Goal: Task Accomplishment & Management: Manage account settings

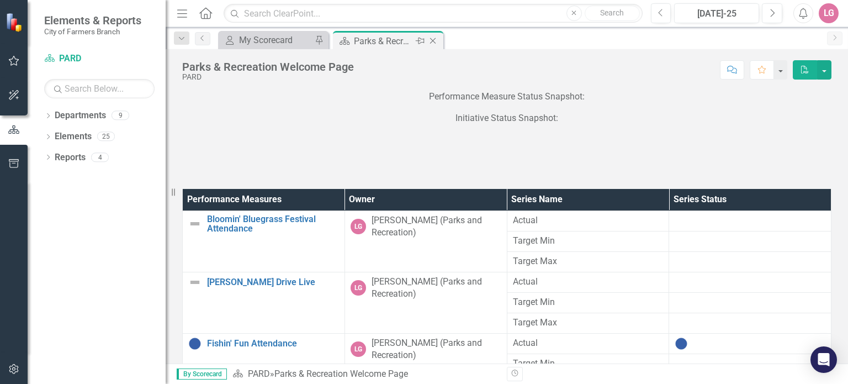
click at [433, 41] on icon at bounding box center [433, 41] width 6 height 6
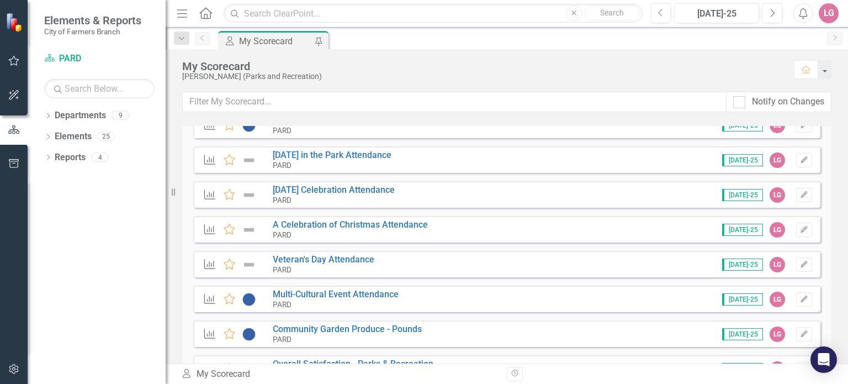
scroll to position [221, 0]
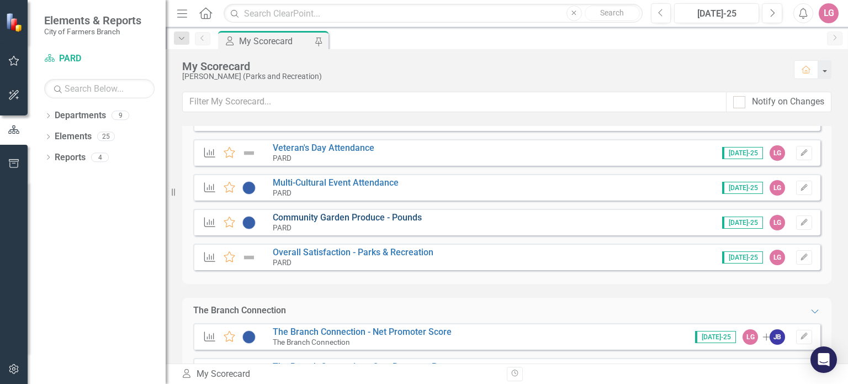
click at [359, 215] on link "Community Garden Produce - Pounds" at bounding box center [347, 217] width 149 height 10
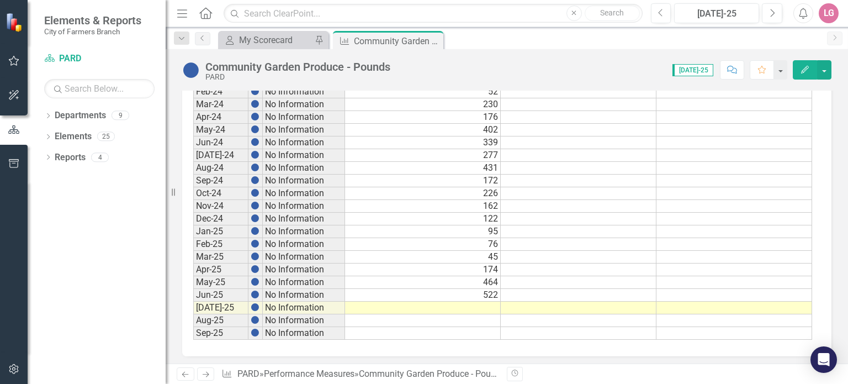
scroll to position [624, 0]
click at [408, 302] on td at bounding box center [423, 306] width 156 height 13
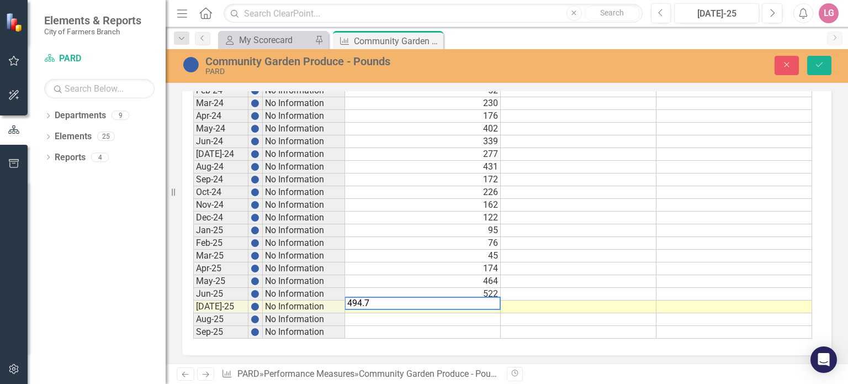
type textarea "494.75"
click at [819, 68] on icon "Save" at bounding box center [819, 65] width 10 height 8
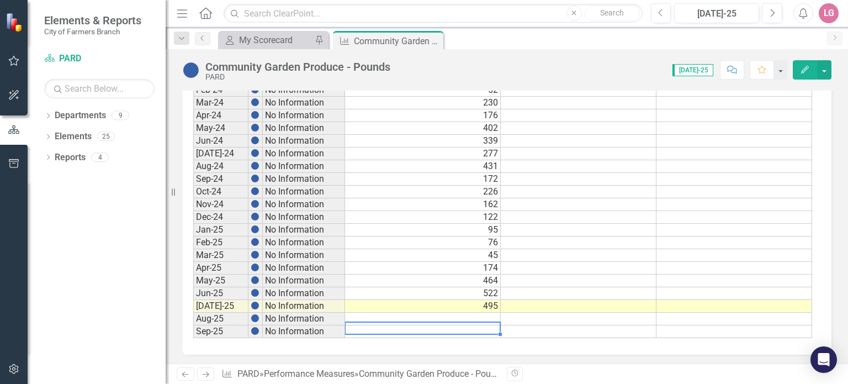
click at [193, 320] on div "Period Status Actual Target Min Target Max Sep-20 No Information Sep-21 No Info…" at bounding box center [193, 102] width 0 height 470
click at [436, 43] on icon "Close" at bounding box center [432, 40] width 11 height 9
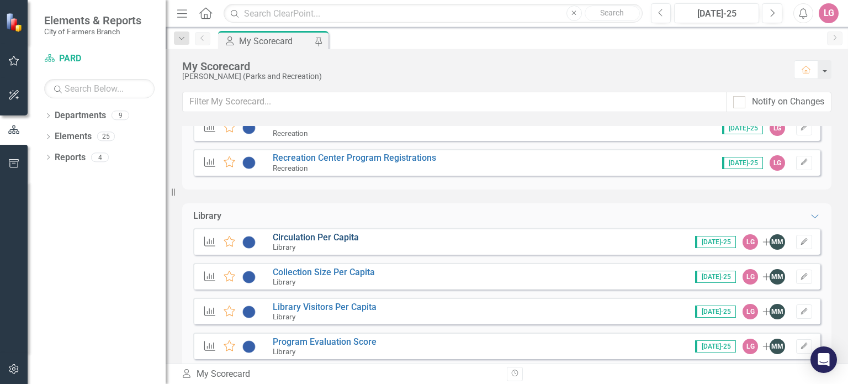
scroll to position [1270, 0]
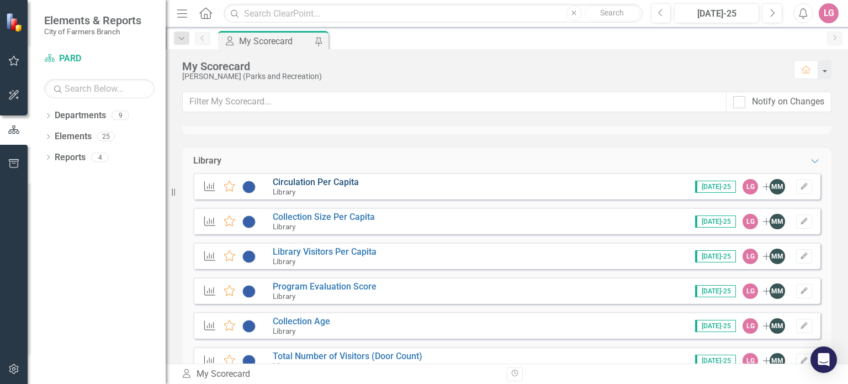
click at [342, 182] on link "Circulation Per Capita" at bounding box center [316, 182] width 86 height 10
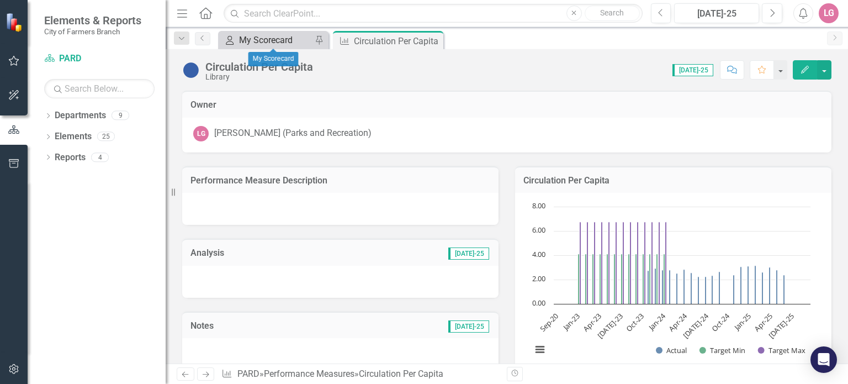
click at [284, 36] on div "My Scorecard" at bounding box center [275, 40] width 73 height 14
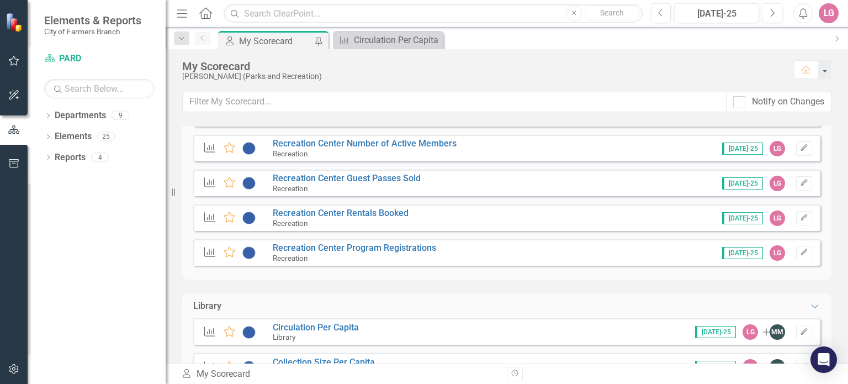
scroll to position [1215, 0]
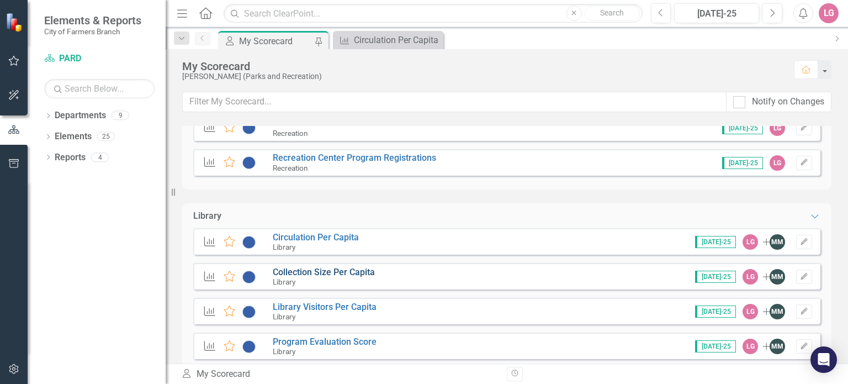
click at [332, 273] on link "Collection Size Per Capita" at bounding box center [324, 272] width 102 height 10
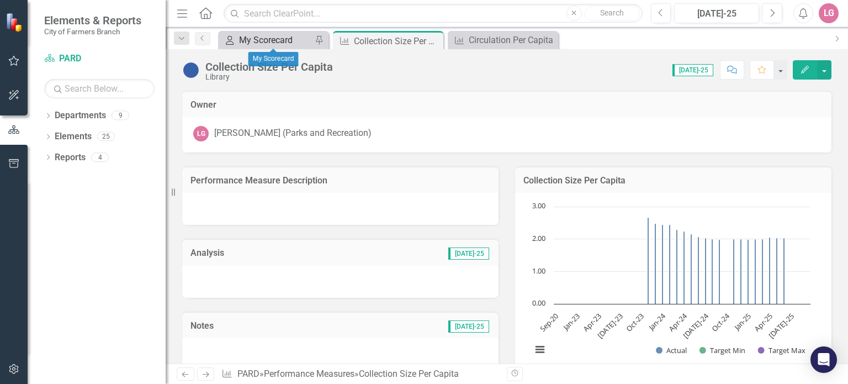
click at [270, 38] on div "My Scorecard" at bounding box center [275, 40] width 73 height 14
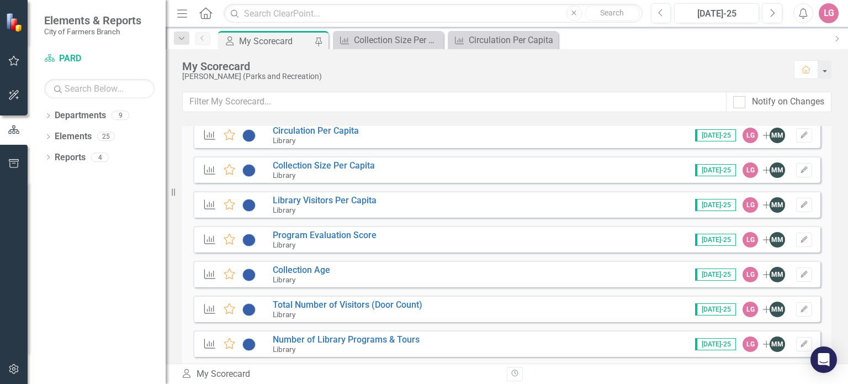
scroll to position [1325, 0]
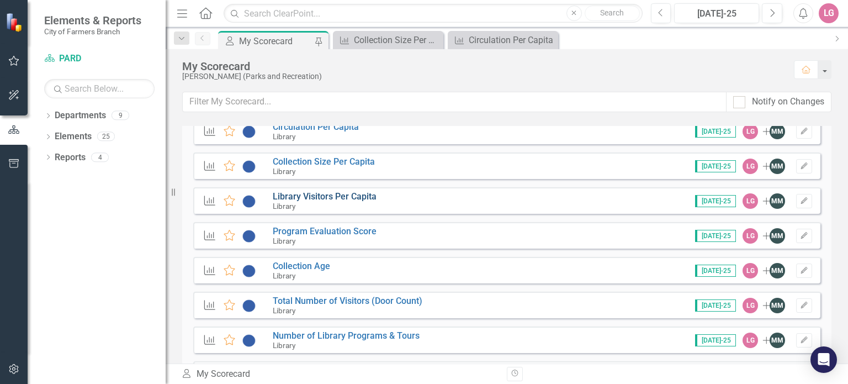
click at [319, 193] on link "Library Visitors Per Capita" at bounding box center [325, 196] width 104 height 10
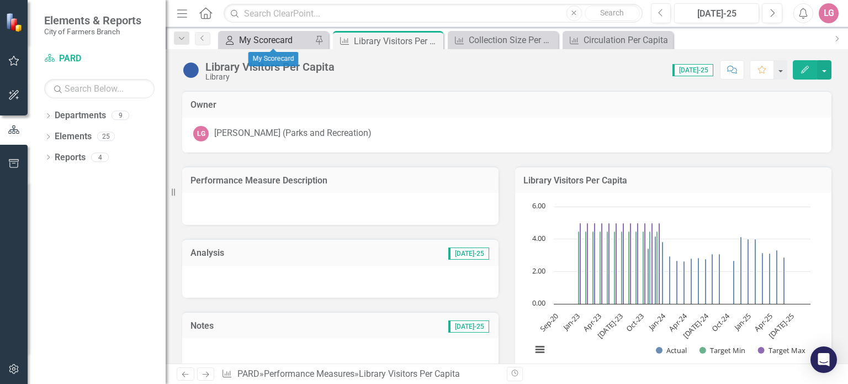
click at [269, 39] on div "My Scorecard" at bounding box center [275, 40] width 73 height 14
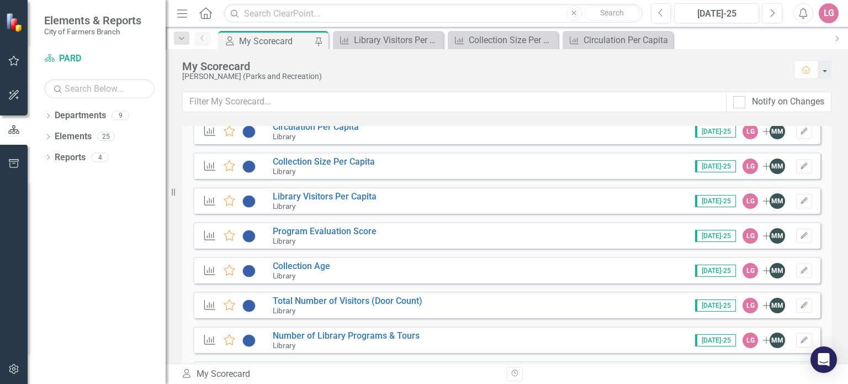
scroll to position [1270, 0]
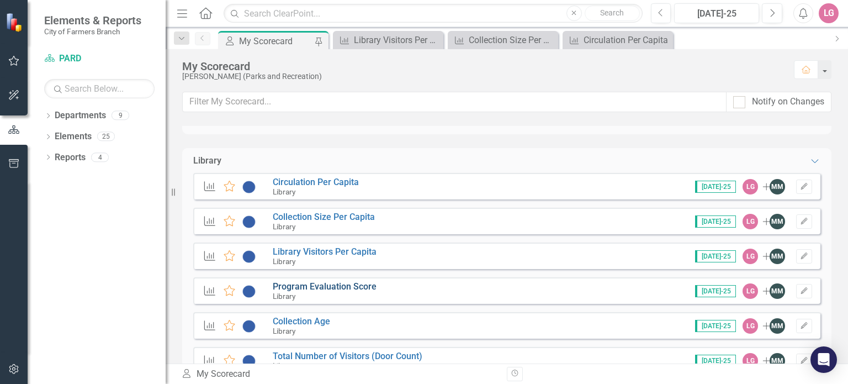
click at [320, 285] on link "Program Evaluation Score" at bounding box center [325, 286] width 104 height 10
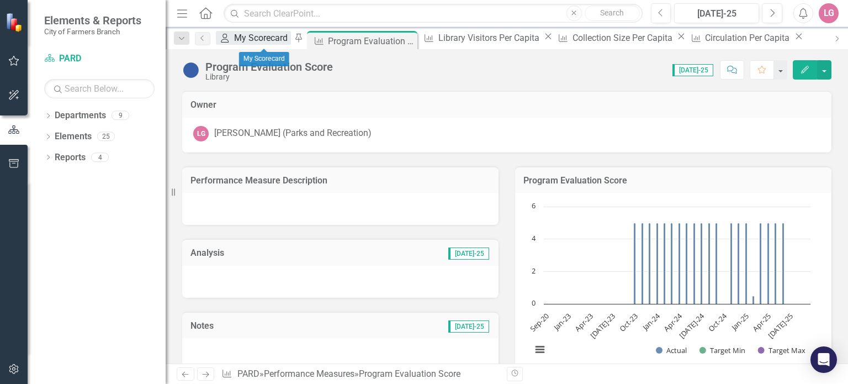
click at [273, 39] on div "My Scorecard" at bounding box center [262, 38] width 57 height 14
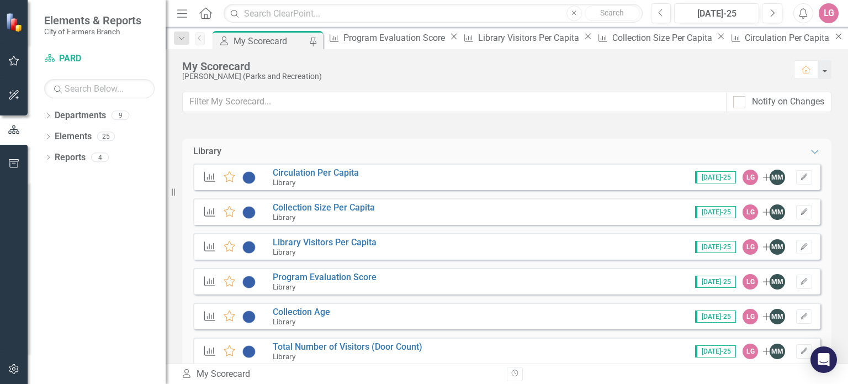
scroll to position [1325, 0]
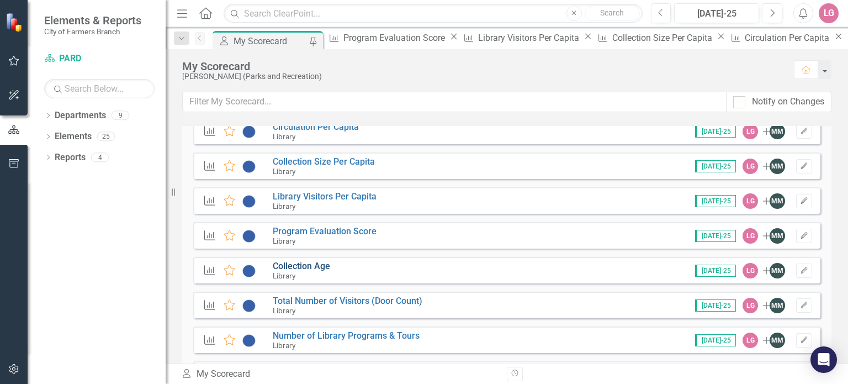
click at [305, 264] on link "Collection Age" at bounding box center [301, 266] width 57 height 10
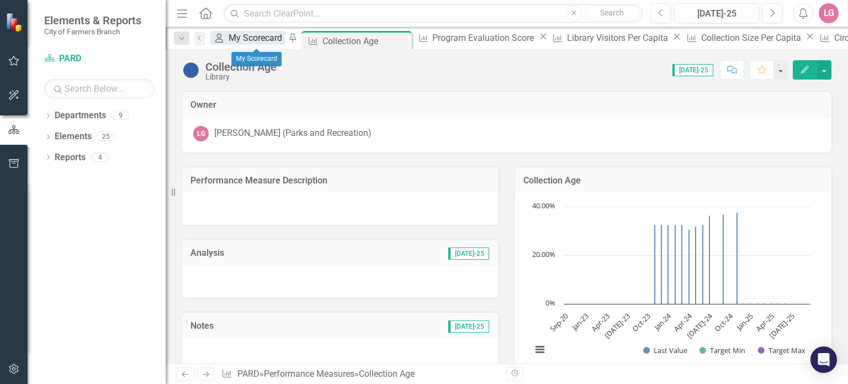
click at [250, 41] on div "My Scorecard" at bounding box center [257, 38] width 57 height 14
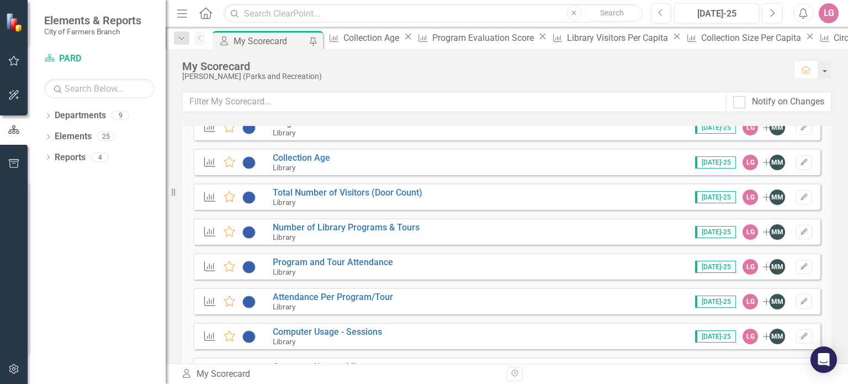
scroll to position [1436, 0]
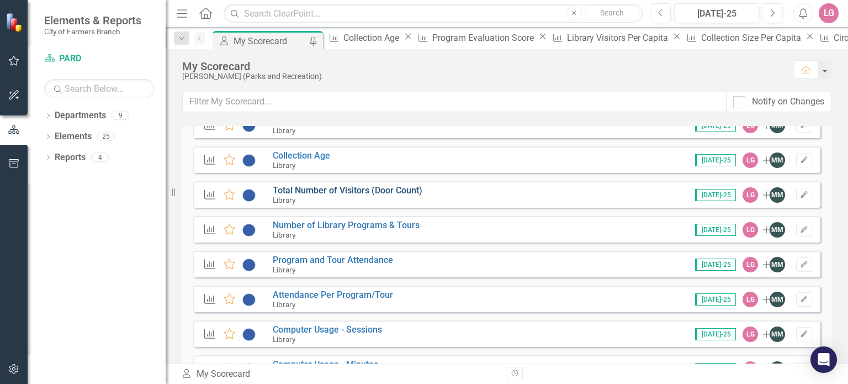
click at [322, 193] on link "Total Number of Visitors (Door Count)" at bounding box center [348, 190] width 150 height 10
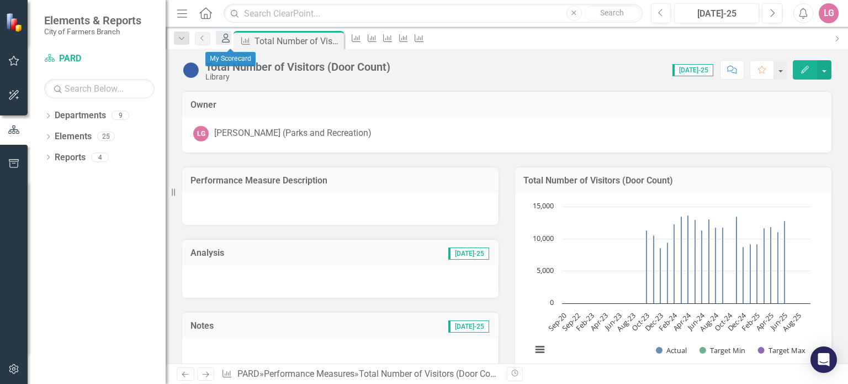
click at [229, 39] on icon at bounding box center [226, 38] width 8 height 9
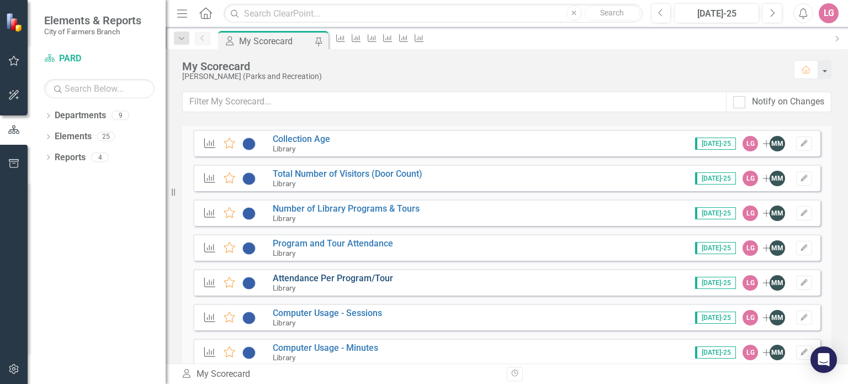
scroll to position [1436, 0]
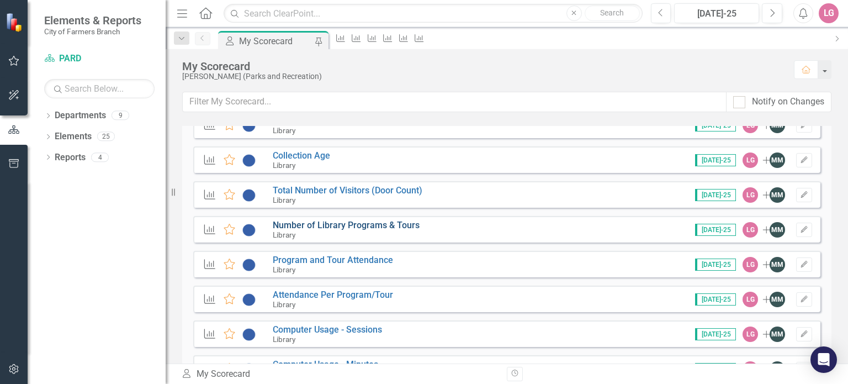
click at [315, 225] on link "Number of Library Programs & Tours" at bounding box center [346, 225] width 147 height 10
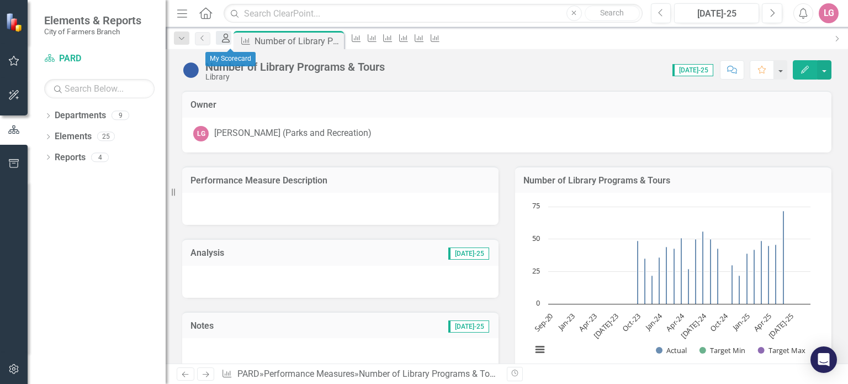
click at [230, 39] on icon at bounding box center [226, 38] width 8 height 9
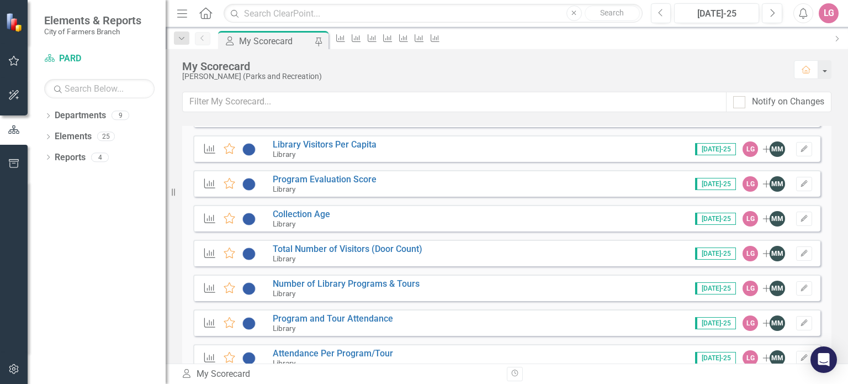
scroll to position [1380, 0]
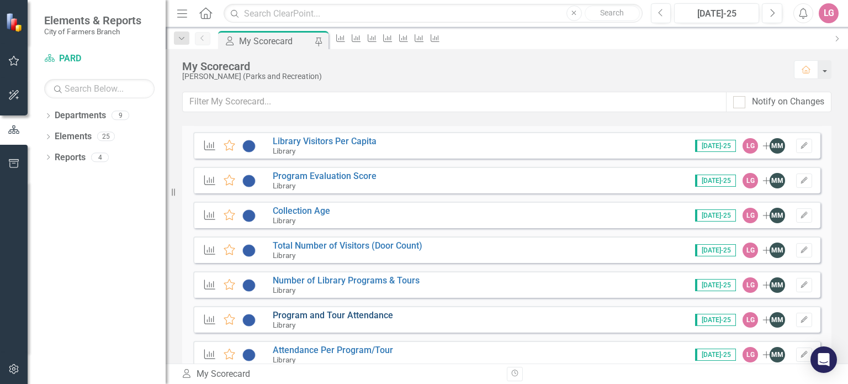
click at [322, 311] on link "Program and Tour Attendance" at bounding box center [333, 315] width 120 height 10
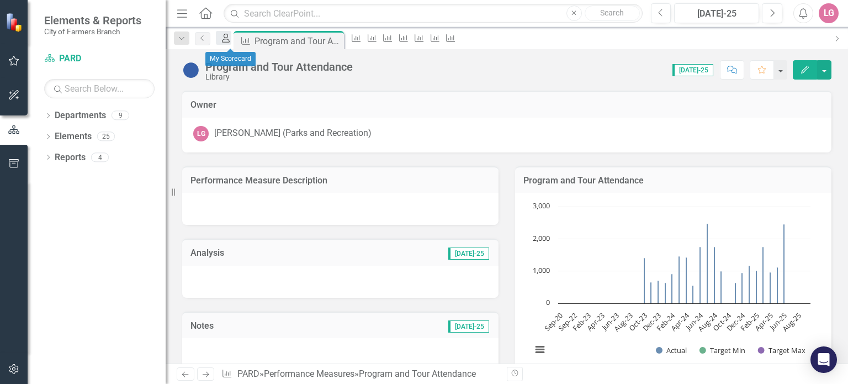
click at [227, 42] on icon "My Scorecard" at bounding box center [225, 38] width 11 height 9
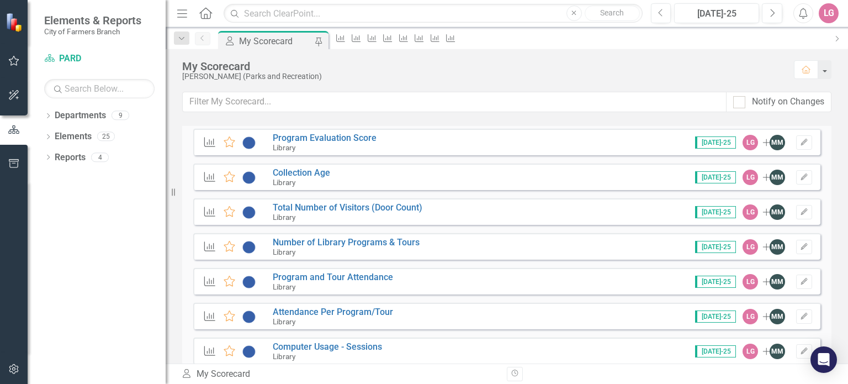
scroll to position [1436, 0]
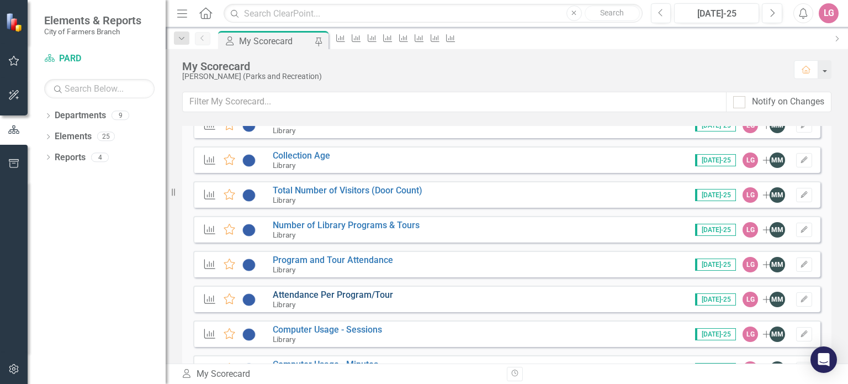
click at [337, 295] on link "Attendance Per Program/Tour" at bounding box center [333, 294] width 120 height 10
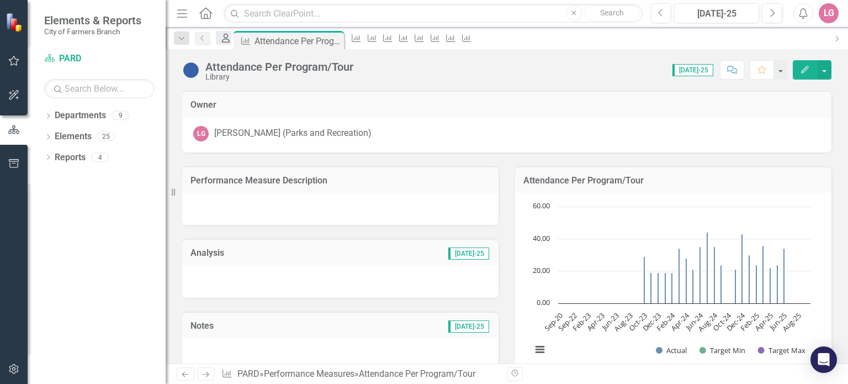
click at [230, 40] on icon "My Scorecard" at bounding box center [225, 38] width 11 height 9
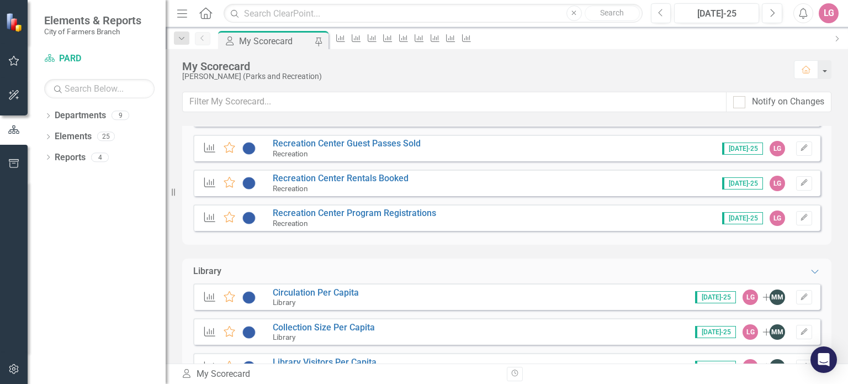
scroll to position [1436, 0]
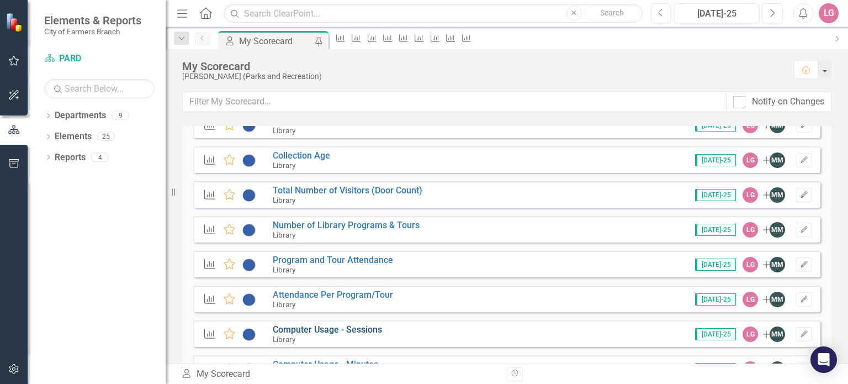
click at [328, 329] on link "Computer Usage - Sessions" at bounding box center [327, 329] width 109 height 10
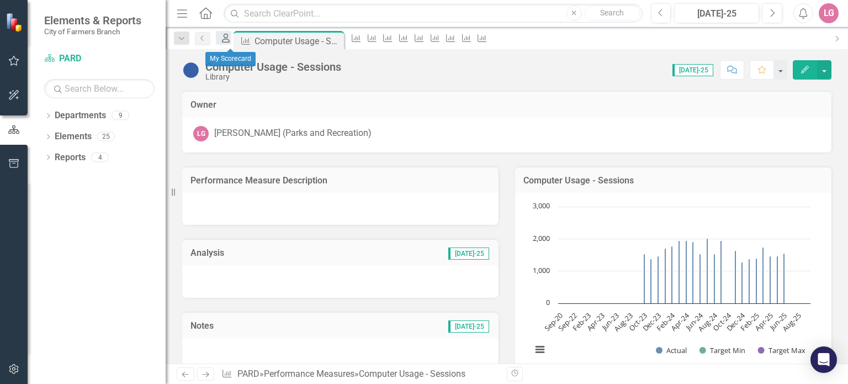
click at [227, 39] on icon "My Scorecard" at bounding box center [225, 38] width 11 height 9
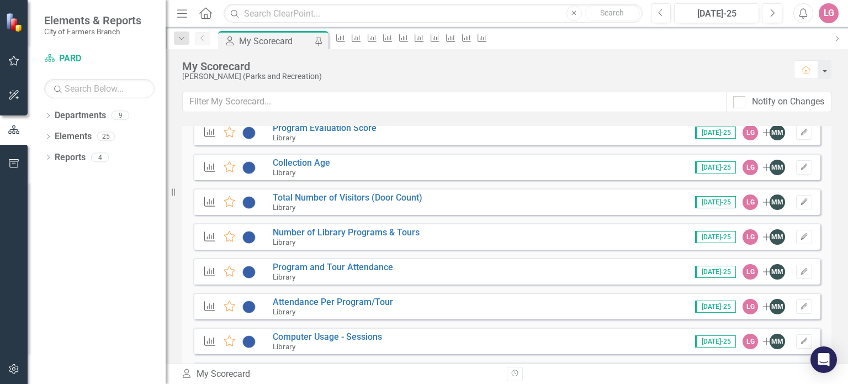
scroll to position [1491, 0]
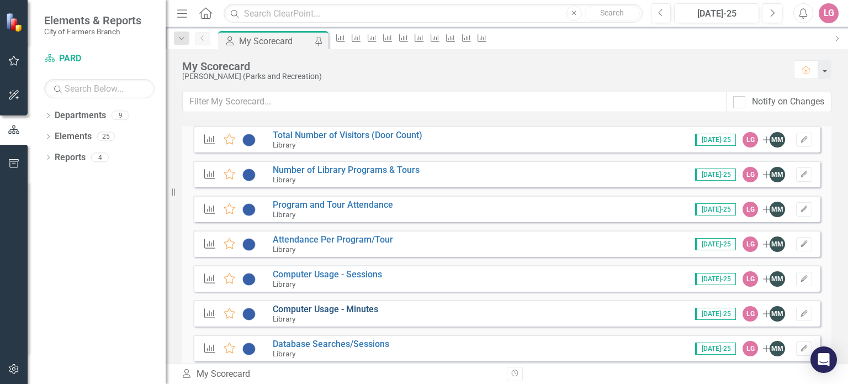
click at [311, 309] on link "Computer Usage - Minutes" at bounding box center [325, 309] width 105 height 10
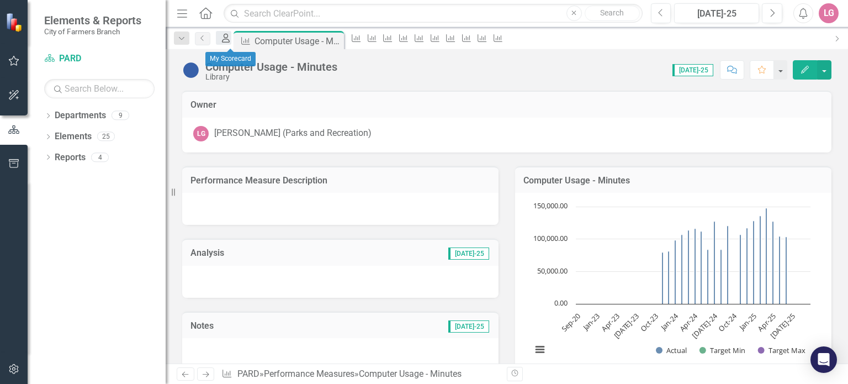
click at [231, 39] on icon "My Scorecard" at bounding box center [225, 38] width 11 height 9
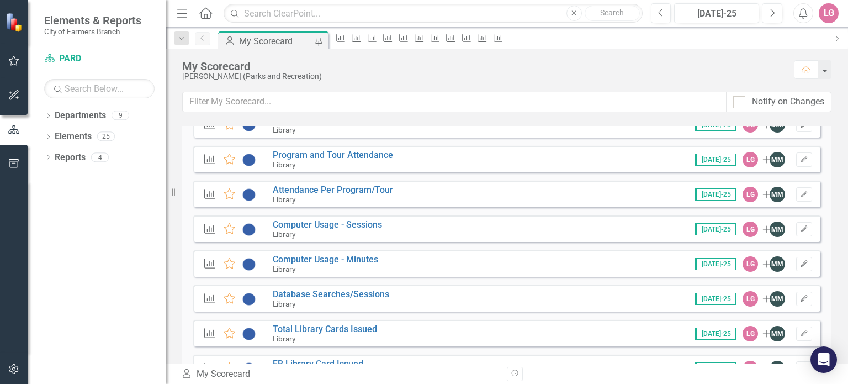
scroll to position [1546, 0]
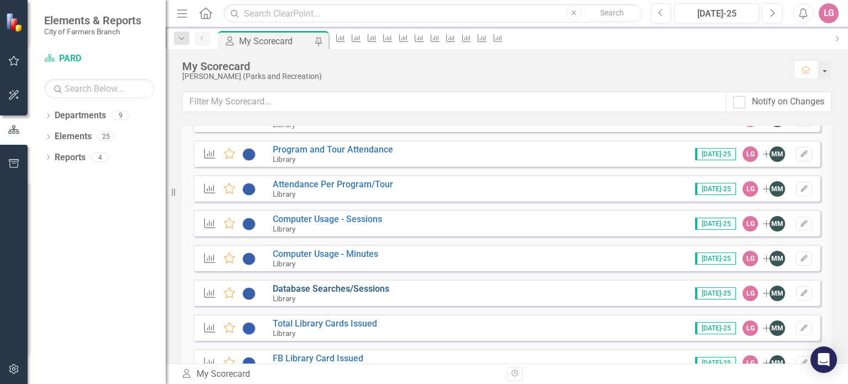
click at [320, 288] on link "Database Searches/Sessions" at bounding box center [331, 288] width 116 height 10
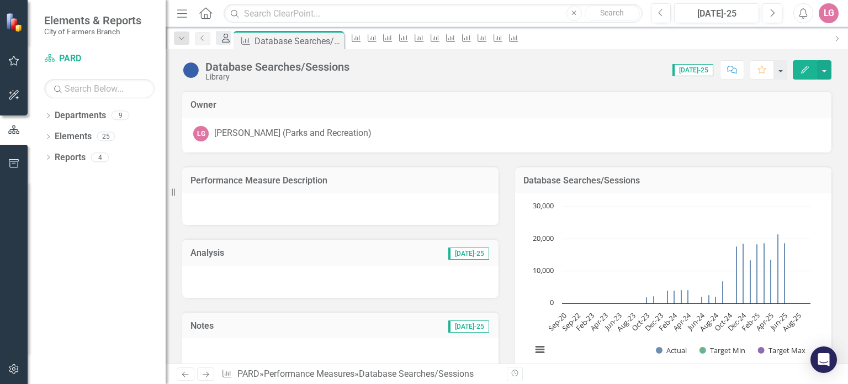
click at [230, 39] on icon "My Scorecard" at bounding box center [225, 38] width 11 height 9
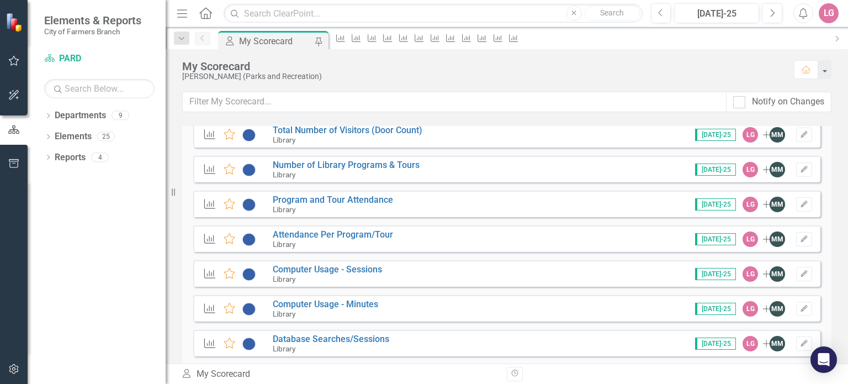
scroll to position [1546, 0]
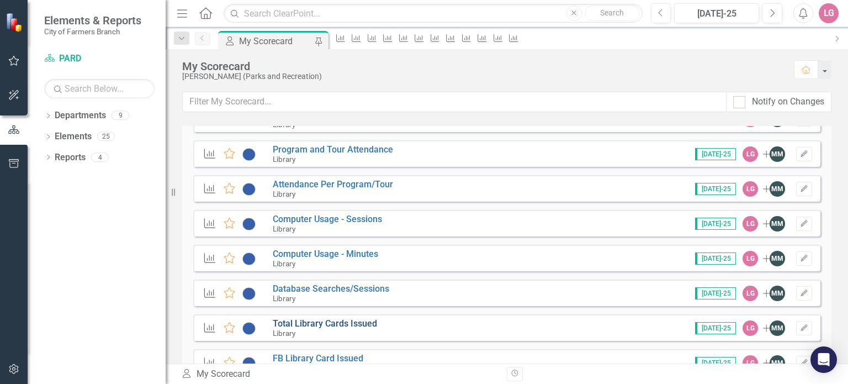
click at [331, 326] on link "Total Library Cards Issued" at bounding box center [325, 323] width 104 height 10
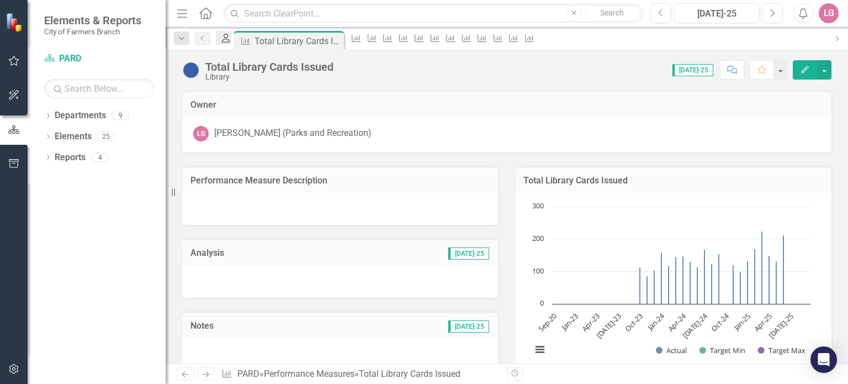
click at [230, 43] on icon "My Scorecard" at bounding box center [225, 38] width 11 height 9
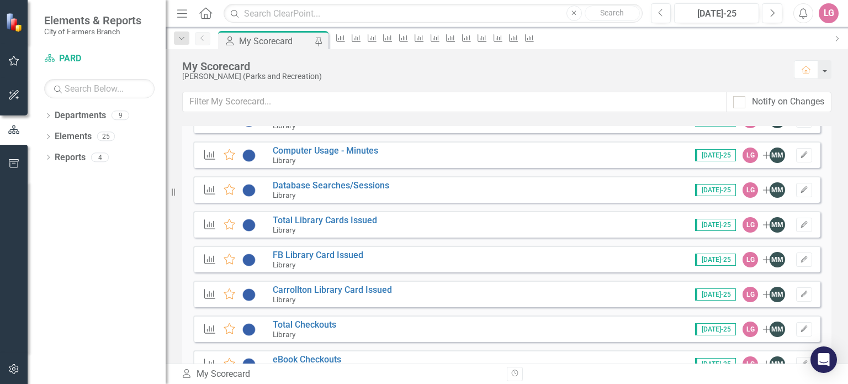
scroll to position [1656, 0]
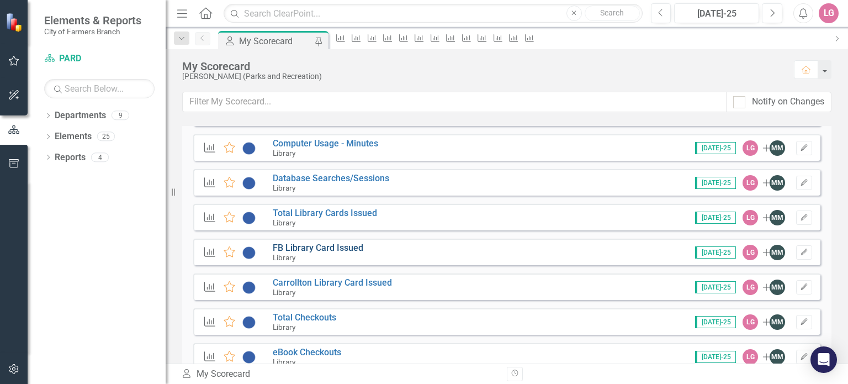
click at [316, 247] on link "FB Library Card Issued" at bounding box center [318, 247] width 91 height 10
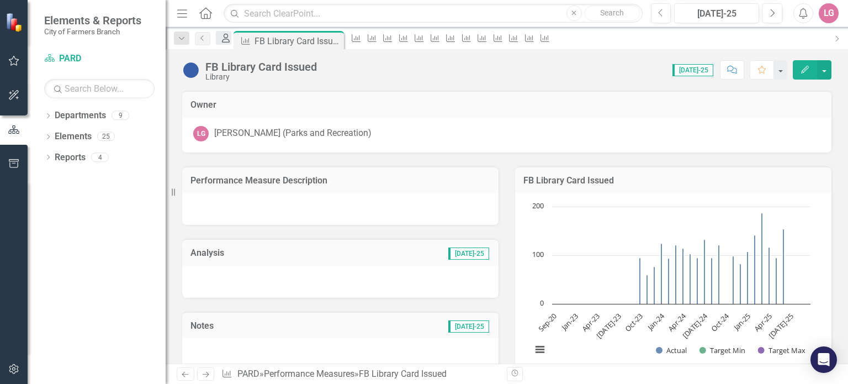
click at [226, 40] on icon "My Scorecard" at bounding box center [225, 38] width 11 height 9
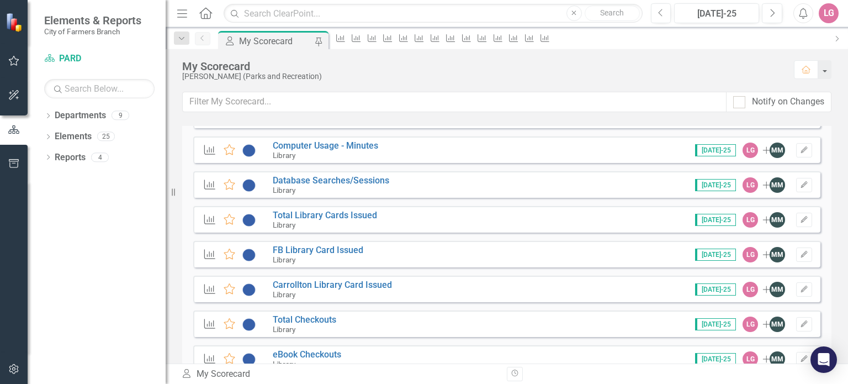
scroll to position [1656, 0]
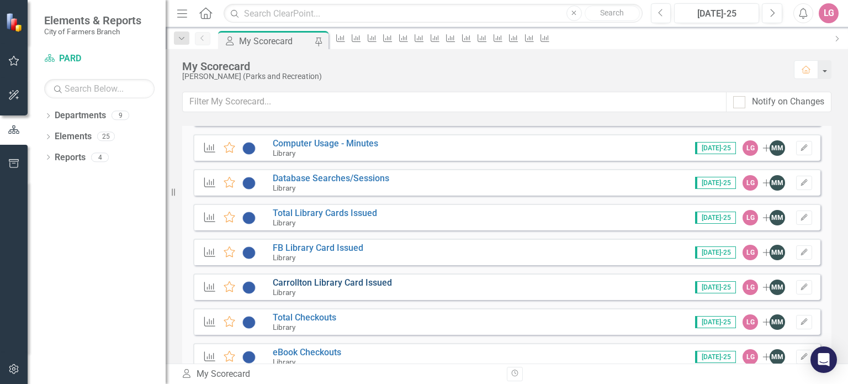
click at [329, 281] on link "Carrollton Library Card Issued" at bounding box center [332, 282] width 119 height 10
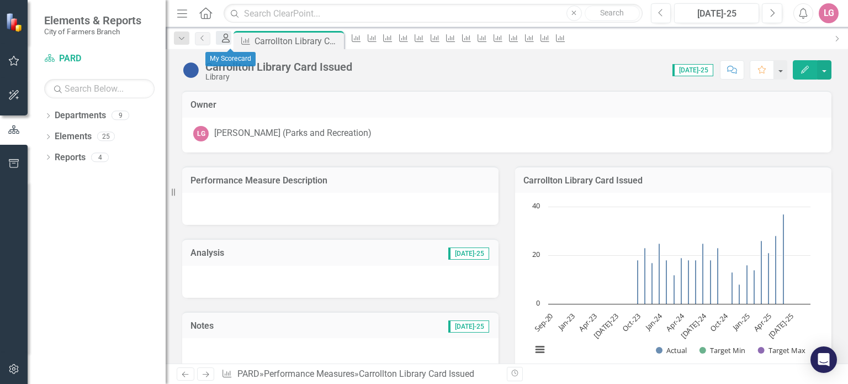
click at [229, 40] on icon "My Scorecard" at bounding box center [225, 38] width 11 height 9
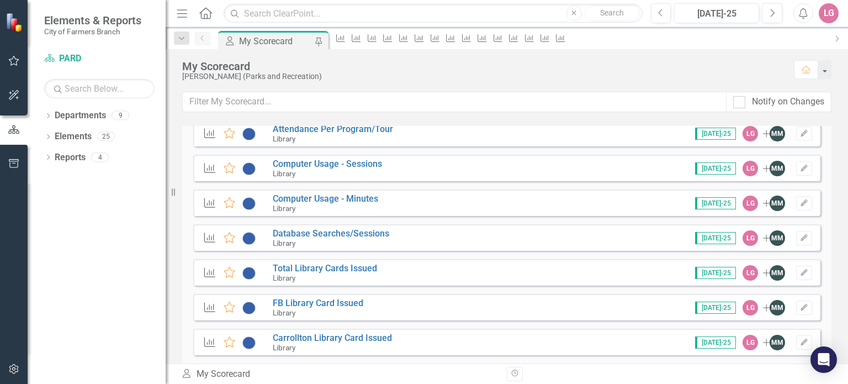
scroll to position [1656, 0]
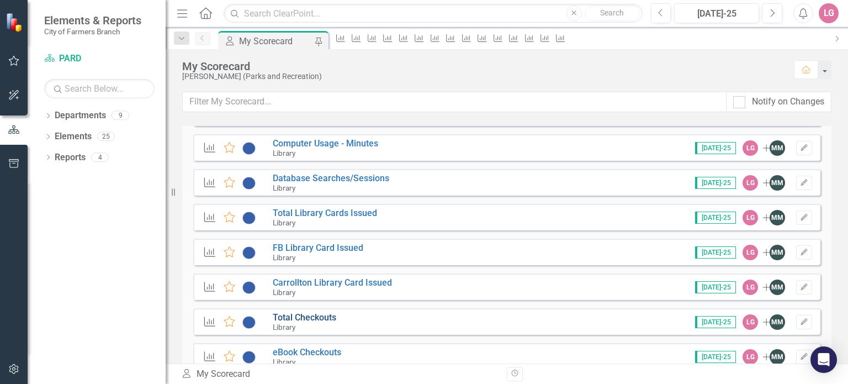
click at [309, 316] on link "Total Checkouts" at bounding box center [304, 317] width 63 height 10
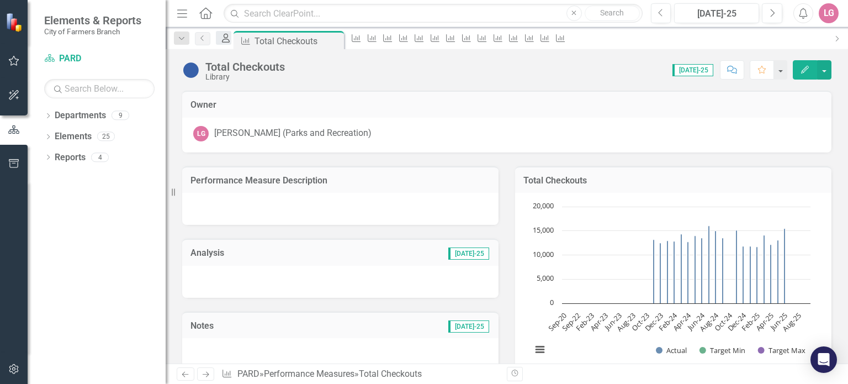
click at [230, 43] on icon "My Scorecard" at bounding box center [225, 38] width 11 height 9
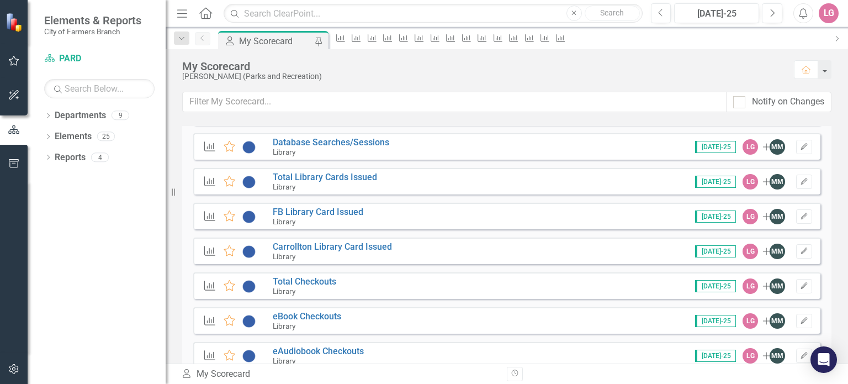
scroll to position [1712, 0]
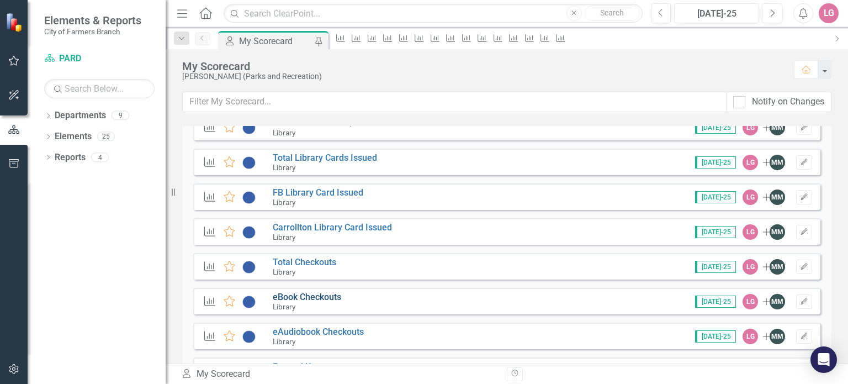
click at [320, 298] on link "eBook Checkouts" at bounding box center [307, 297] width 68 height 10
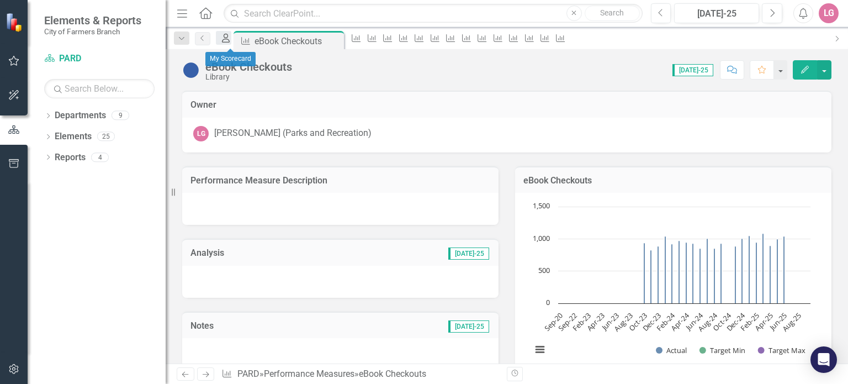
click at [231, 44] on div "My Scorecard" at bounding box center [223, 38] width 15 height 14
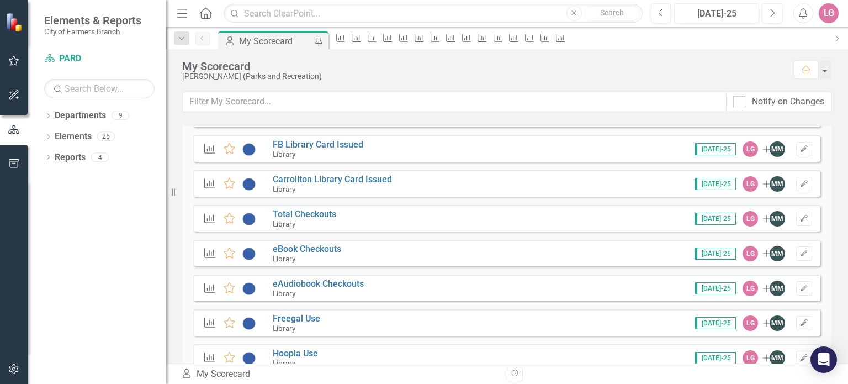
scroll to position [1767, 0]
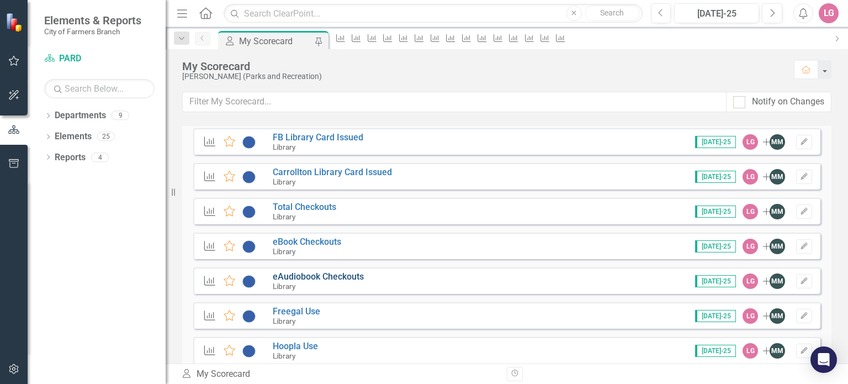
click at [316, 276] on link "eAudiobook Checkouts" at bounding box center [318, 276] width 91 height 10
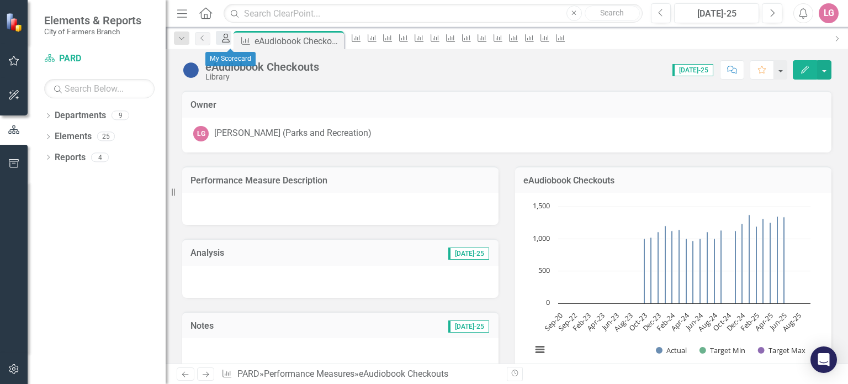
click at [230, 40] on icon "My Scorecard" at bounding box center [225, 38] width 11 height 9
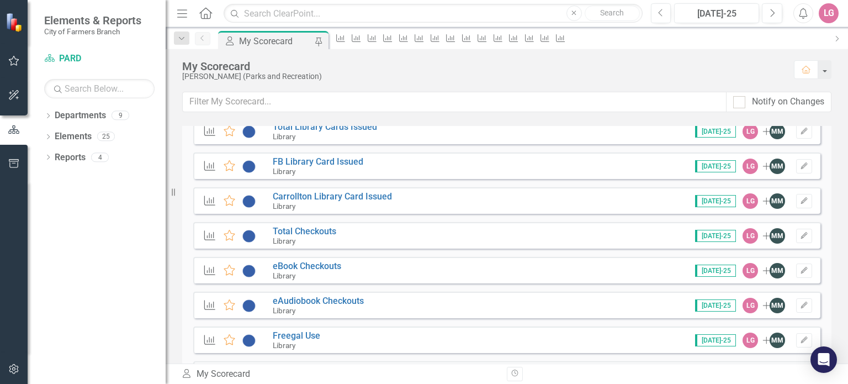
scroll to position [1767, 0]
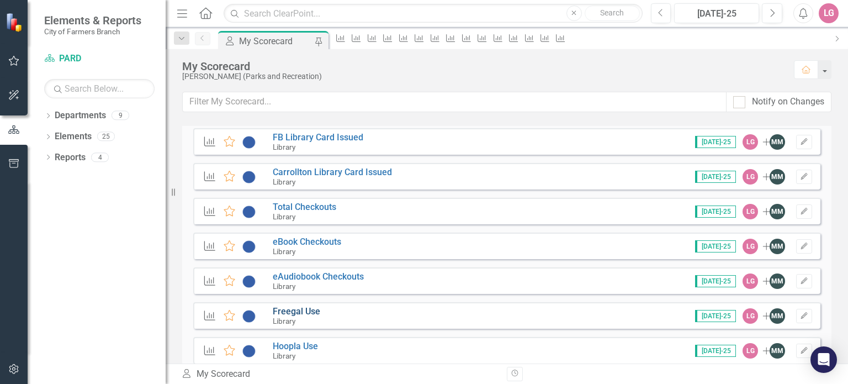
click at [311, 309] on link "Freegal Use" at bounding box center [296, 311] width 47 height 10
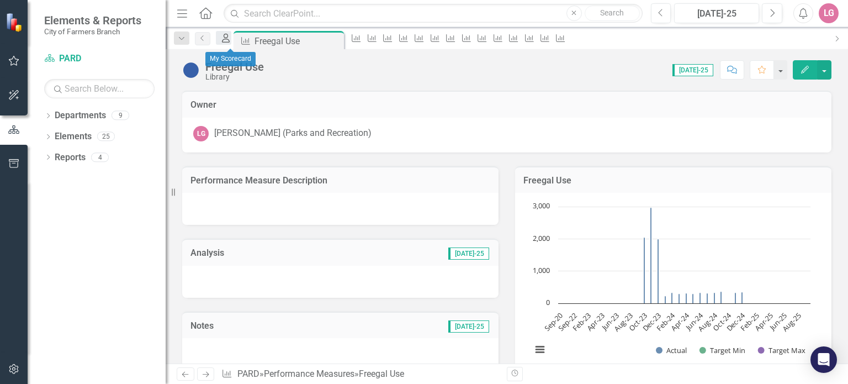
click at [230, 38] on icon "My Scorecard" at bounding box center [225, 38] width 11 height 9
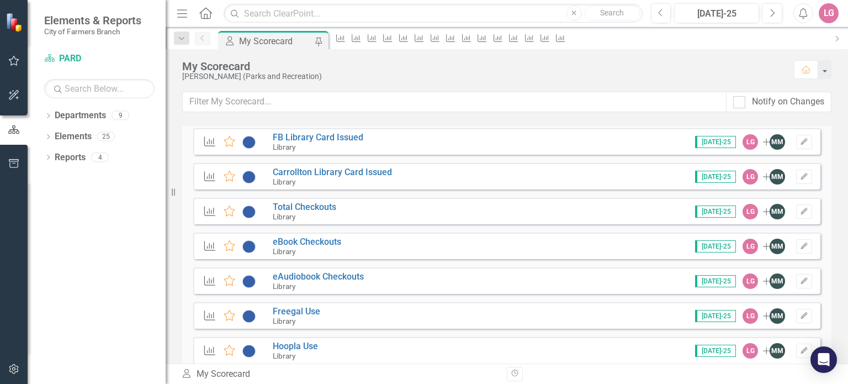
scroll to position [1822, 0]
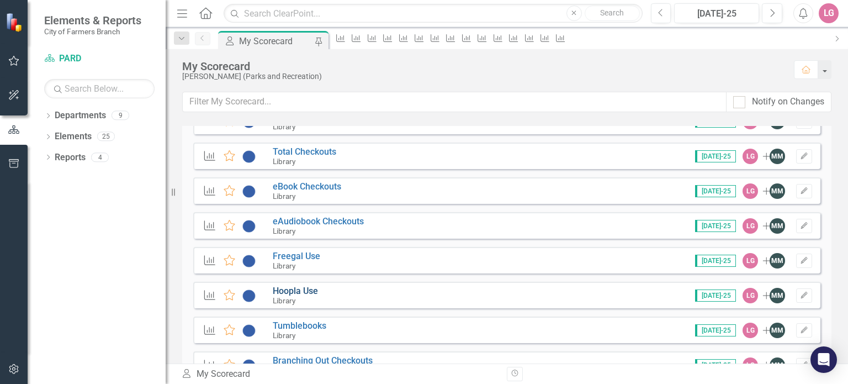
click at [311, 291] on link "Hoopla Use" at bounding box center [295, 290] width 45 height 10
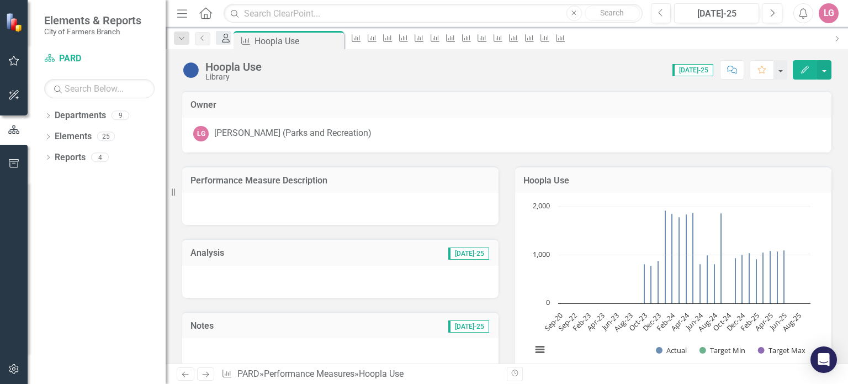
click at [231, 41] on icon "My Scorecard" at bounding box center [225, 38] width 11 height 9
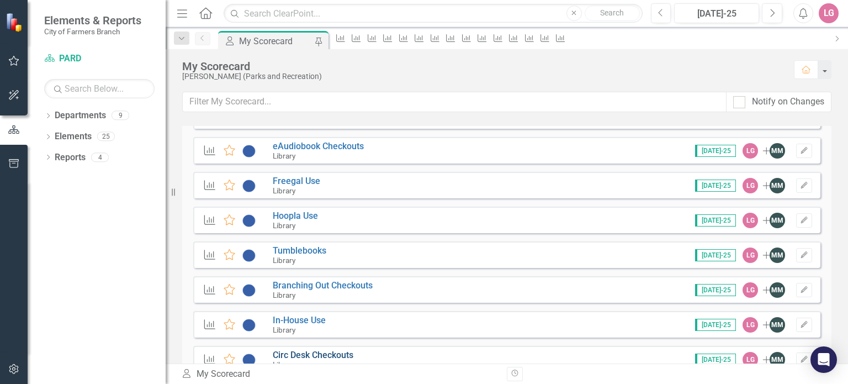
scroll to position [1877, 0]
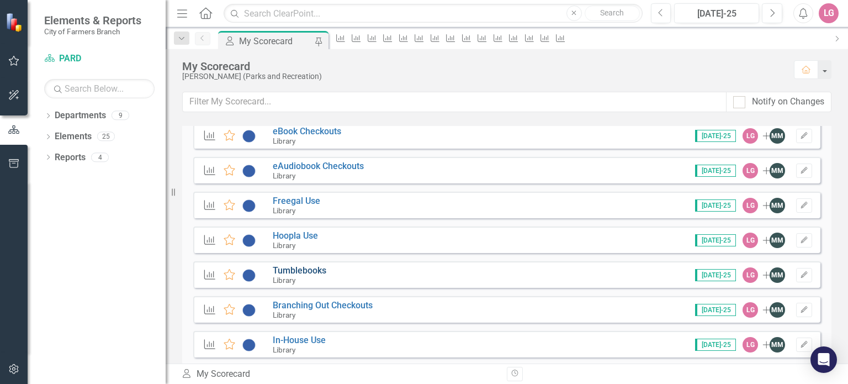
click at [304, 271] on link "Tumblebooks" at bounding box center [300, 270] width 54 height 10
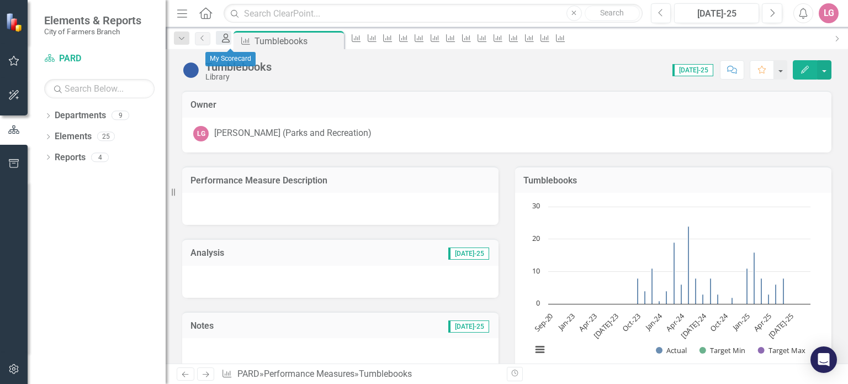
click at [226, 34] on div "My Scorecard" at bounding box center [223, 38] width 15 height 14
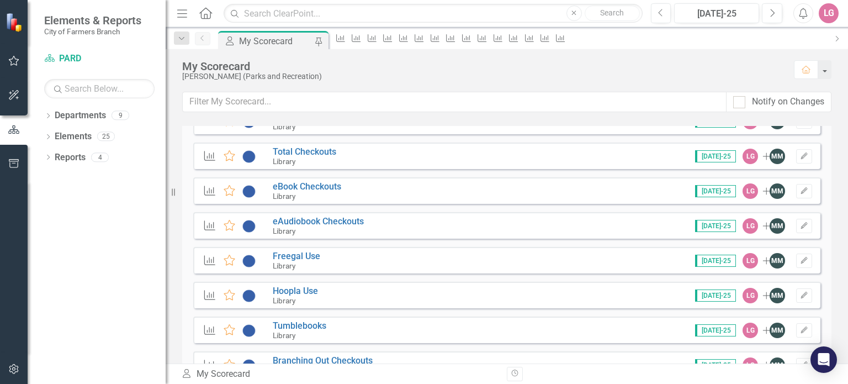
scroll to position [1877, 0]
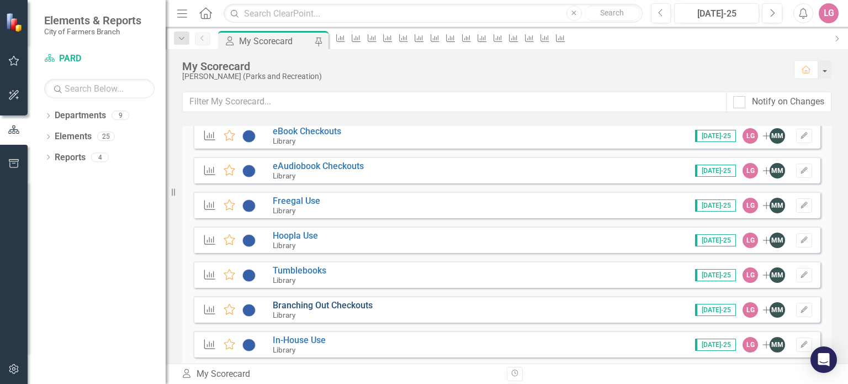
click at [332, 306] on link "Branching Out Checkouts" at bounding box center [323, 305] width 100 height 10
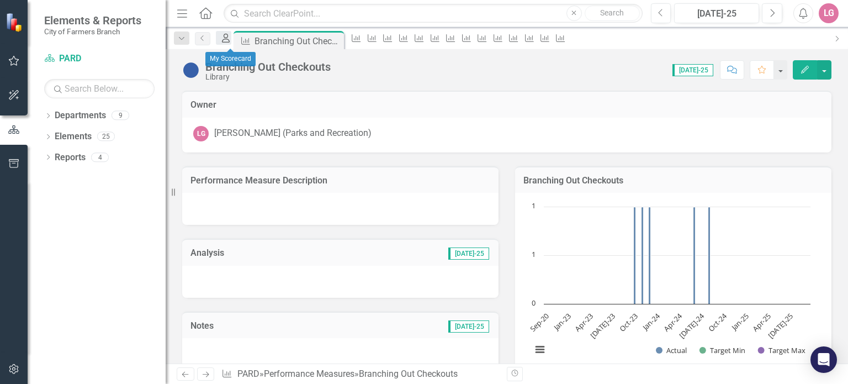
click at [231, 39] on icon "My Scorecard" at bounding box center [225, 38] width 11 height 9
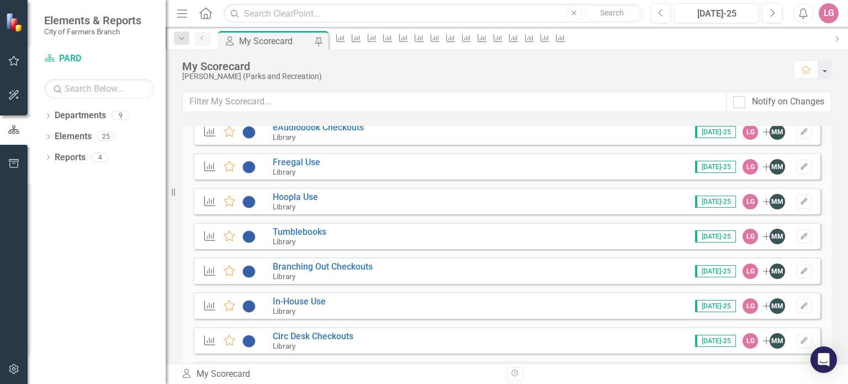
scroll to position [1932, 0]
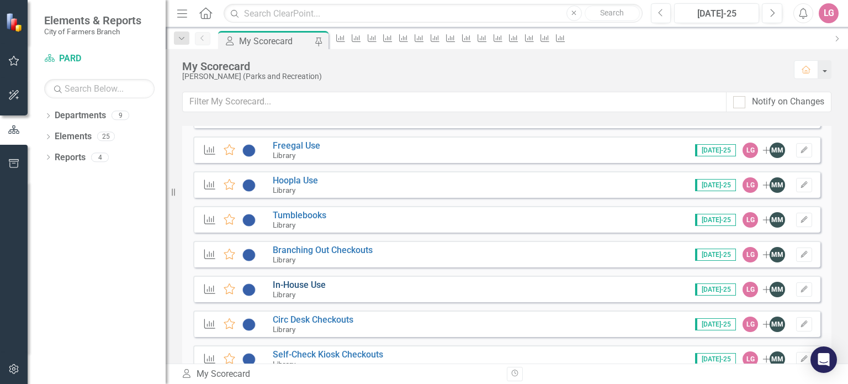
click at [308, 283] on link "In-House Use" at bounding box center [299, 284] width 53 height 10
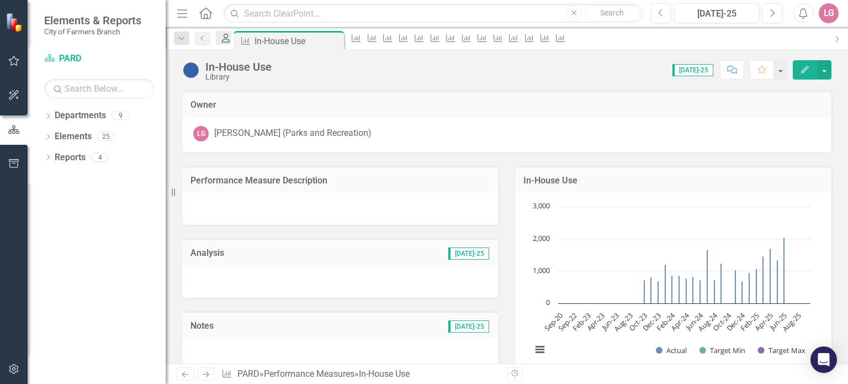
click at [227, 42] on icon at bounding box center [226, 38] width 8 height 9
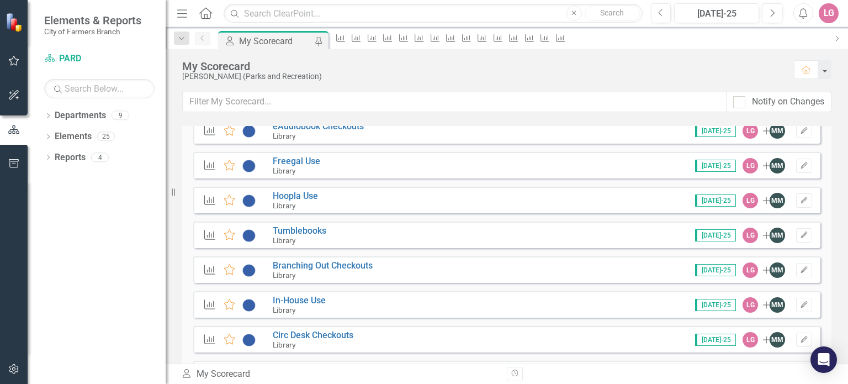
scroll to position [1988, 0]
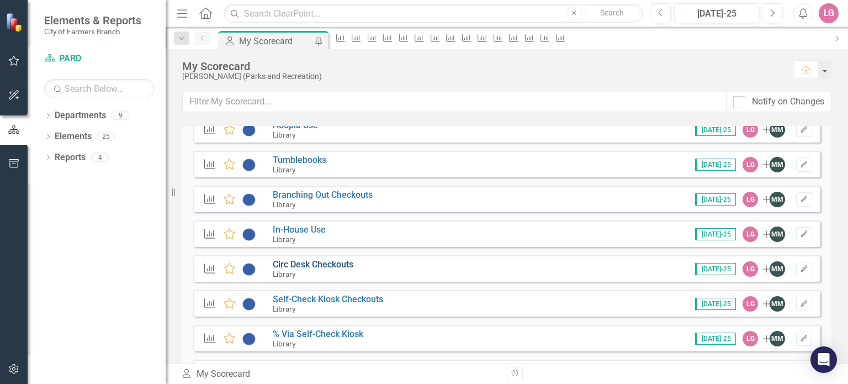
click at [307, 260] on link "Circ Desk Checkouts" at bounding box center [313, 264] width 81 height 10
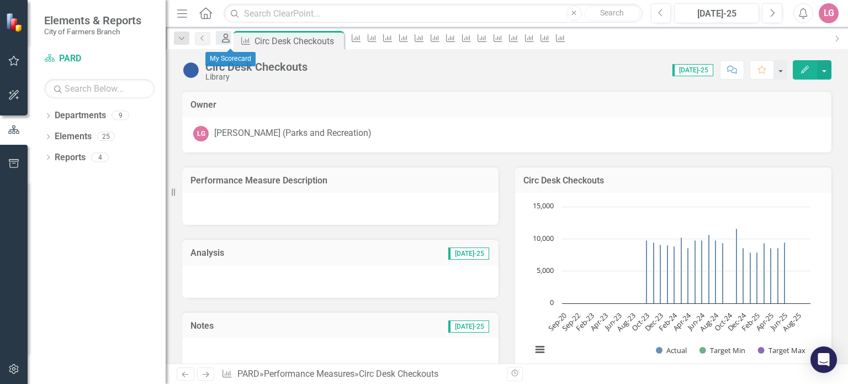
click at [224, 41] on div "My Scorecard" at bounding box center [223, 38] width 15 height 14
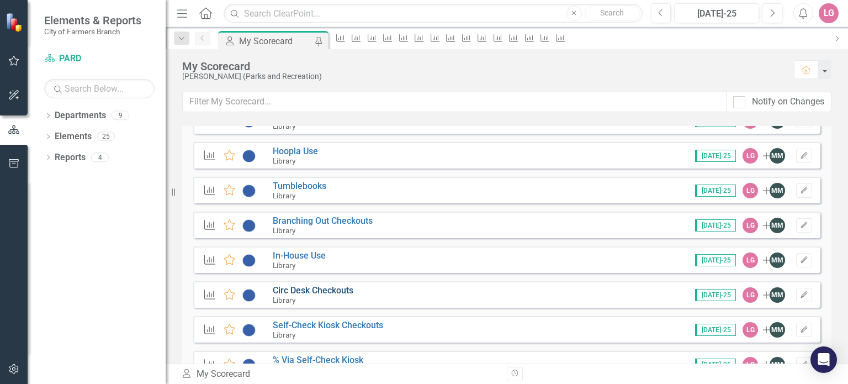
scroll to position [1988, 0]
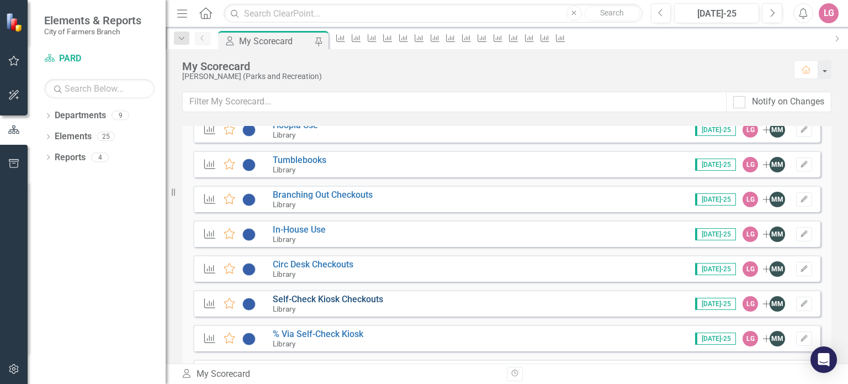
click at [328, 298] on link "Self-Check Kiosk Checkouts" at bounding box center [328, 299] width 110 height 10
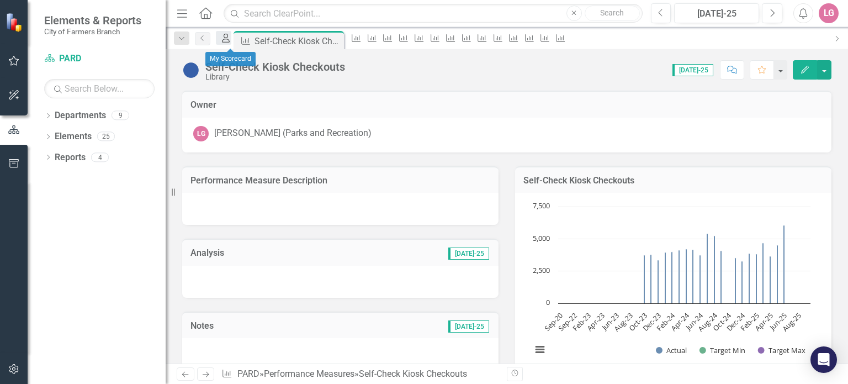
click at [230, 37] on icon "My Scorecard" at bounding box center [225, 38] width 11 height 9
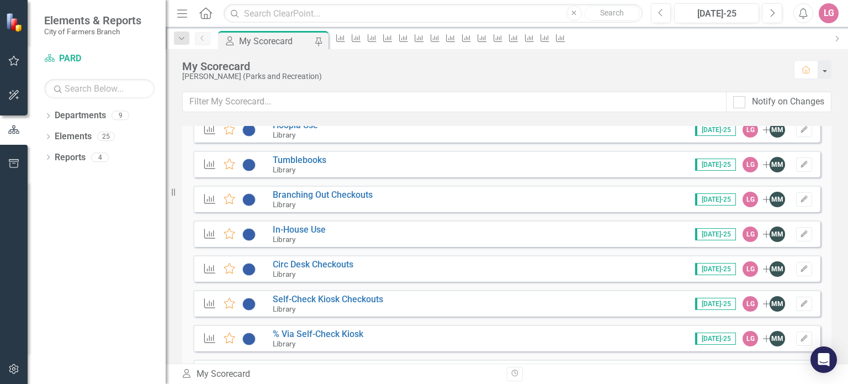
scroll to position [2098, 0]
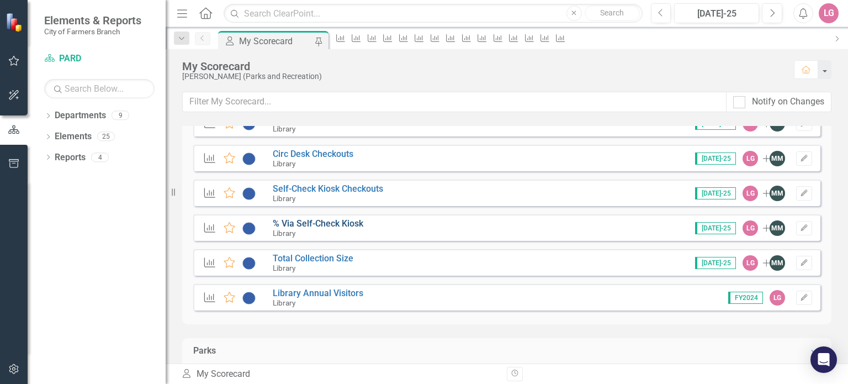
click at [322, 222] on link "% Via Self-Check Kiosk" at bounding box center [318, 223] width 91 height 10
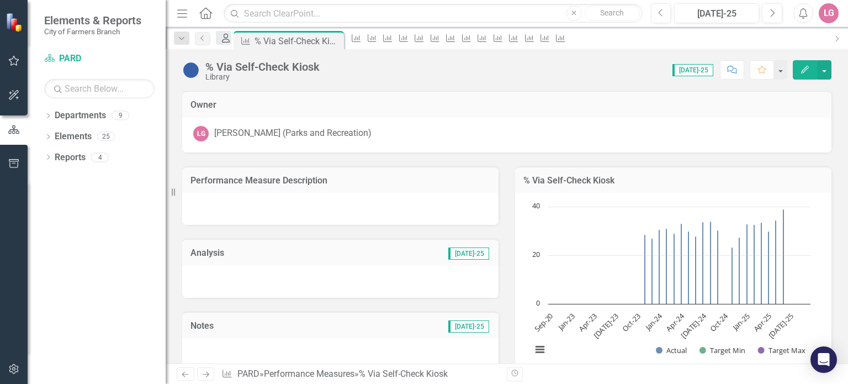
click at [227, 41] on icon "My Scorecard" at bounding box center [225, 38] width 11 height 9
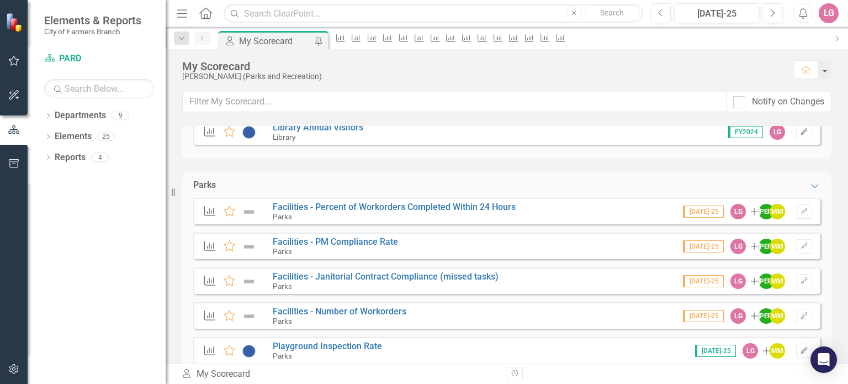
scroll to position [2098, 0]
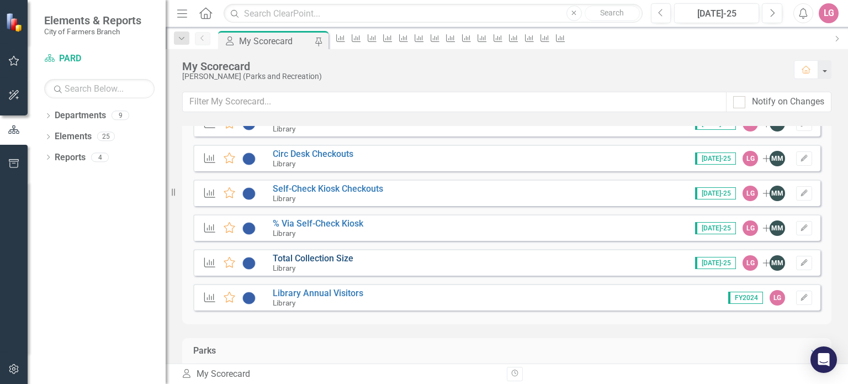
click at [309, 258] on link "Total Collection Size" at bounding box center [313, 258] width 81 height 10
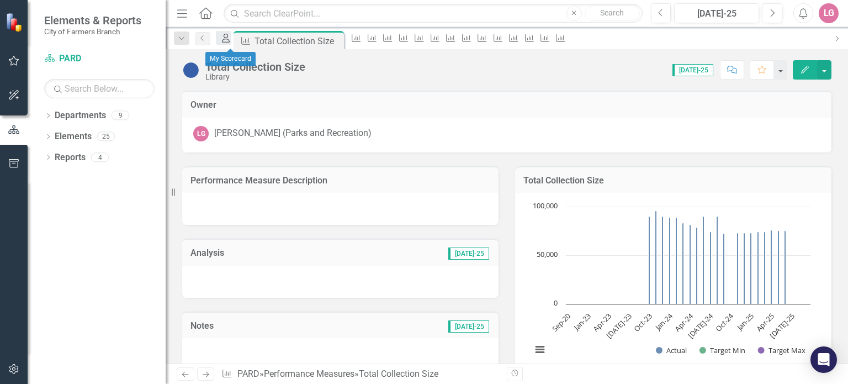
click at [227, 44] on div "My Scorecard" at bounding box center [223, 38] width 15 height 14
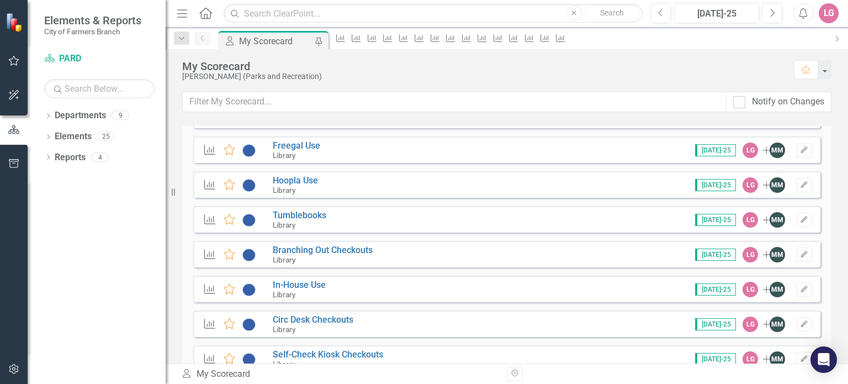
scroll to position [2153, 0]
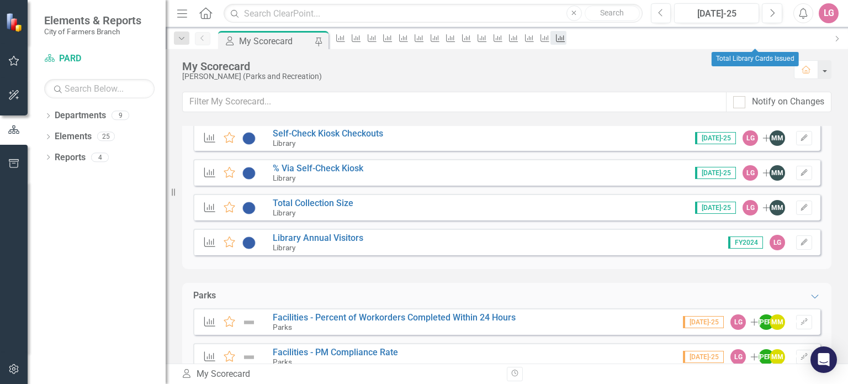
click at [566, 37] on icon "Performance Measure" at bounding box center [560, 38] width 11 height 9
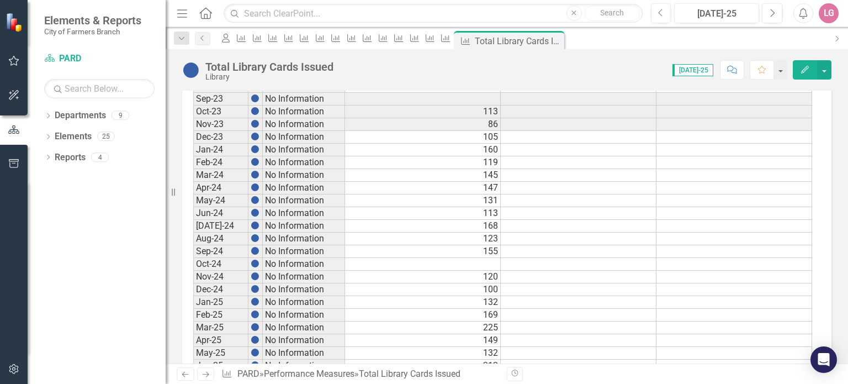
scroll to position [624, 0]
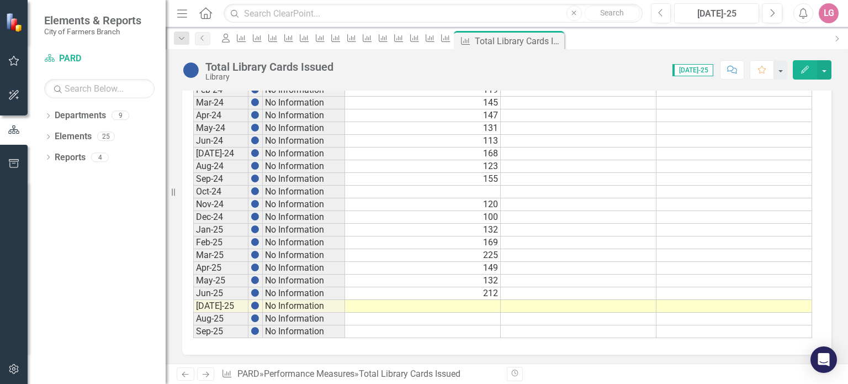
click at [422, 303] on td at bounding box center [423, 306] width 156 height 13
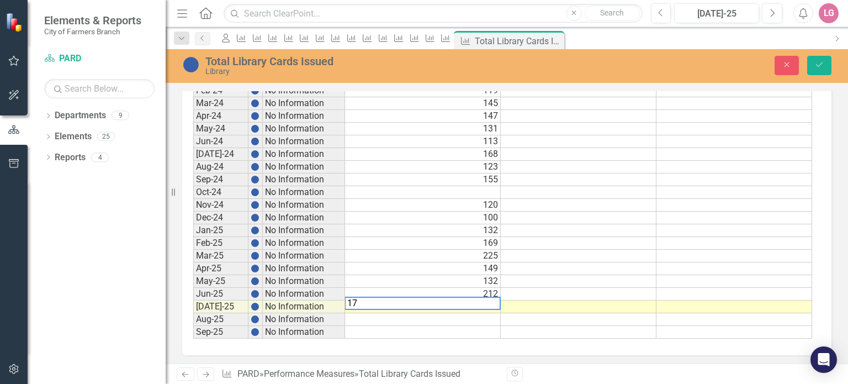
type textarea "170"
click at [822, 62] on icon "submit" at bounding box center [819, 64] width 7 height 4
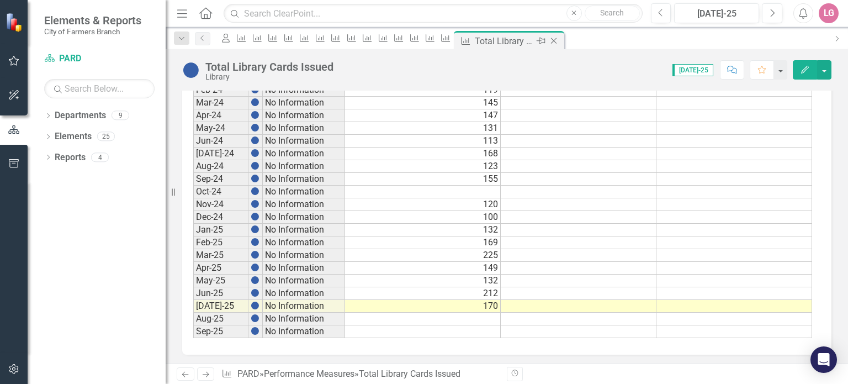
click at [559, 43] on icon "Close" at bounding box center [553, 40] width 11 height 9
click at [443, 300] on td at bounding box center [423, 306] width 156 height 13
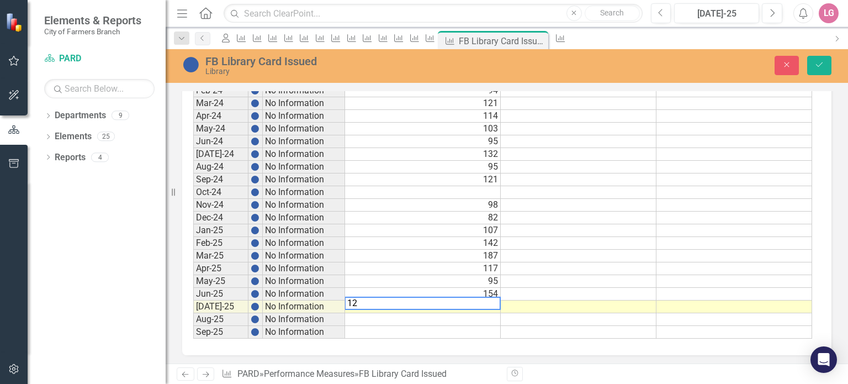
type textarea "129"
click at [824, 67] on icon "Save" at bounding box center [819, 65] width 10 height 8
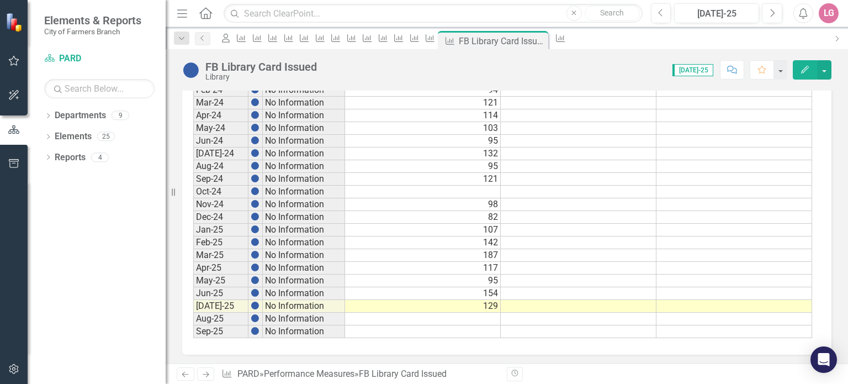
click at [472, 316] on td at bounding box center [423, 319] width 156 height 13
click at [543, 41] on icon "Close" at bounding box center [537, 40] width 11 height 9
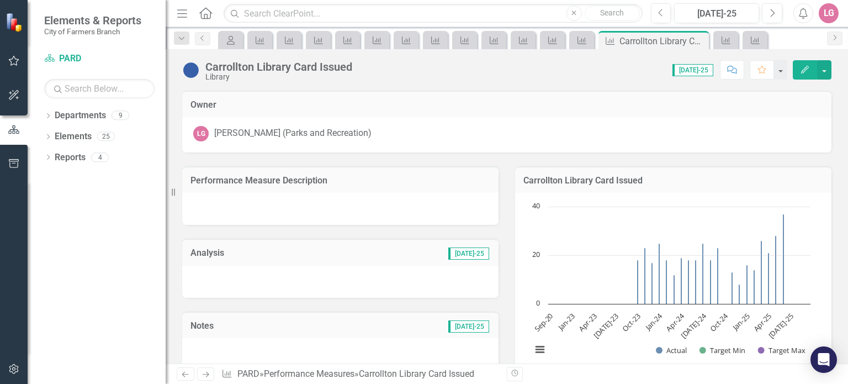
scroll to position [624, 0]
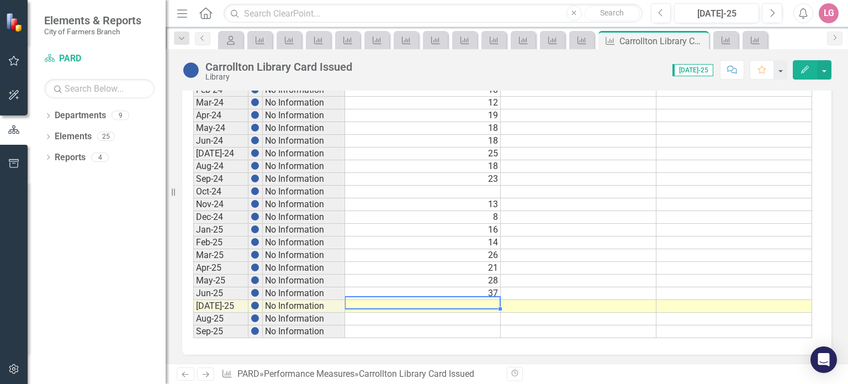
click at [442, 300] on td at bounding box center [423, 306] width 156 height 13
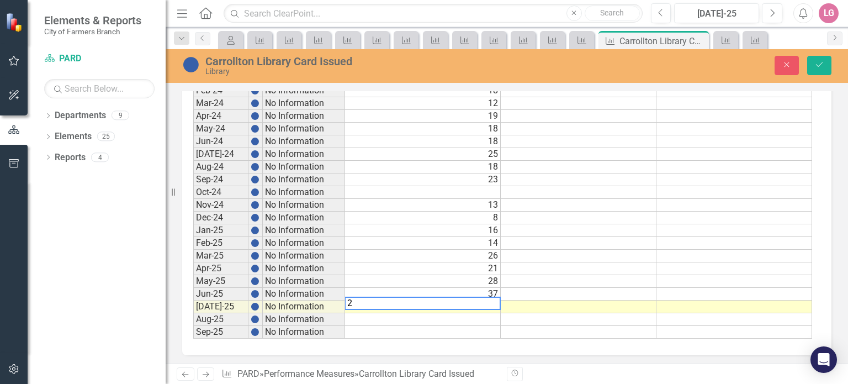
type textarea "27"
click at [824, 63] on icon "Save" at bounding box center [819, 65] width 10 height 8
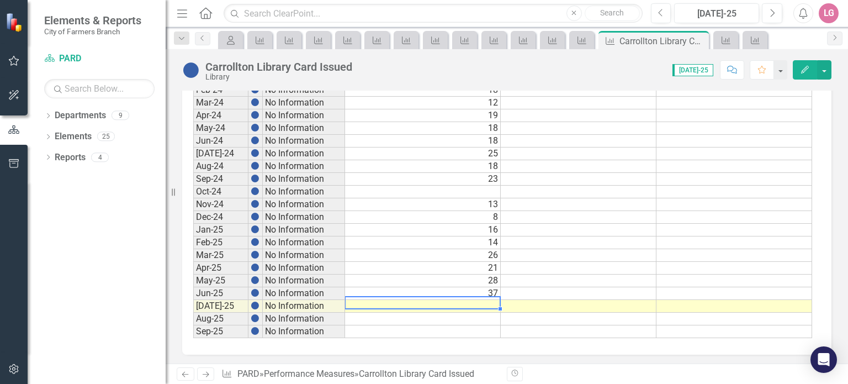
click at [461, 302] on td at bounding box center [423, 306] width 156 height 13
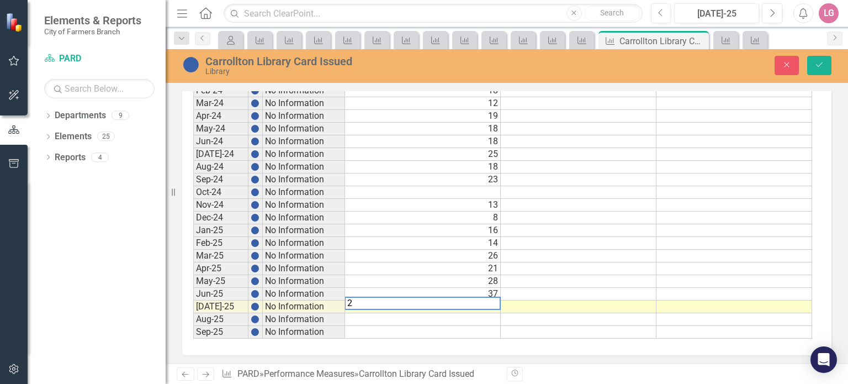
type textarea "27"
drag, startPoint x: 819, startPoint y: 65, endPoint x: 711, endPoint y: 108, distance: 115.8
click at [819, 65] on icon "Save" at bounding box center [819, 65] width 10 height 8
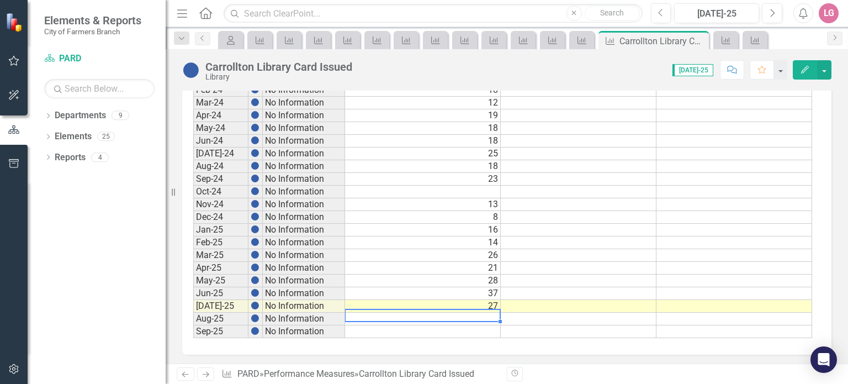
click at [451, 314] on td at bounding box center [423, 319] width 156 height 13
click at [701, 40] on icon "Close" at bounding box center [698, 40] width 11 height 9
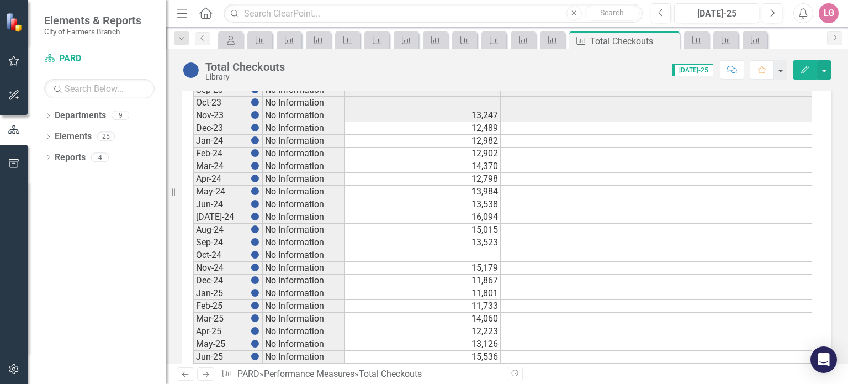
scroll to position [607, 0]
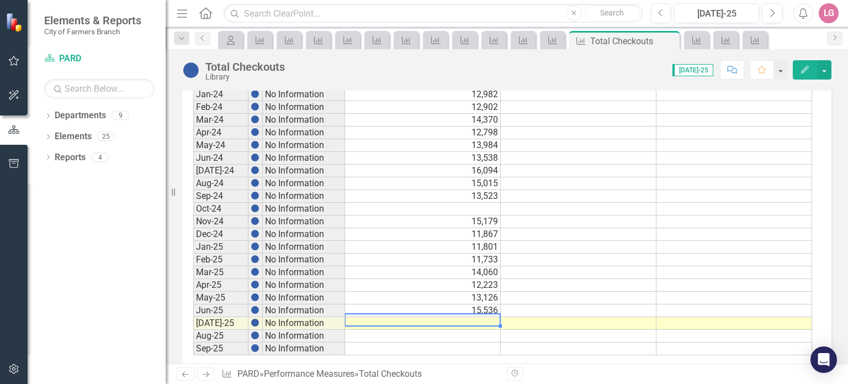
click at [422, 317] on td at bounding box center [423, 323] width 156 height 13
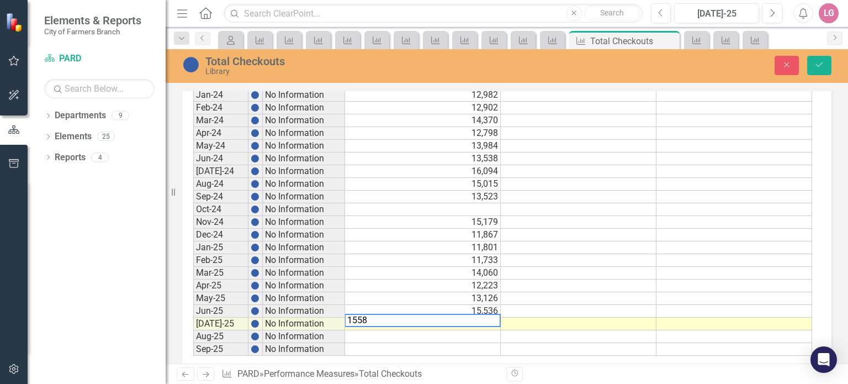
type textarea "15586"
drag, startPoint x: 830, startPoint y: 63, endPoint x: 811, endPoint y: 65, distance: 19.4
click at [830, 63] on button "Save" at bounding box center [819, 65] width 24 height 19
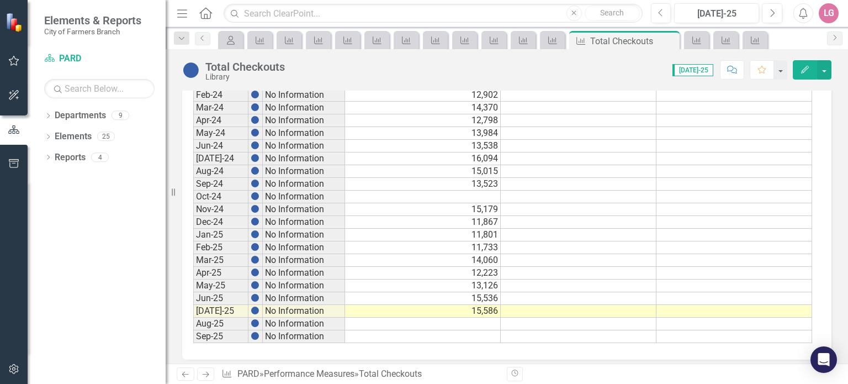
scroll to position [624, 0]
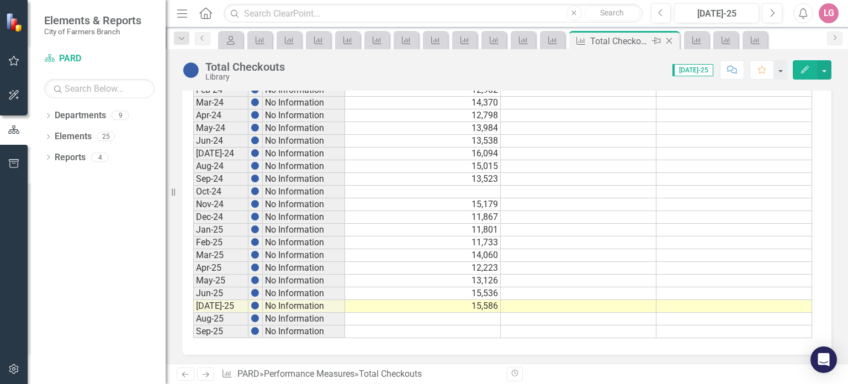
click at [672, 40] on icon "Close" at bounding box center [669, 40] width 11 height 9
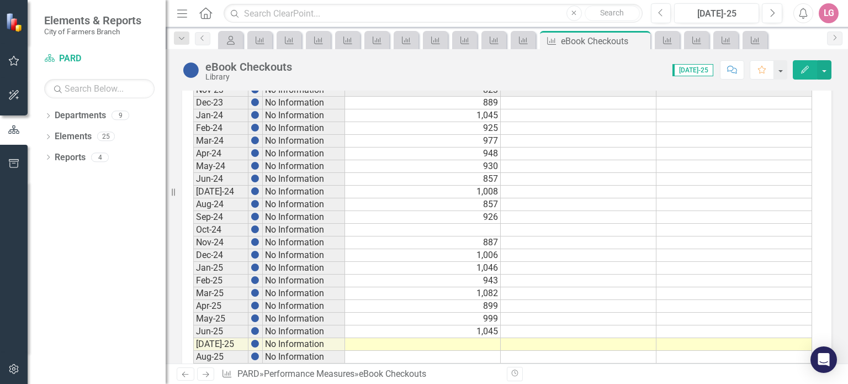
scroll to position [624, 0]
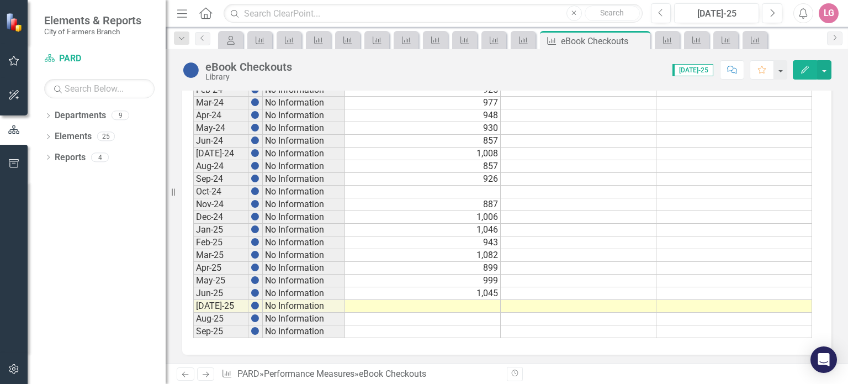
click at [443, 300] on td at bounding box center [423, 306] width 156 height 13
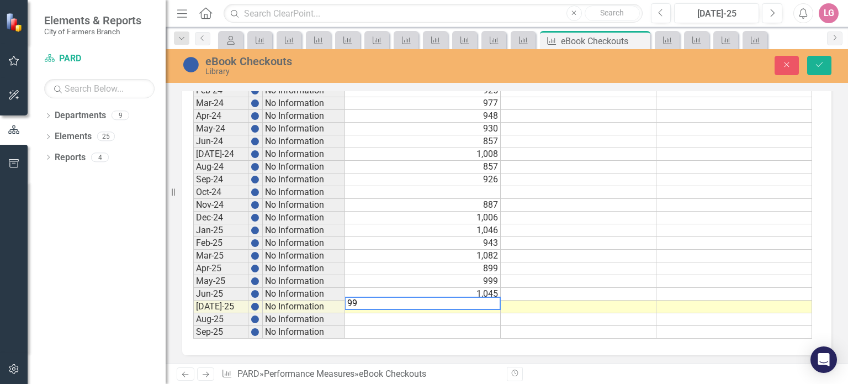
type textarea "998"
click at [817, 70] on button "Save" at bounding box center [819, 65] width 24 height 19
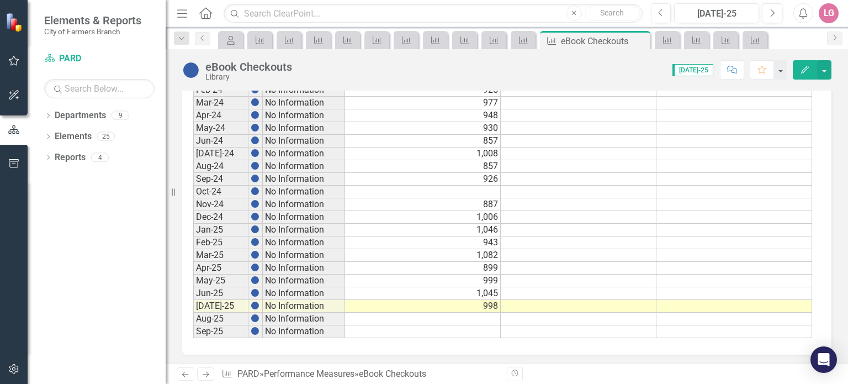
click at [475, 326] on td at bounding box center [423, 331] width 156 height 13
click at [637, 37] on icon "Close" at bounding box center [639, 40] width 11 height 9
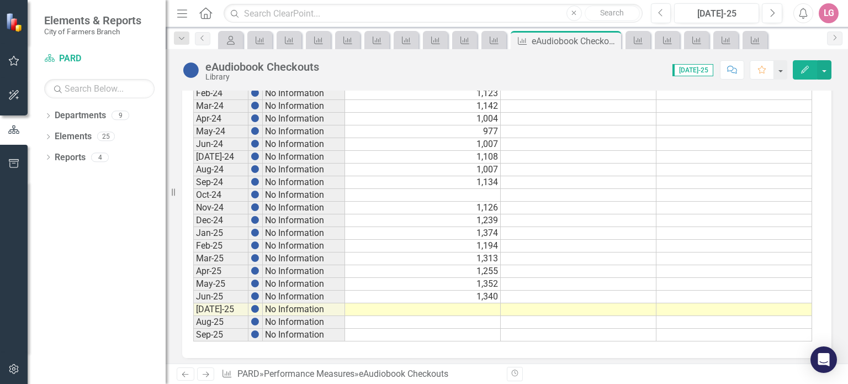
scroll to position [624, 0]
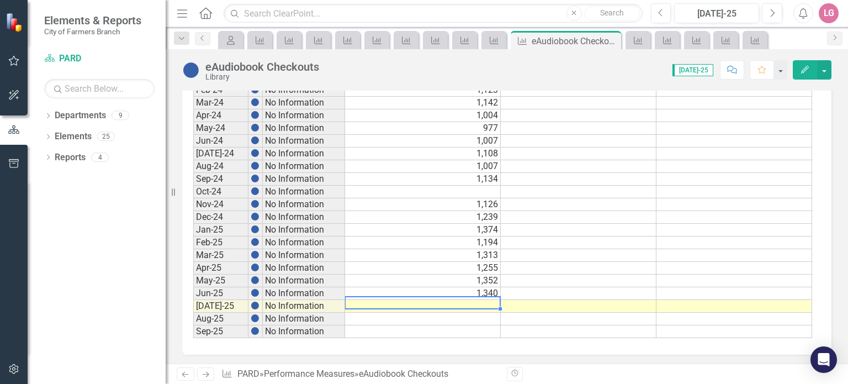
click at [411, 300] on td at bounding box center [423, 306] width 156 height 13
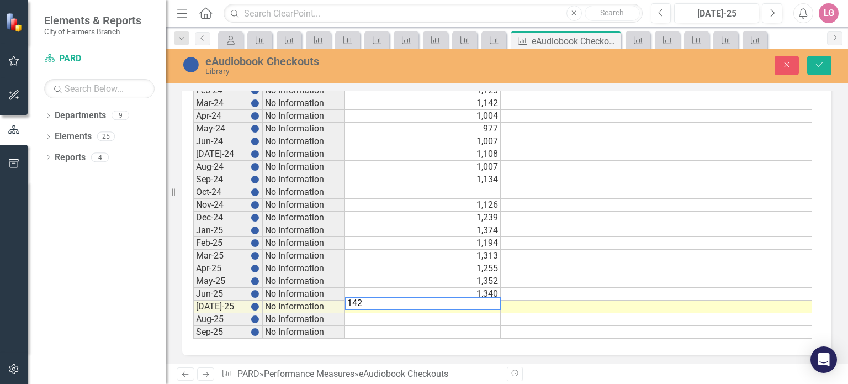
type textarea "1429"
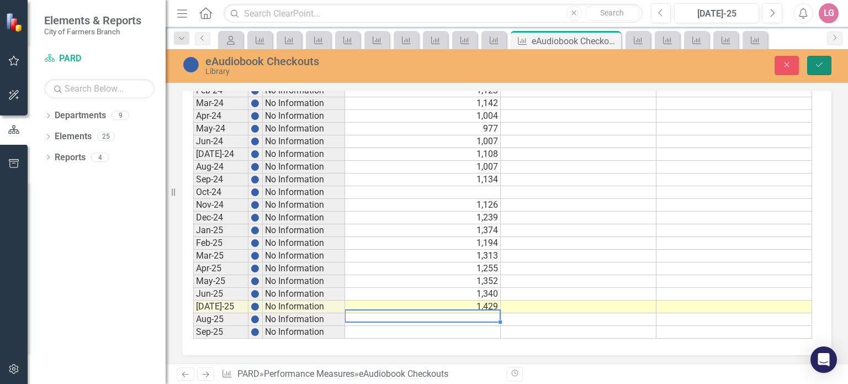
click at [824, 61] on button "Save" at bounding box center [819, 65] width 24 height 19
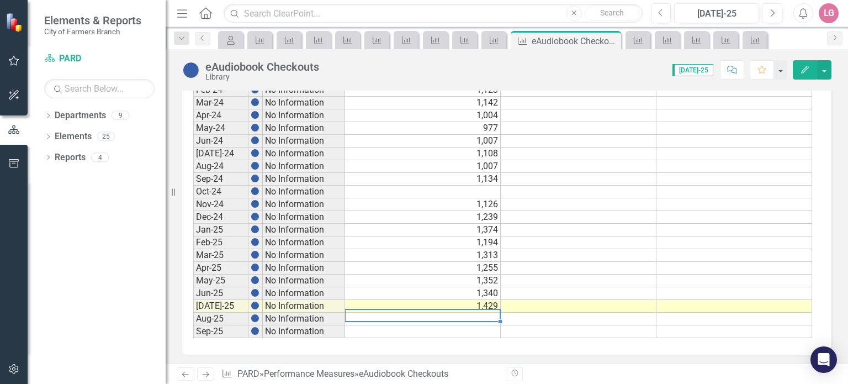
click at [492, 316] on td at bounding box center [423, 319] width 156 height 13
click at [609, 37] on icon "Close" at bounding box center [610, 40] width 11 height 9
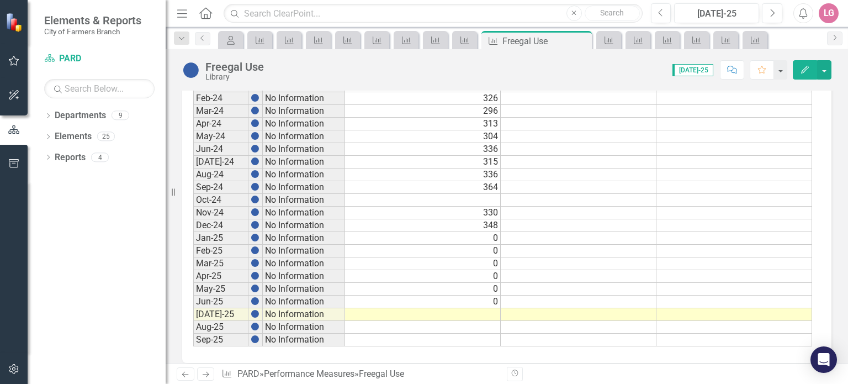
scroll to position [624, 0]
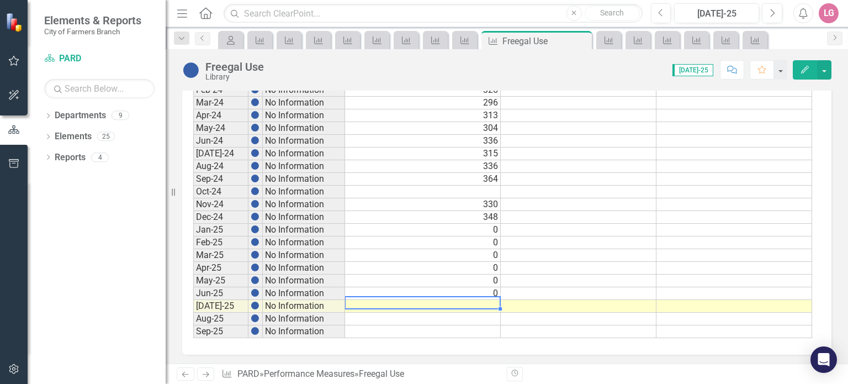
click at [438, 300] on td at bounding box center [423, 306] width 156 height 13
type textarea "0"
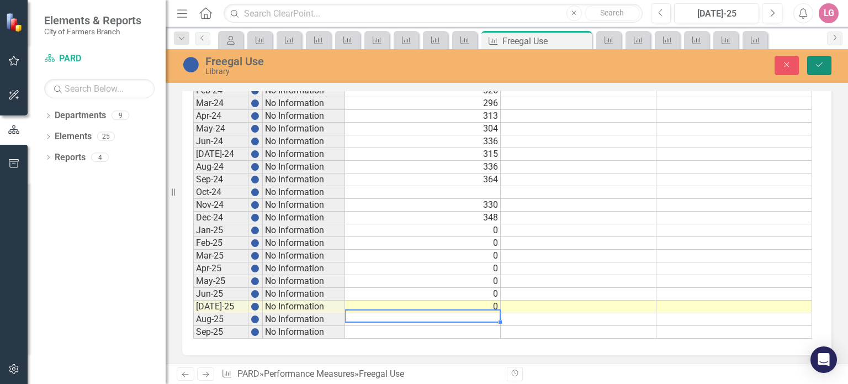
click at [817, 66] on icon "Save" at bounding box center [819, 65] width 10 height 8
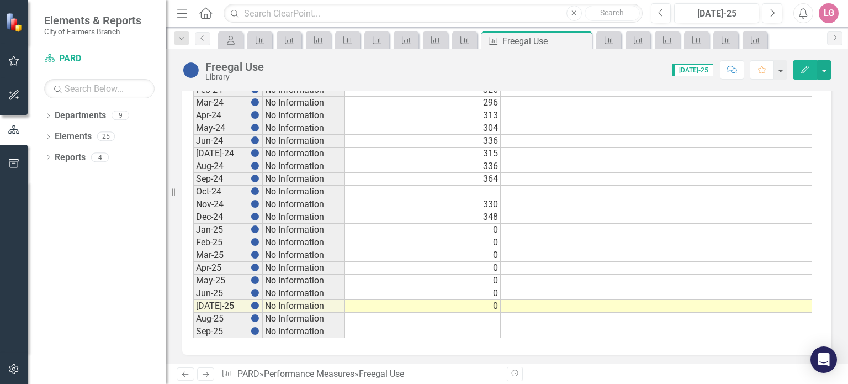
click at [422, 325] on td at bounding box center [423, 331] width 156 height 13
click at [584, 37] on icon "Close" at bounding box center [581, 40] width 11 height 9
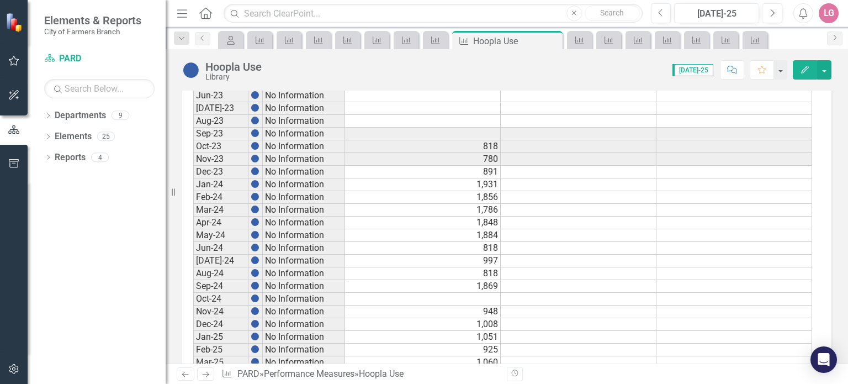
scroll to position [607, 0]
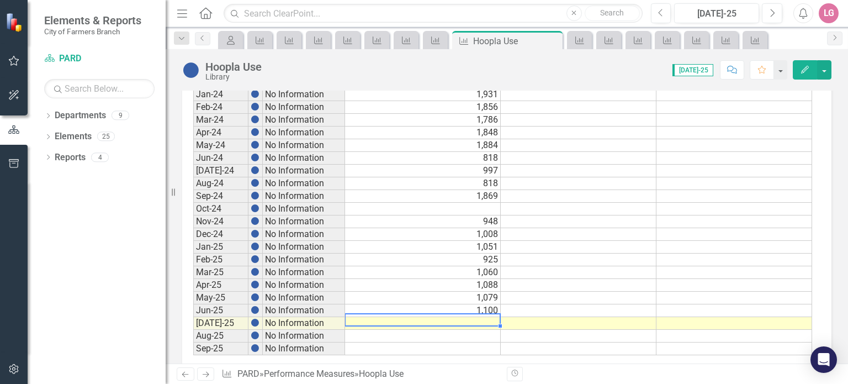
click at [431, 317] on td at bounding box center [423, 323] width 156 height 13
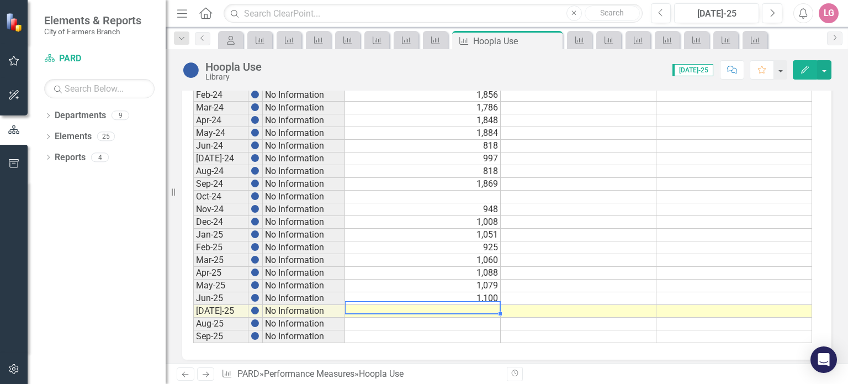
scroll to position [624, 0]
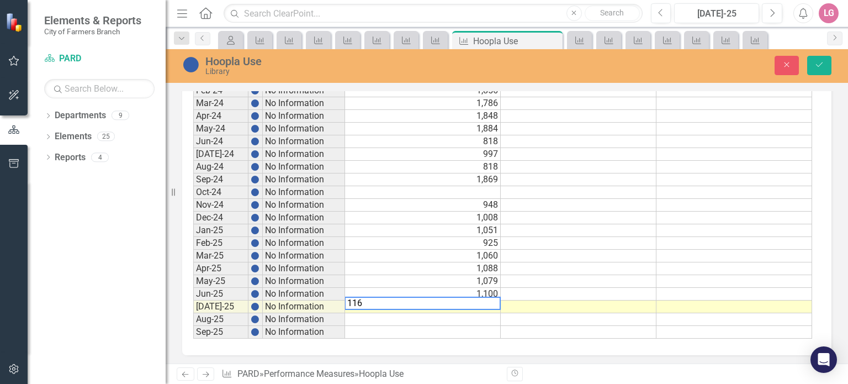
type textarea "1167"
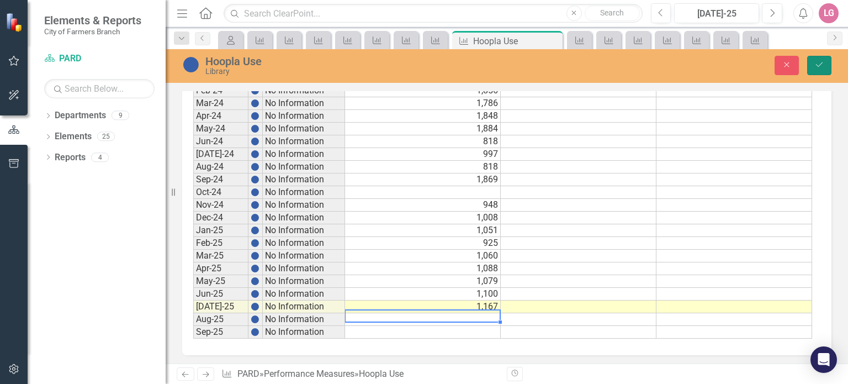
click at [818, 68] on button "Save" at bounding box center [819, 65] width 24 height 19
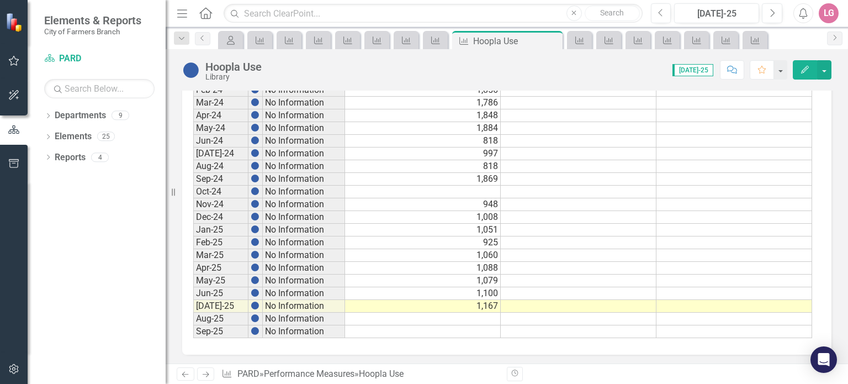
click at [467, 314] on td at bounding box center [423, 319] width 156 height 13
drag, startPoint x: 551, startPoint y: 40, endPoint x: 535, endPoint y: 60, distance: 25.1
click at [0, 0] on icon "Close" at bounding box center [0, 0] width 0 height 0
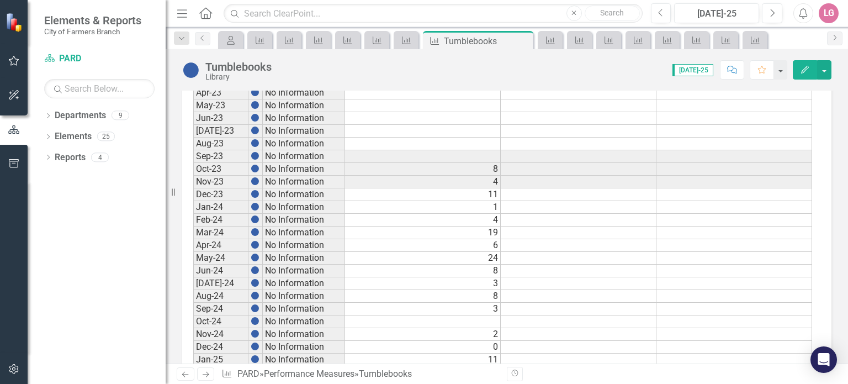
scroll to position [624, 0]
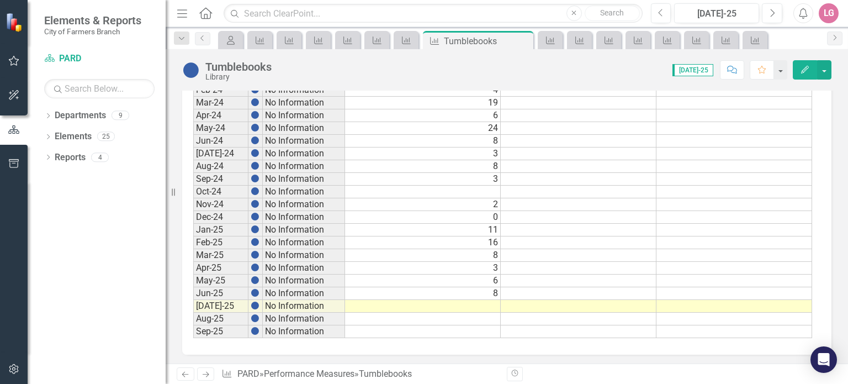
click at [454, 302] on td at bounding box center [423, 306] width 156 height 13
type textarea "6"
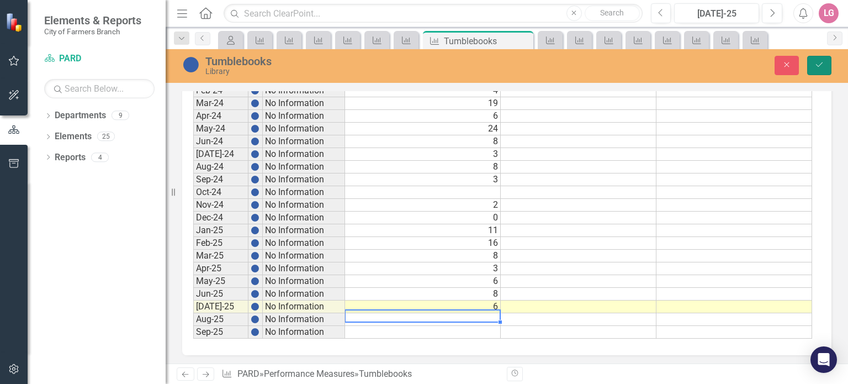
click at [821, 63] on icon "Save" at bounding box center [819, 65] width 10 height 8
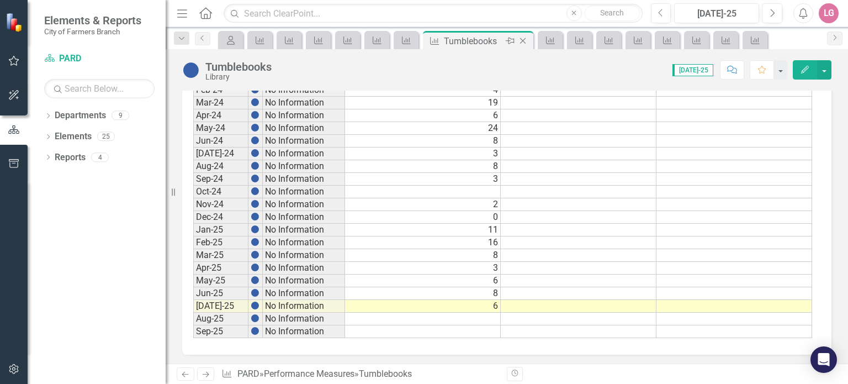
click at [527, 39] on icon "Close" at bounding box center [522, 40] width 11 height 9
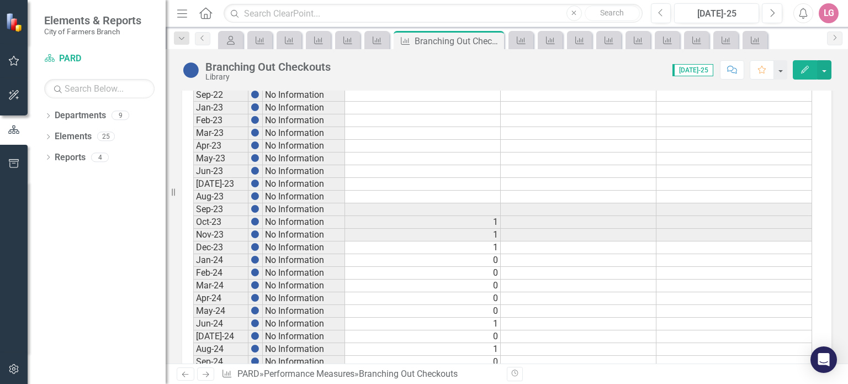
scroll to position [624, 0]
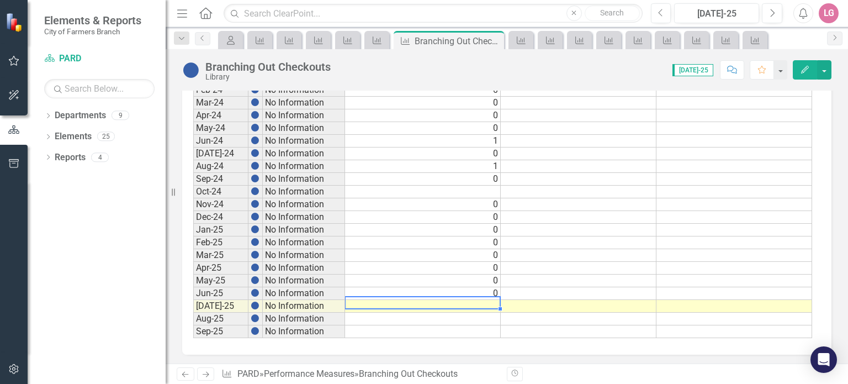
click at [445, 300] on td at bounding box center [423, 306] width 156 height 13
type textarea "0"
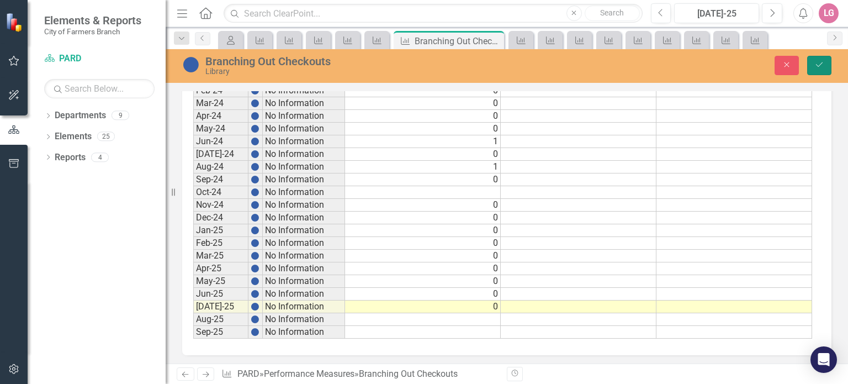
drag, startPoint x: 824, startPoint y: 63, endPoint x: 796, endPoint y: 68, distance: 28.5
click at [824, 63] on icon "Save" at bounding box center [819, 65] width 10 height 8
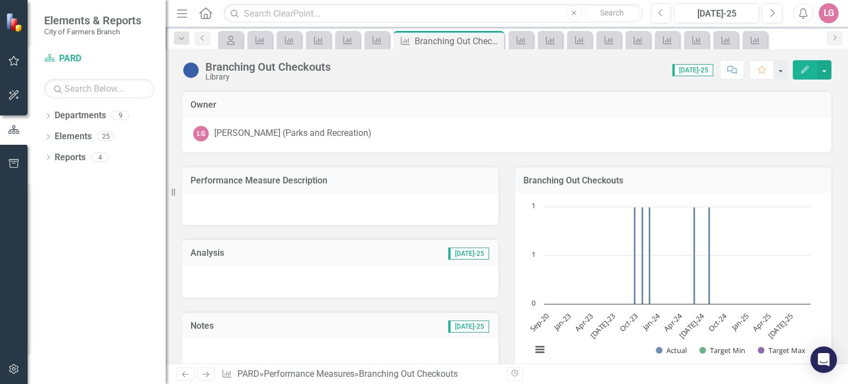
scroll to position [276, 0]
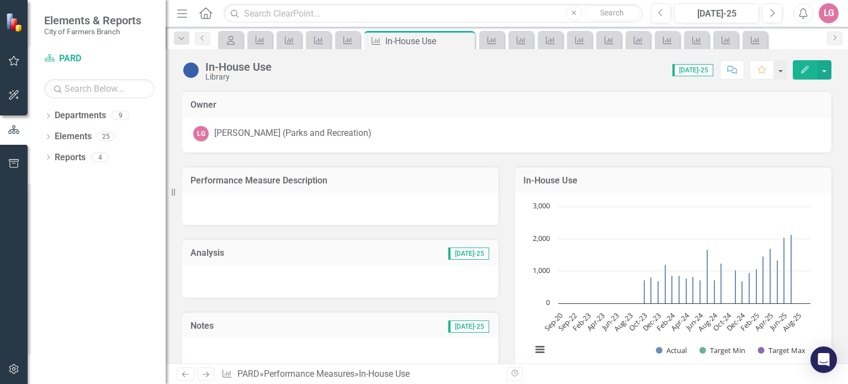
scroll to position [624, 0]
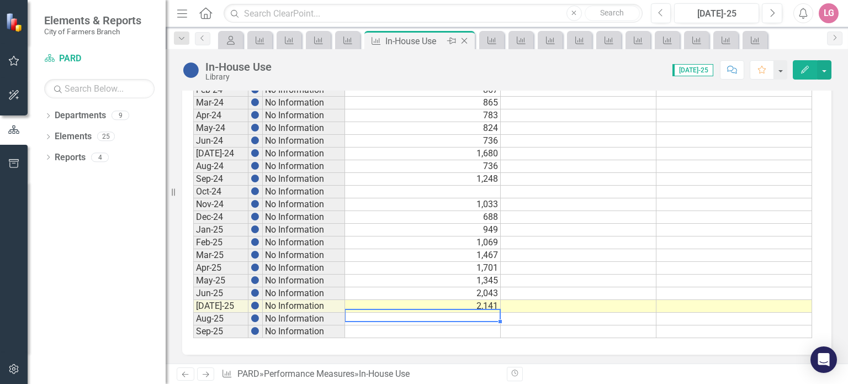
click at [466, 39] on icon "Close" at bounding box center [464, 40] width 11 height 9
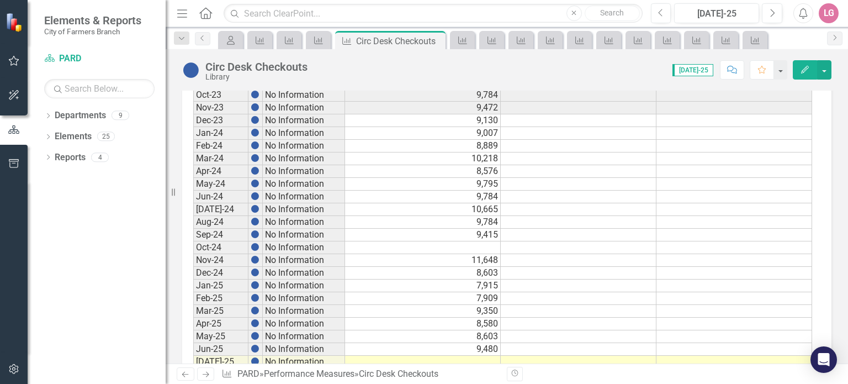
scroll to position [624, 0]
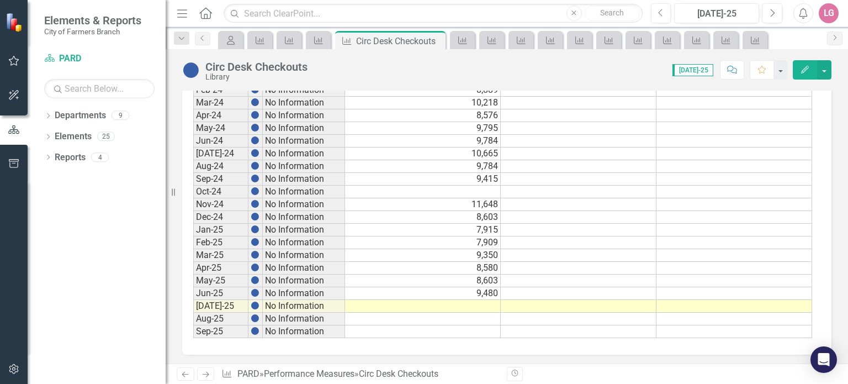
click at [439, 300] on td at bounding box center [423, 306] width 156 height 13
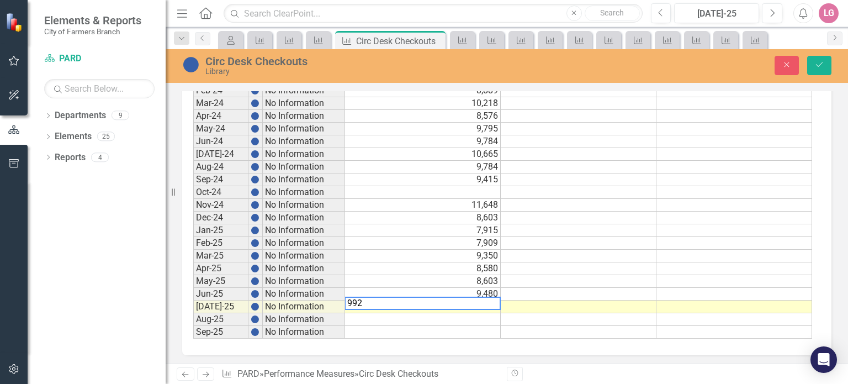
type textarea "9927"
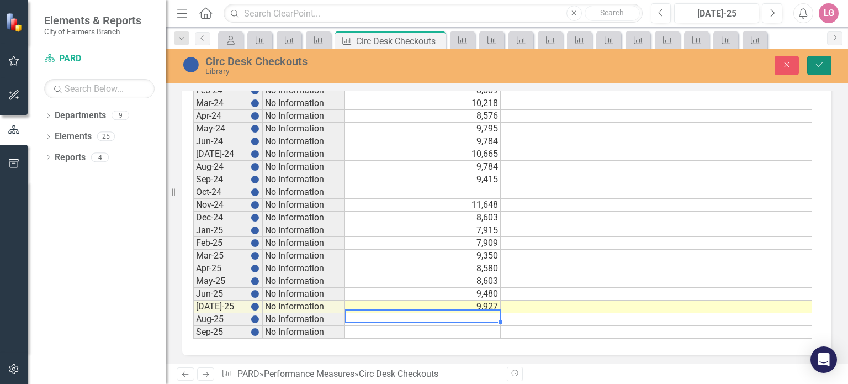
click at [814, 67] on button "Save" at bounding box center [819, 65] width 24 height 19
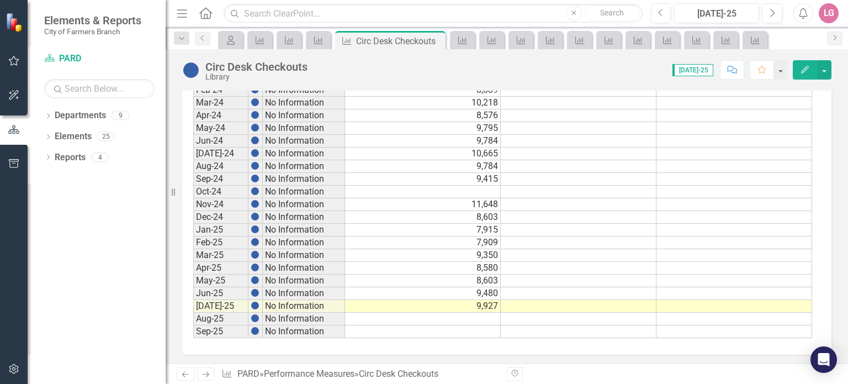
click at [797, 66] on button "Edit" at bounding box center [805, 69] width 24 height 19
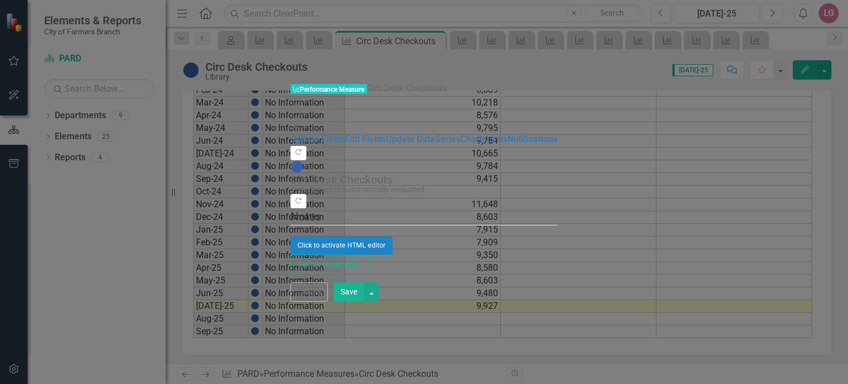
click at [290, 235] on div "Performance Measure Performance Measure Circ Desk Checkouts Help Maximize Close…" at bounding box center [423, 191] width 267 height 219
click at [301, 121] on icon "Close" at bounding box center [295, 125] width 11 height 9
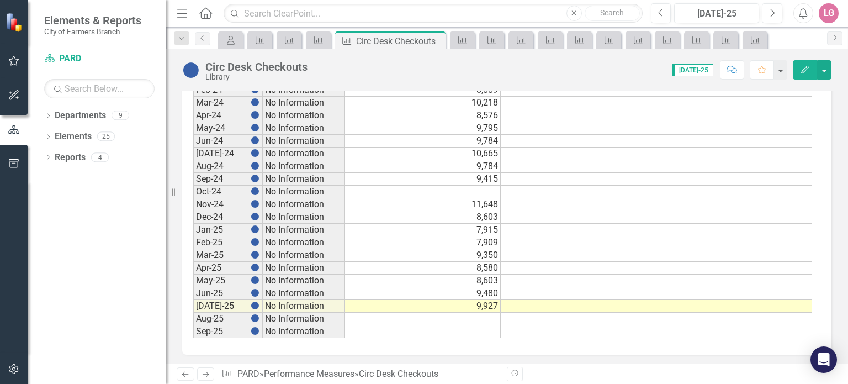
click at [479, 313] on td at bounding box center [423, 319] width 156 height 13
click at [435, 40] on icon "Close" at bounding box center [435, 40] width 11 height 9
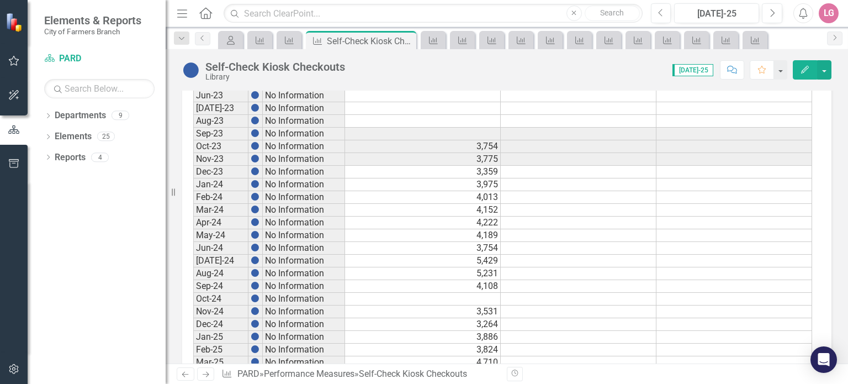
scroll to position [624, 0]
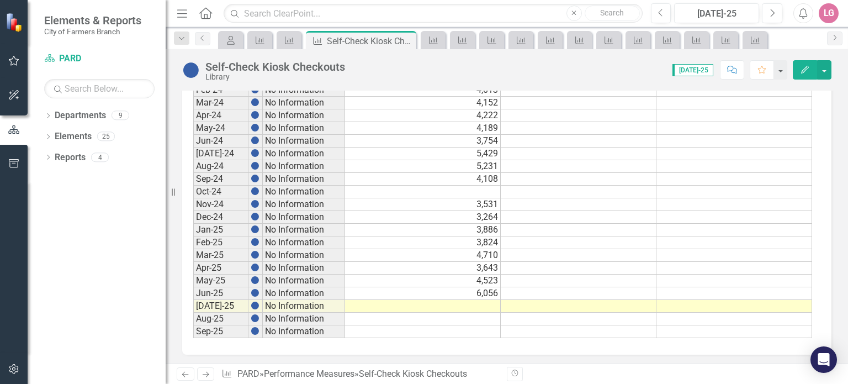
click at [463, 300] on td at bounding box center [423, 306] width 156 height 13
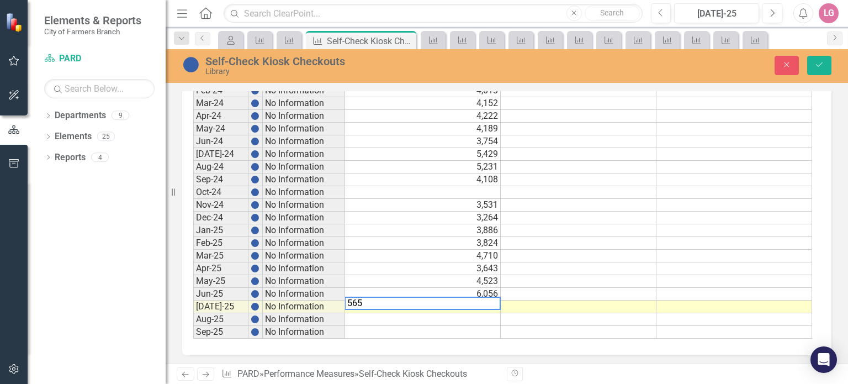
type textarea "5659"
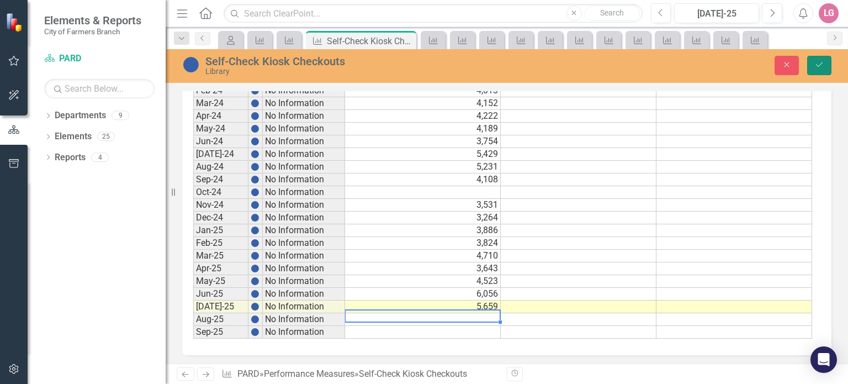
click at [819, 68] on icon "Save" at bounding box center [819, 65] width 10 height 8
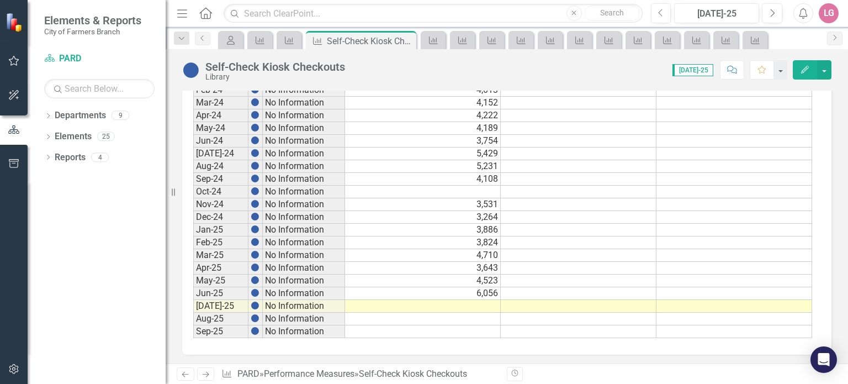
click at [464, 300] on td at bounding box center [423, 306] width 156 height 13
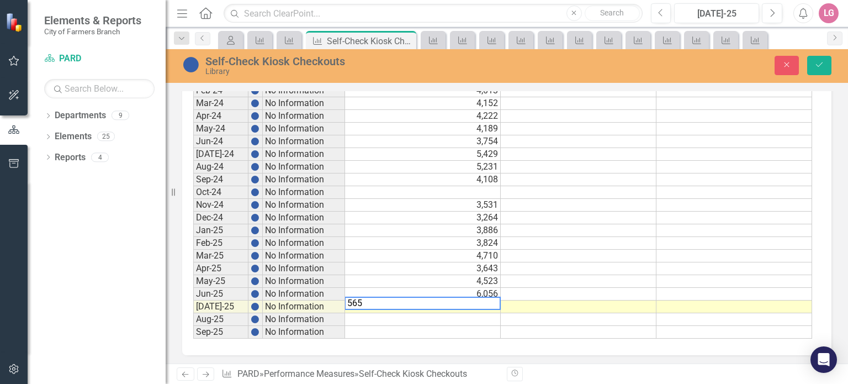
type textarea "5659"
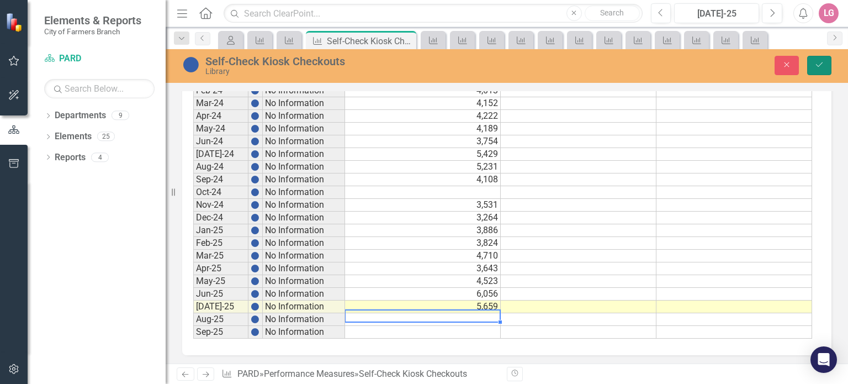
click at [819, 66] on icon "submit" at bounding box center [819, 64] width 7 height 4
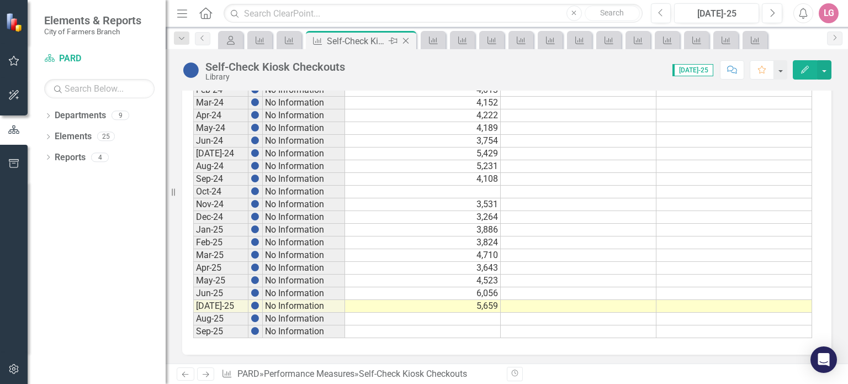
click at [403, 39] on icon "Close" at bounding box center [405, 40] width 11 height 9
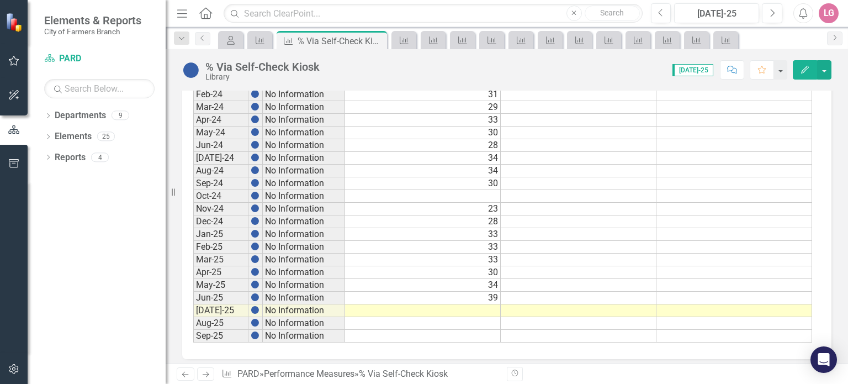
scroll to position [624, 0]
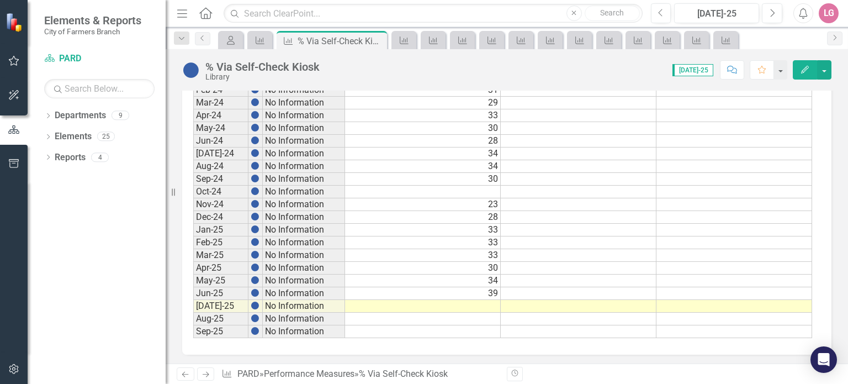
click at [406, 300] on td at bounding box center [423, 306] width 156 height 13
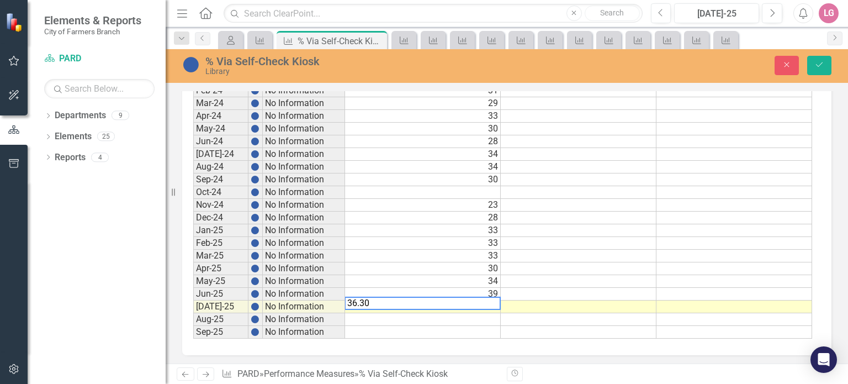
type textarea "36.308"
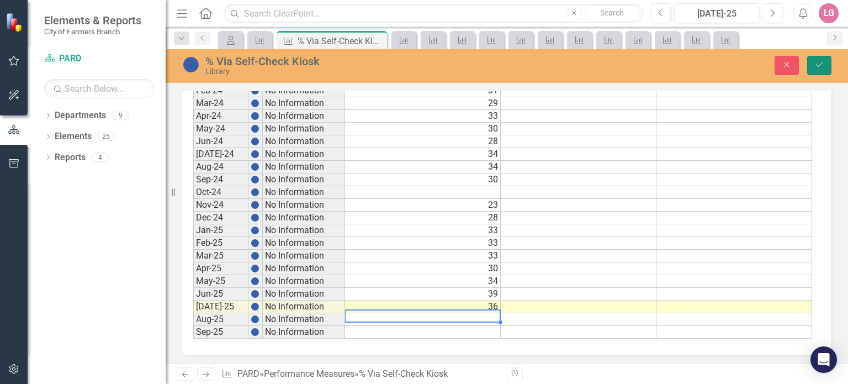
click at [815, 70] on button "Save" at bounding box center [819, 65] width 24 height 19
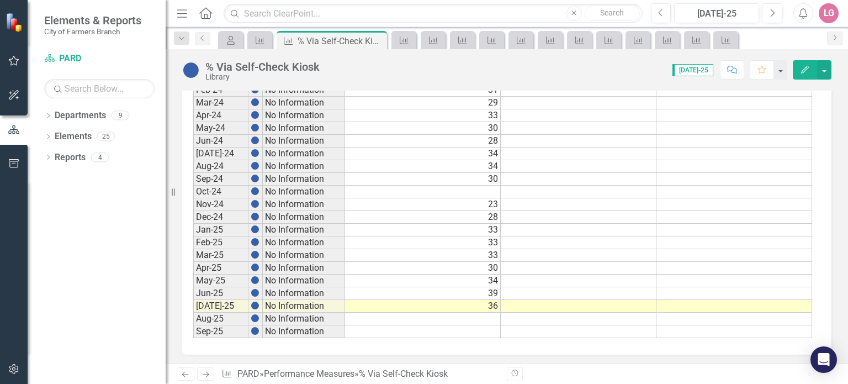
click at [457, 315] on td at bounding box center [423, 319] width 156 height 13
click at [377, 41] on icon "Close" at bounding box center [376, 40] width 11 height 9
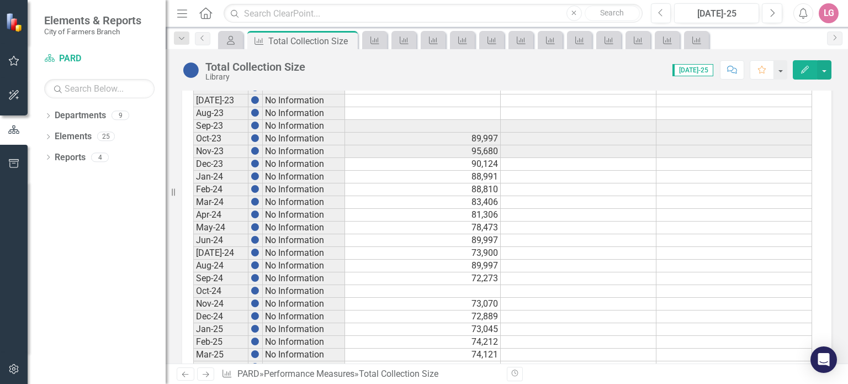
scroll to position [624, 0]
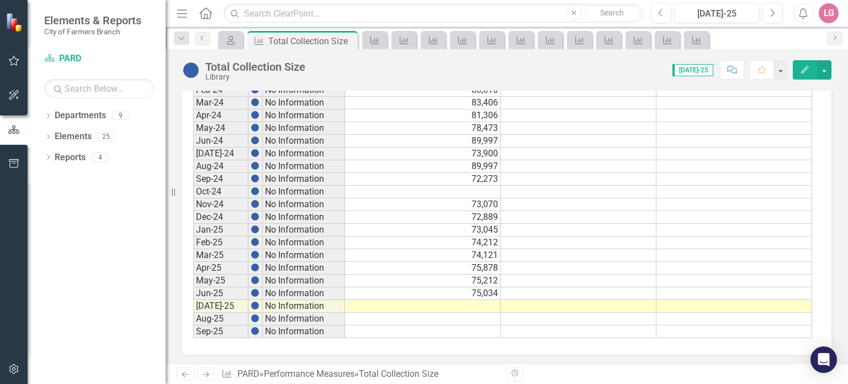
click at [453, 300] on td at bounding box center [423, 306] width 156 height 13
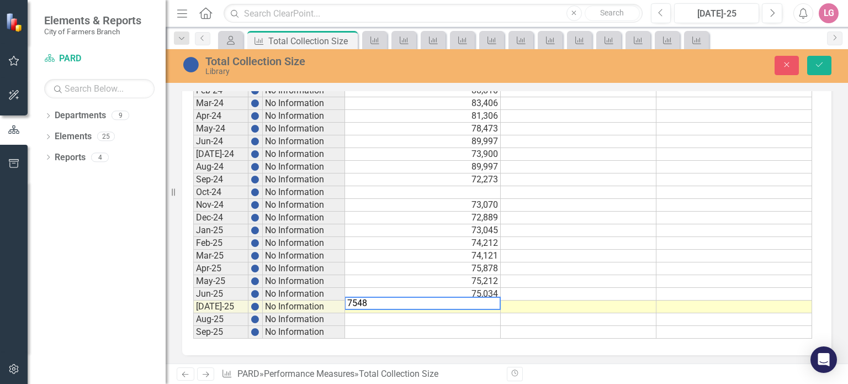
type textarea "75481"
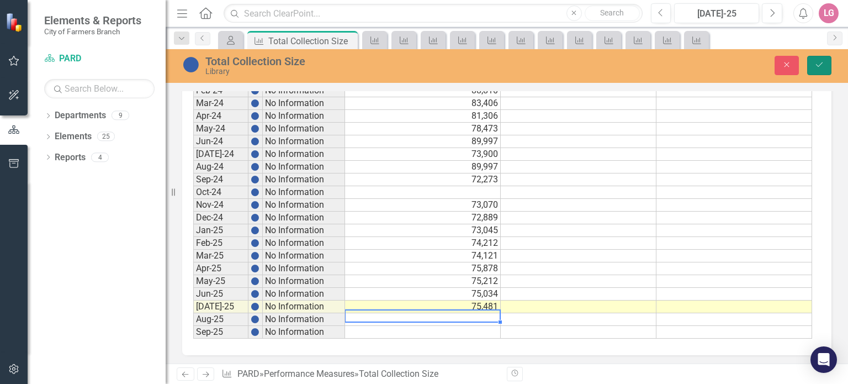
click at [830, 65] on button "Save" at bounding box center [819, 65] width 24 height 19
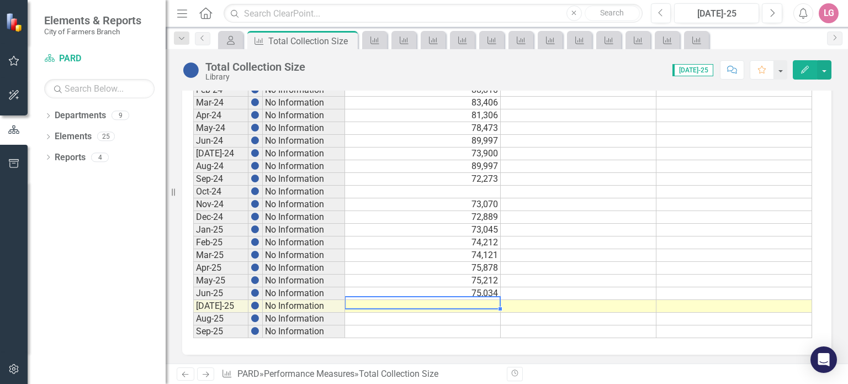
click at [455, 302] on td at bounding box center [423, 306] width 156 height 13
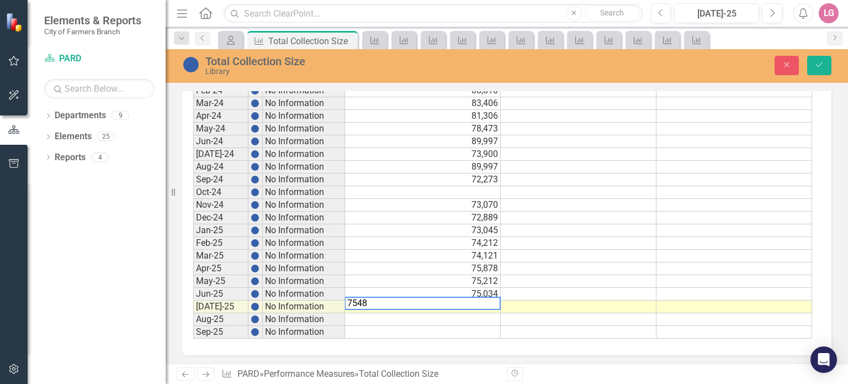
type textarea "75481"
click at [817, 70] on button "Save" at bounding box center [819, 65] width 24 height 19
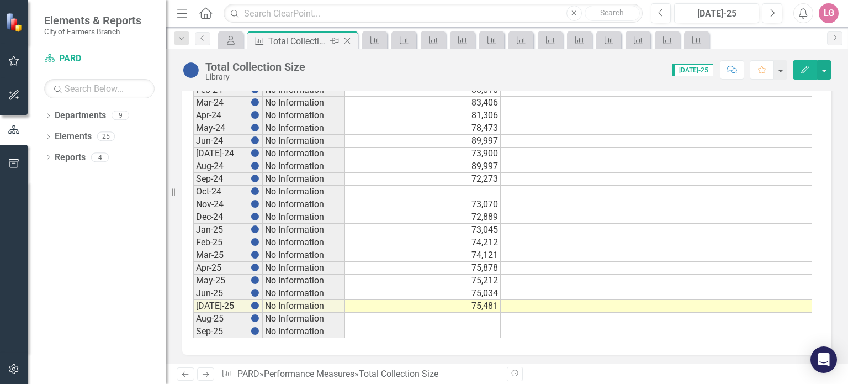
click at [349, 36] on icon "Close" at bounding box center [347, 40] width 11 height 9
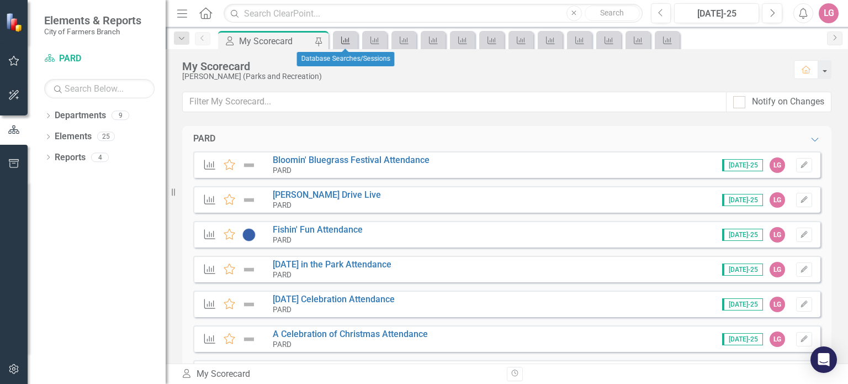
click at [347, 37] on icon "Performance Measure" at bounding box center [345, 40] width 11 height 9
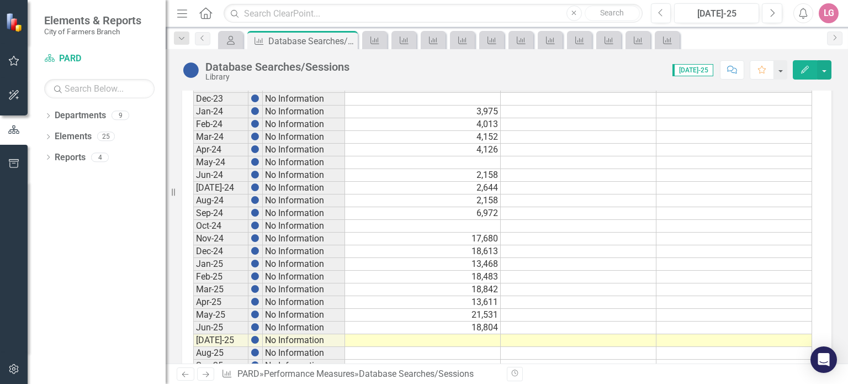
scroll to position [624, 0]
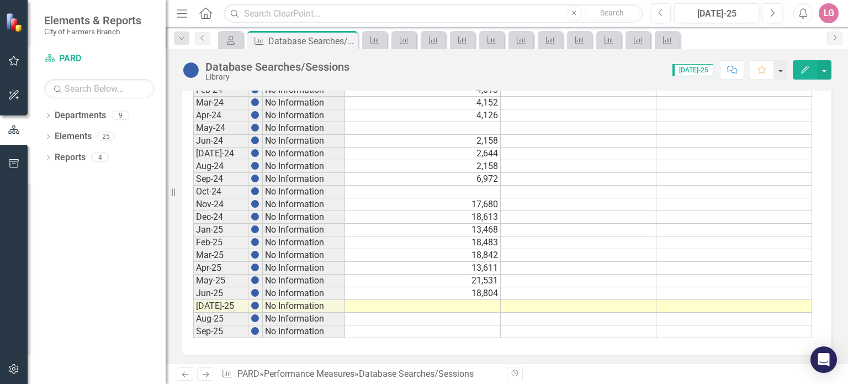
click at [442, 300] on td at bounding box center [423, 306] width 156 height 13
click at [430, 300] on td at bounding box center [423, 306] width 156 height 13
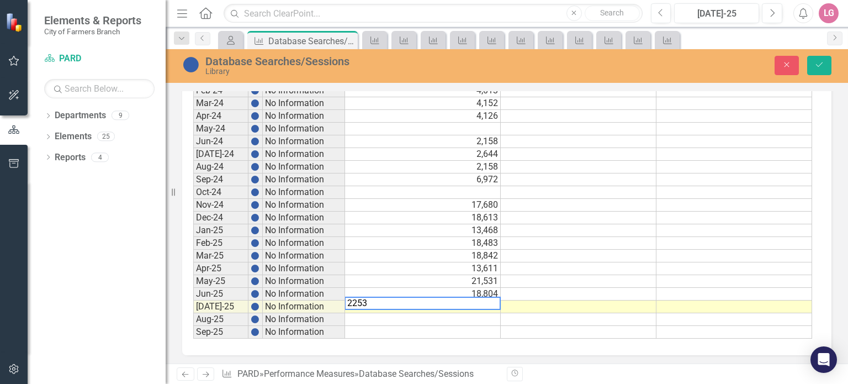
type textarea "22532"
click at [819, 65] on icon "Save" at bounding box center [819, 65] width 10 height 8
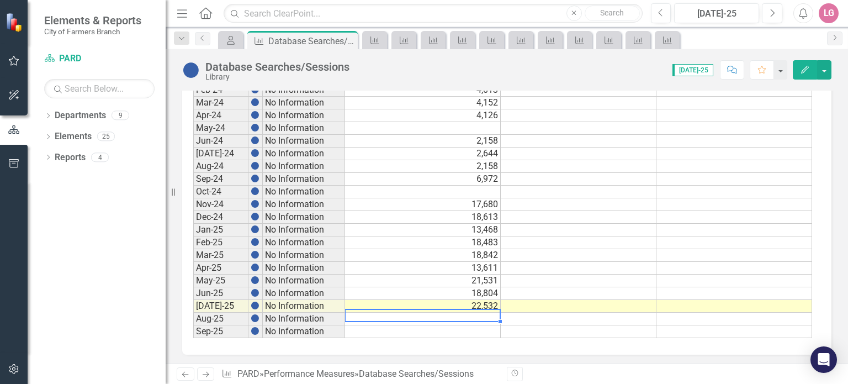
click at [489, 313] on td at bounding box center [423, 319] width 156 height 13
click at [347, 40] on icon "Close" at bounding box center [347, 40] width 11 height 9
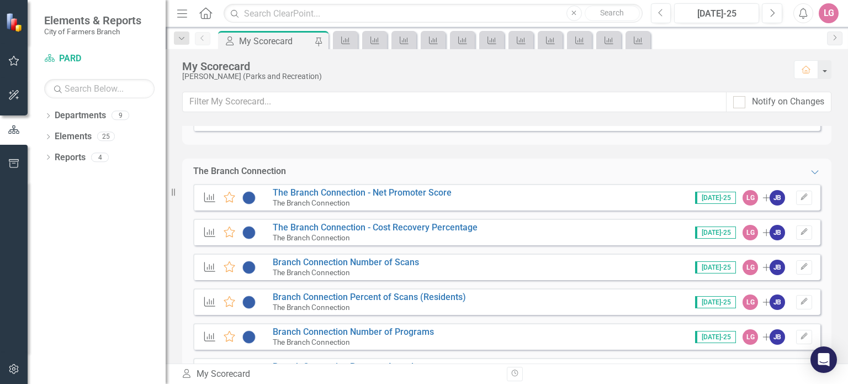
scroll to position [386, 0]
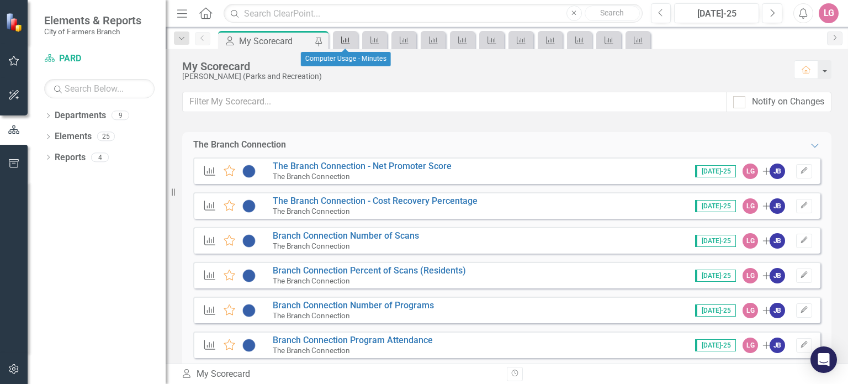
click at [344, 34] on div "Performance Measure" at bounding box center [343, 40] width 15 height 14
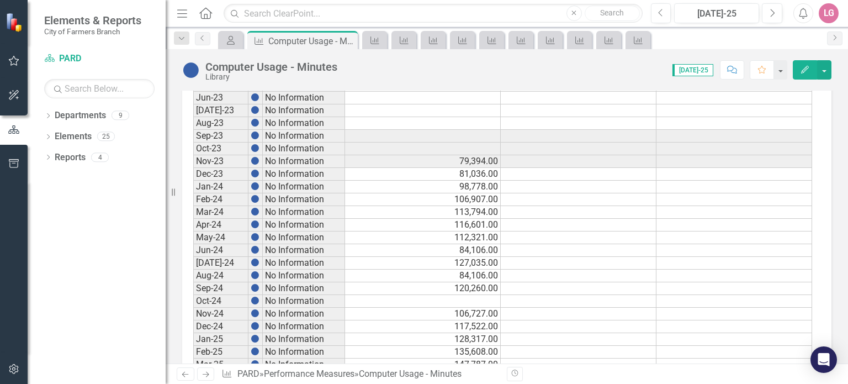
scroll to position [624, 0]
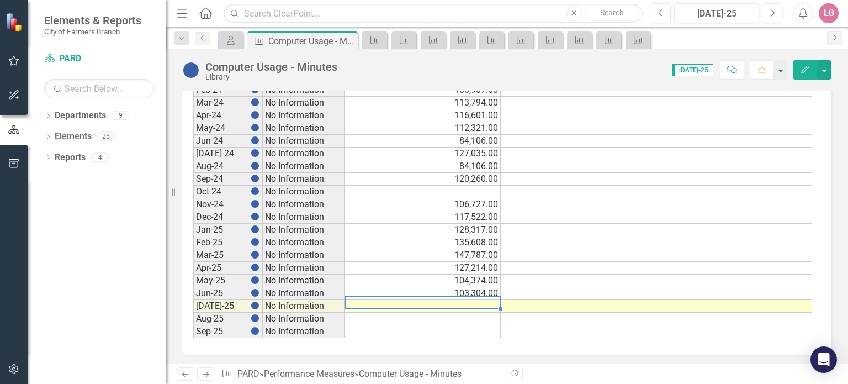
click at [452, 300] on td at bounding box center [423, 306] width 156 height 13
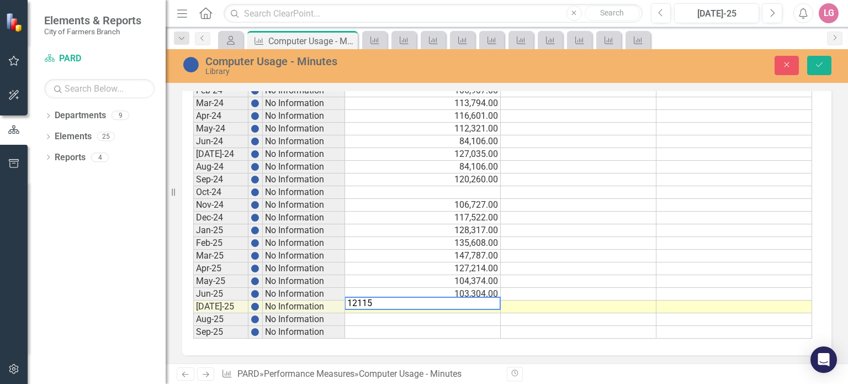
type textarea "121155"
click at [818, 65] on icon "Save" at bounding box center [819, 65] width 10 height 8
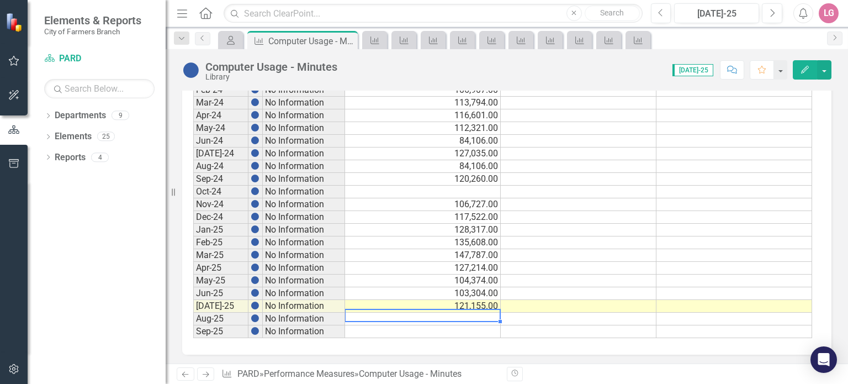
click at [460, 313] on td at bounding box center [423, 319] width 156 height 13
click at [345, 41] on icon "Close" at bounding box center [347, 40] width 11 height 9
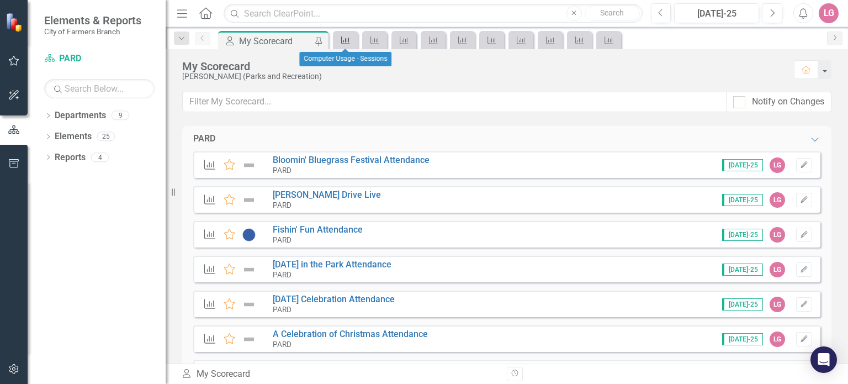
click at [345, 41] on icon "Performance Measure" at bounding box center [345, 40] width 11 height 9
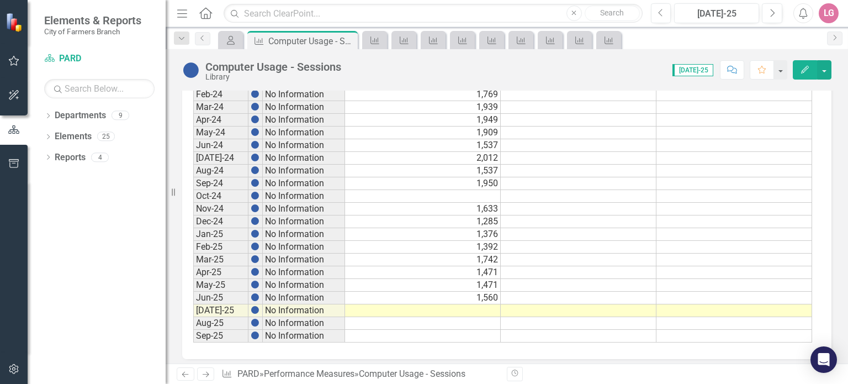
scroll to position [624, 0]
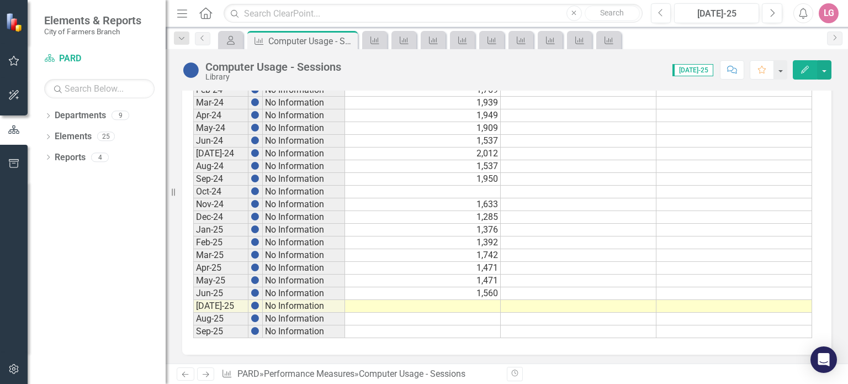
click at [462, 300] on td at bounding box center [423, 306] width 156 height 13
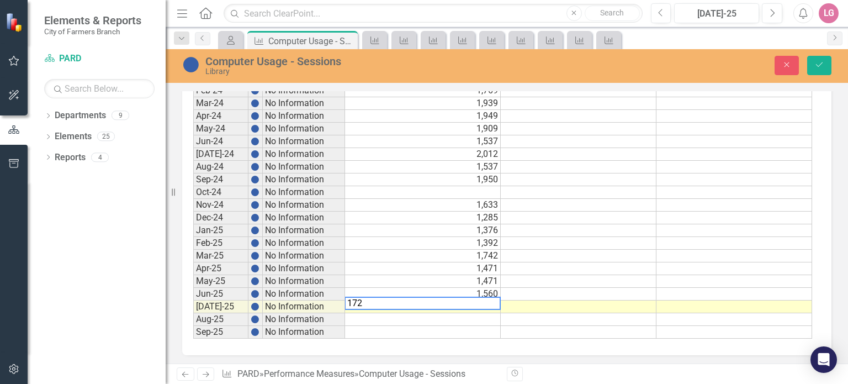
type textarea "1722"
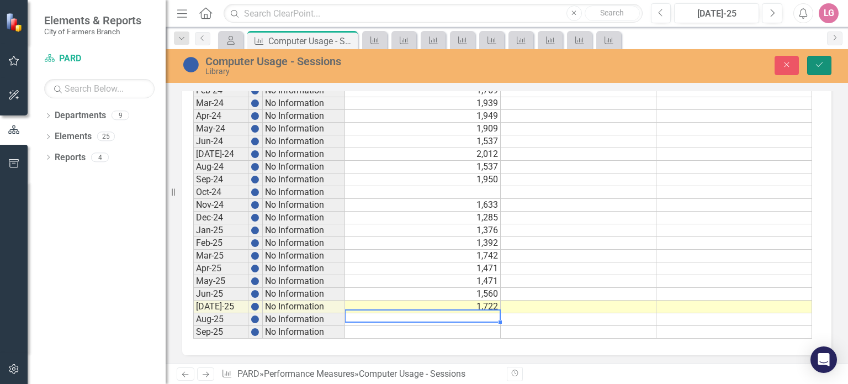
click at [820, 63] on icon "Save" at bounding box center [819, 65] width 10 height 8
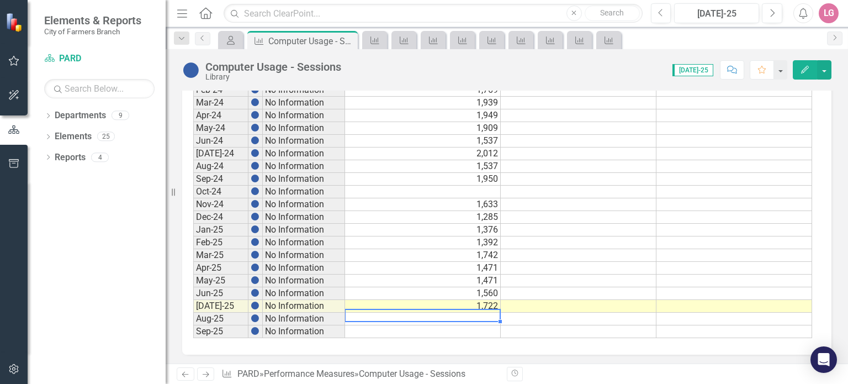
click at [471, 313] on td at bounding box center [423, 319] width 156 height 13
click at [346, 38] on icon "Close" at bounding box center [347, 40] width 11 height 9
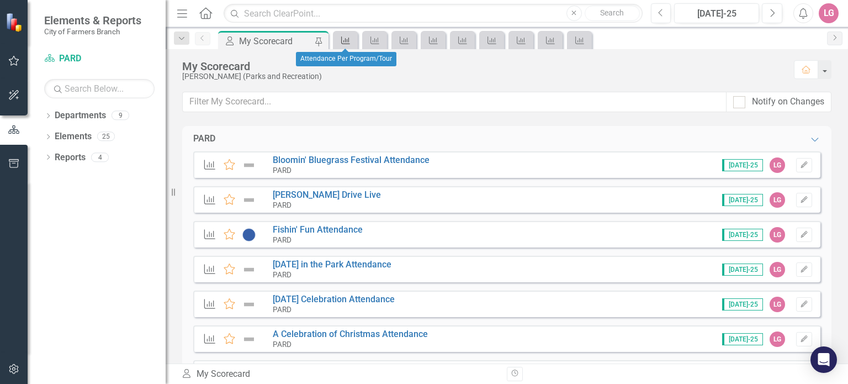
click at [347, 39] on icon "Performance Measure" at bounding box center [345, 40] width 11 height 9
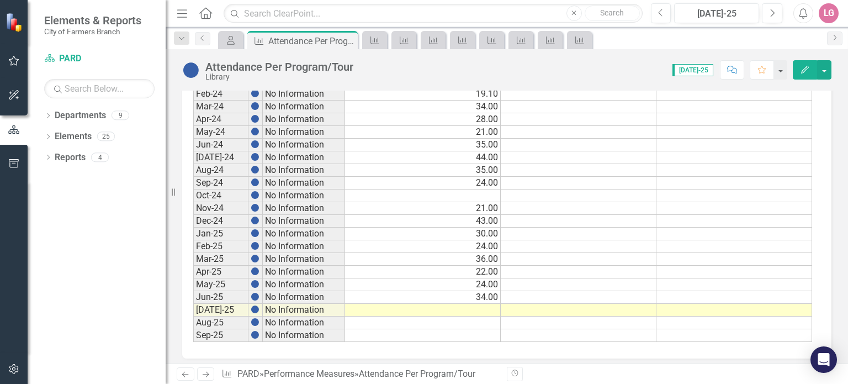
scroll to position [624, 0]
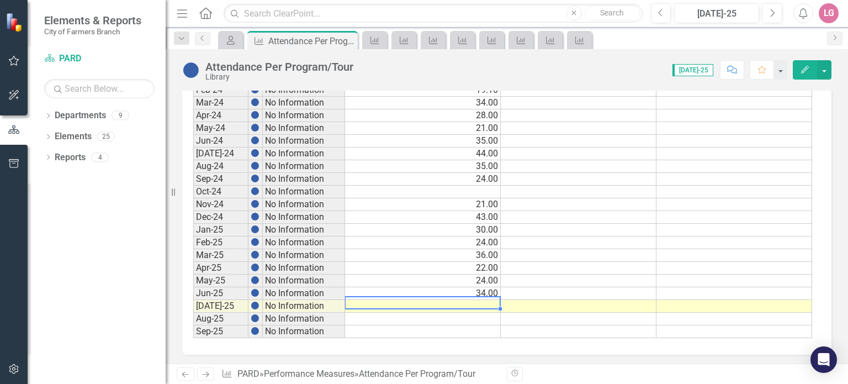
click at [426, 300] on td at bounding box center [423, 306] width 156 height 13
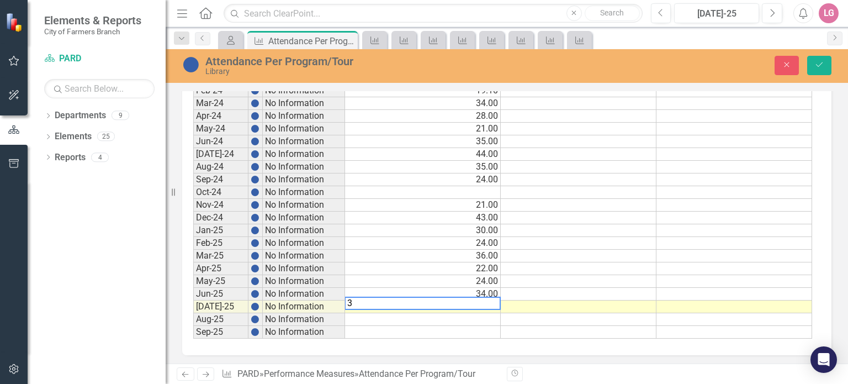
type textarea "35"
click at [813, 65] on button "Save" at bounding box center [819, 65] width 24 height 19
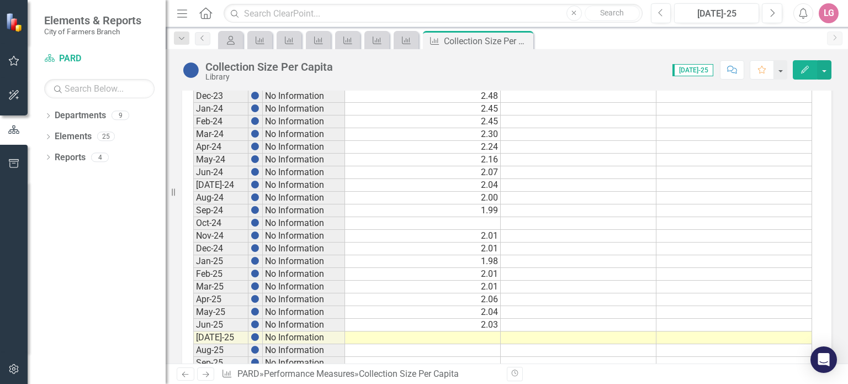
scroll to position [607, 0]
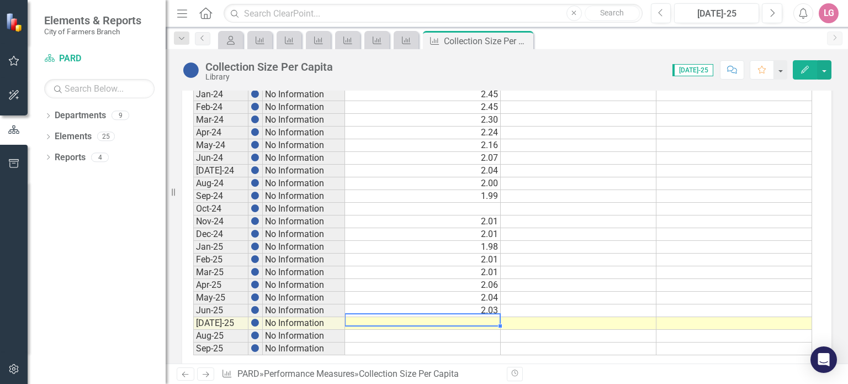
click at [441, 317] on td at bounding box center [423, 323] width 156 height 13
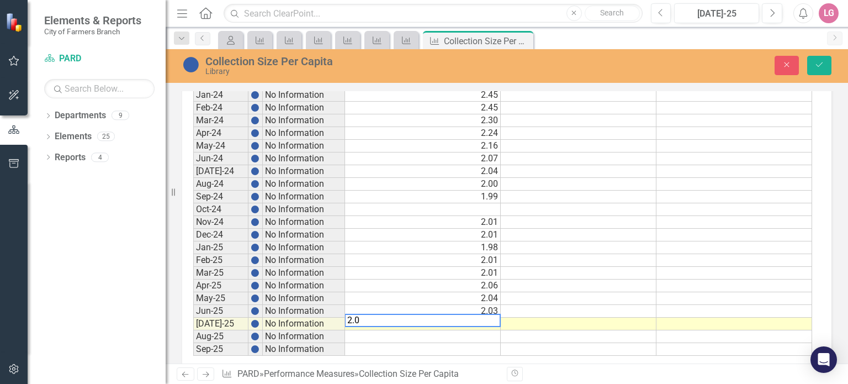
type textarea "2.04"
click at [814, 68] on button "Save" at bounding box center [819, 65] width 24 height 19
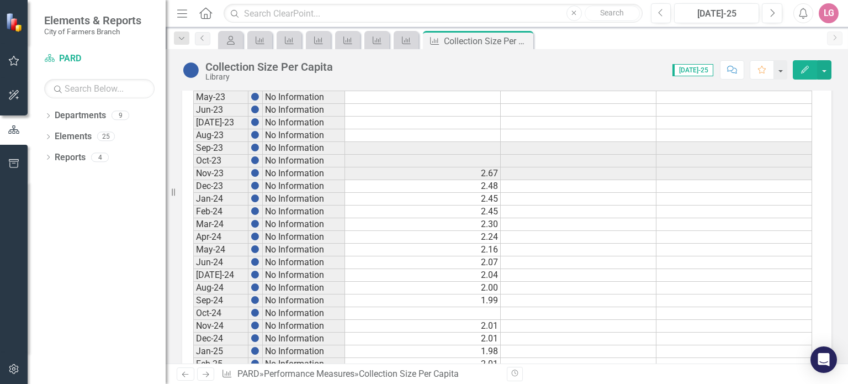
scroll to position [624, 0]
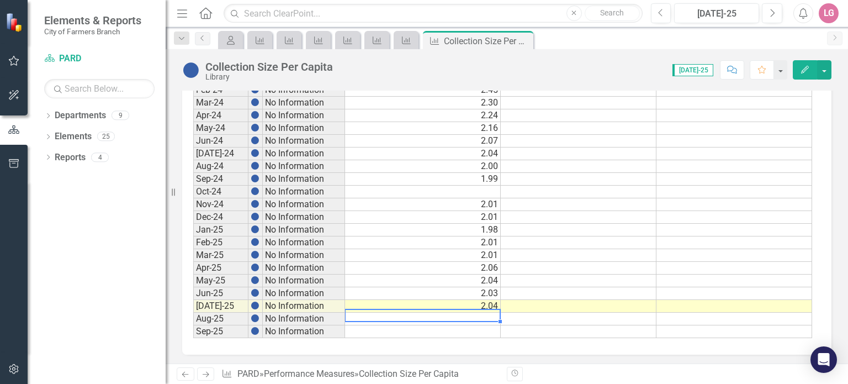
click at [448, 313] on td at bounding box center [423, 319] width 156 height 13
drag, startPoint x: 521, startPoint y: 37, endPoint x: 497, endPoint y: 54, distance: 29.4
click at [0, 0] on icon "Close" at bounding box center [0, 0] width 0 height 0
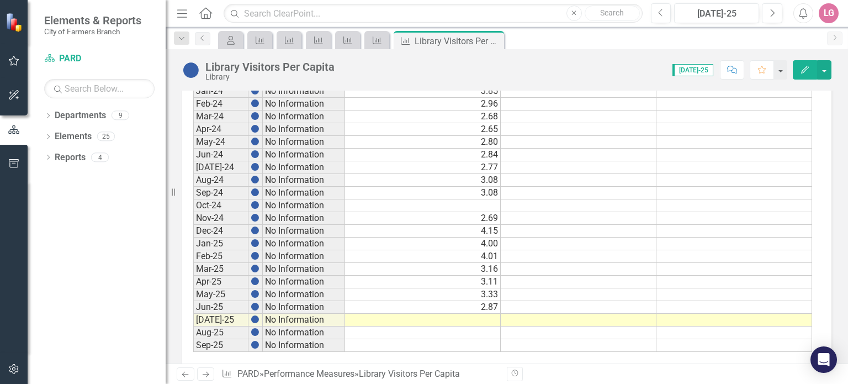
scroll to position [624, 0]
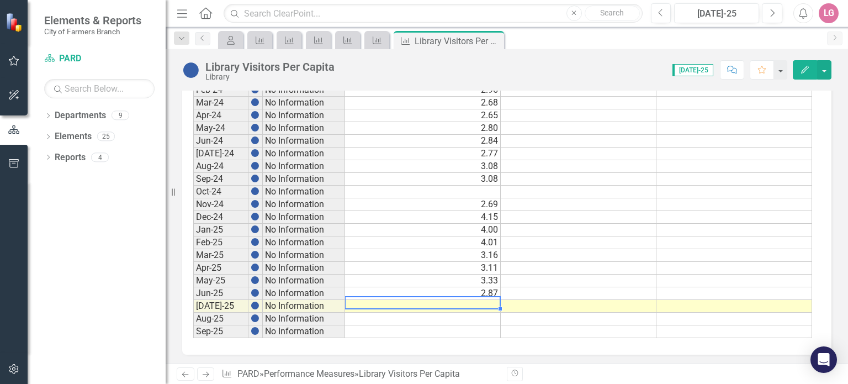
click at [468, 300] on td at bounding box center [423, 306] width 156 height 13
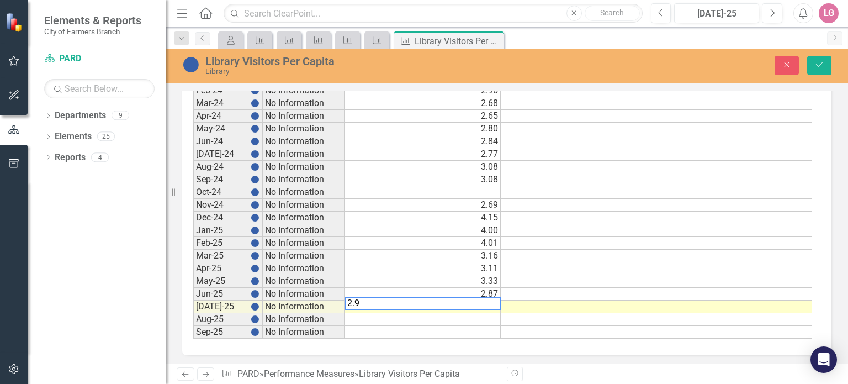
type textarea "2.94"
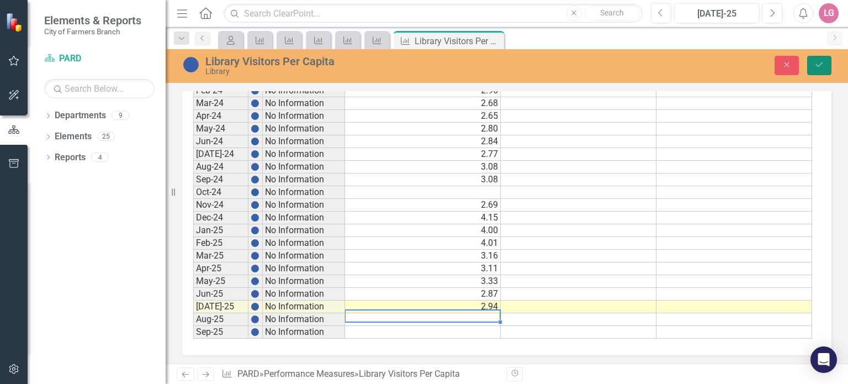
click at [823, 67] on icon "Save" at bounding box center [819, 65] width 10 height 8
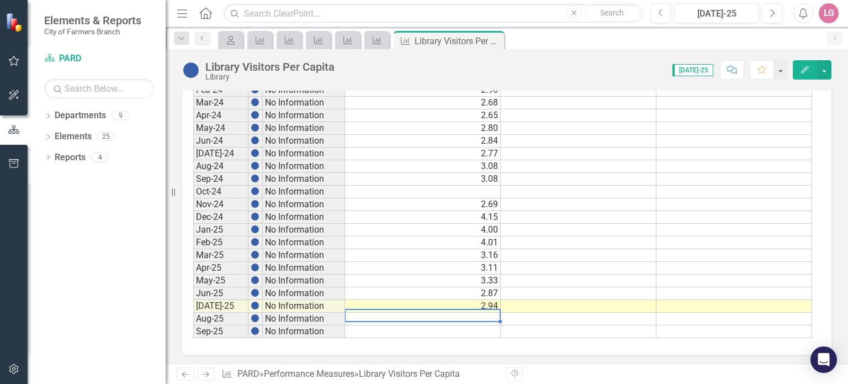
click at [452, 315] on td at bounding box center [423, 319] width 156 height 13
click at [492, 41] on icon at bounding box center [494, 41] width 6 height 6
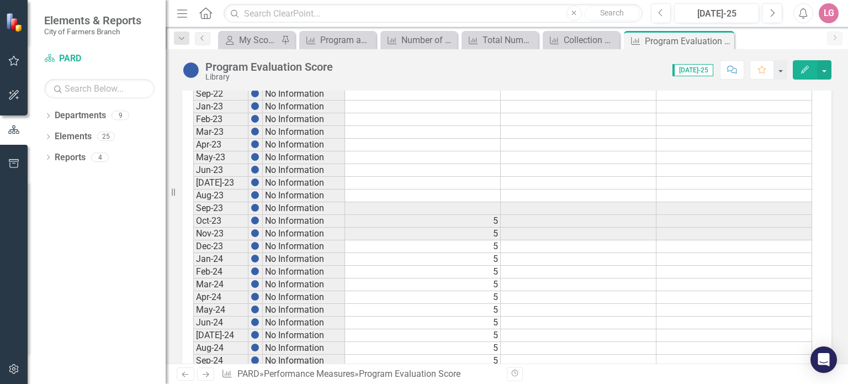
scroll to position [624, 0]
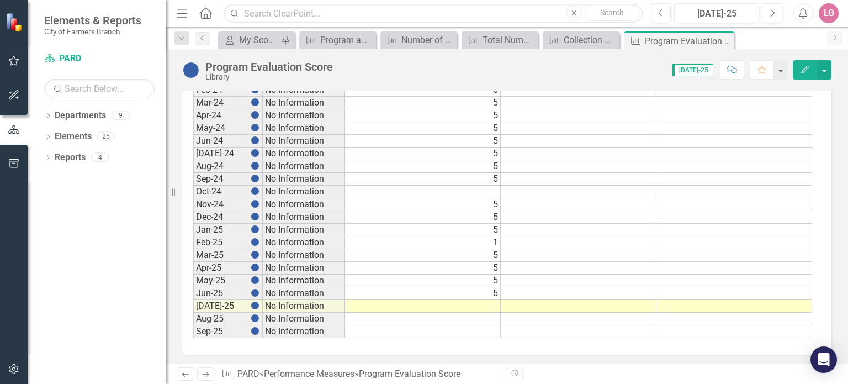
click at [446, 300] on td at bounding box center [423, 306] width 156 height 13
type textarea "5"
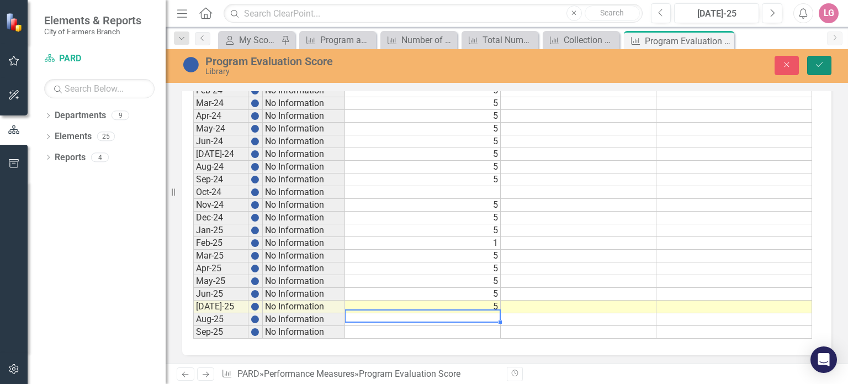
drag, startPoint x: 823, startPoint y: 63, endPoint x: 809, endPoint y: 68, distance: 14.7
click at [823, 63] on icon "Save" at bounding box center [819, 65] width 10 height 8
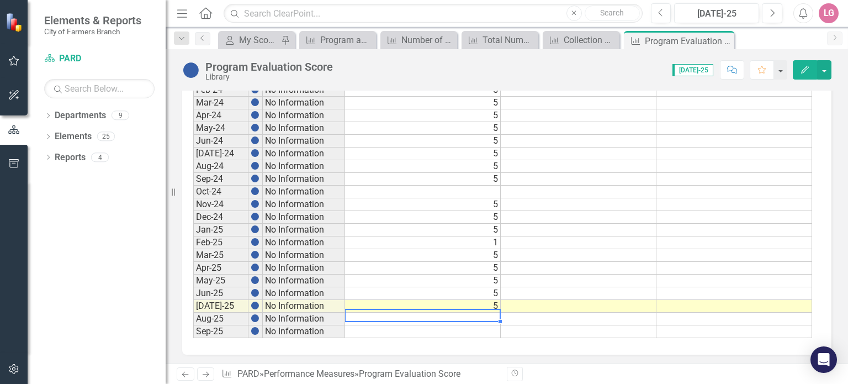
click at [462, 313] on td at bounding box center [423, 319] width 156 height 13
click at [722, 39] on icon "Close" at bounding box center [723, 40] width 11 height 9
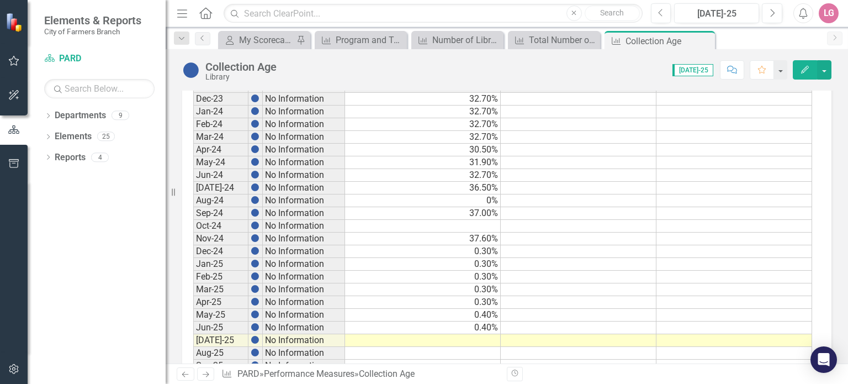
scroll to position [624, 0]
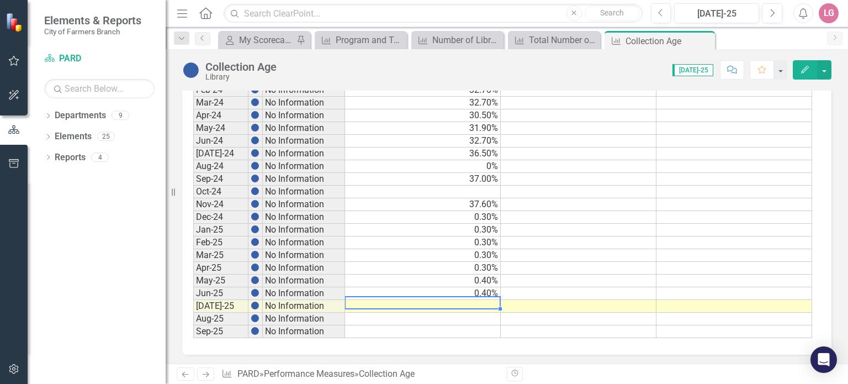
click at [439, 301] on td at bounding box center [423, 306] width 156 height 13
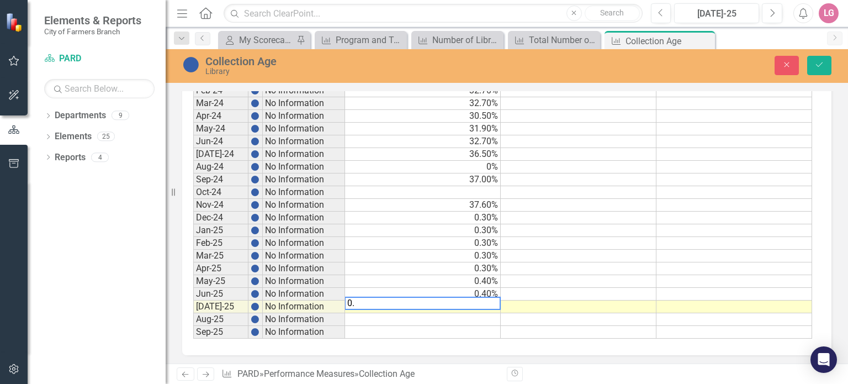
type textarea "0.4"
click at [817, 62] on icon "Save" at bounding box center [819, 65] width 10 height 8
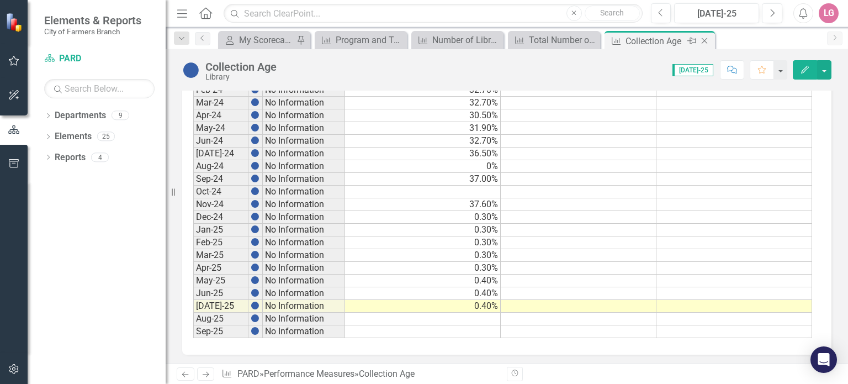
click at [703, 40] on icon "Close" at bounding box center [704, 40] width 11 height 9
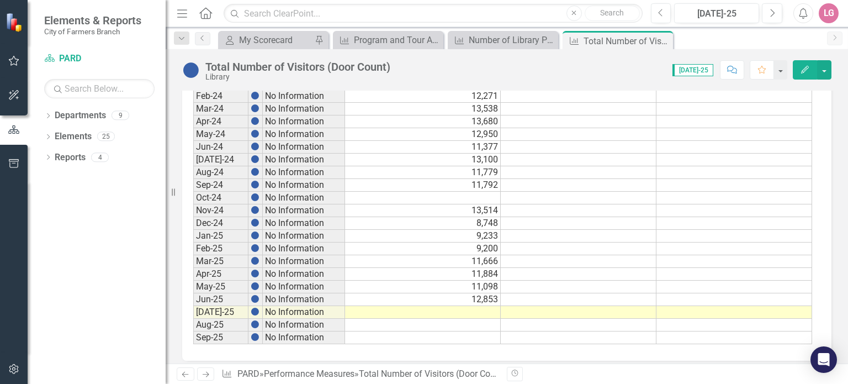
scroll to position [624, 0]
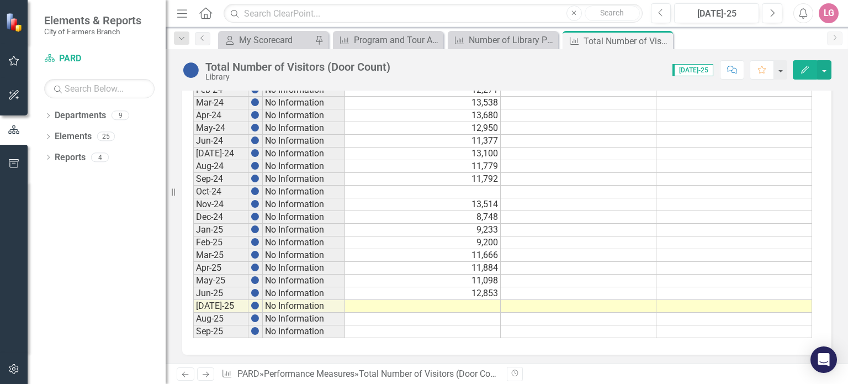
click at [437, 300] on td at bounding box center [423, 306] width 156 height 13
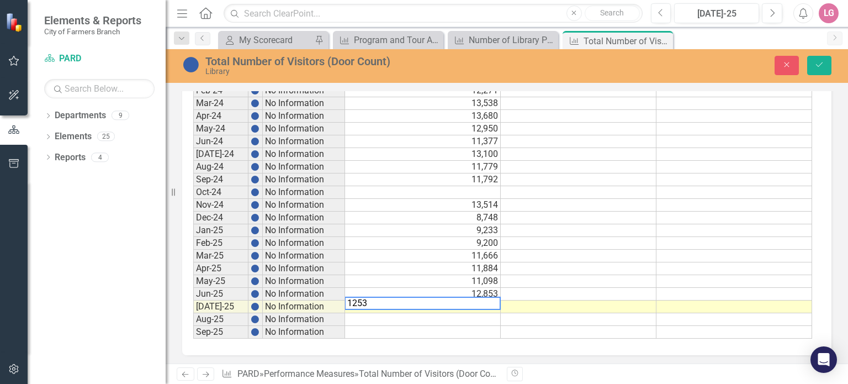
type textarea "12536"
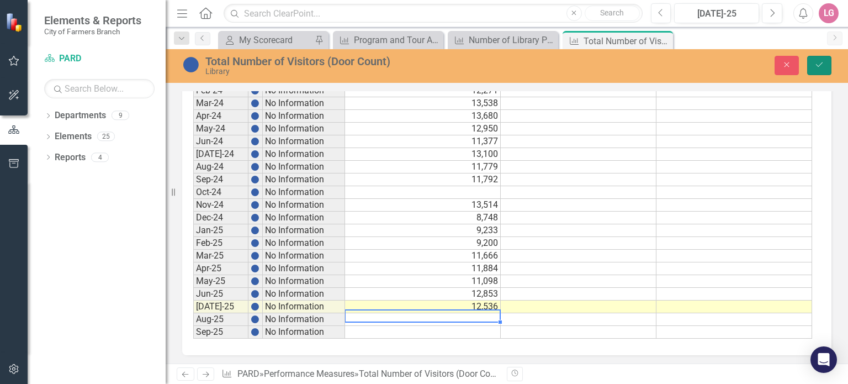
drag, startPoint x: 811, startPoint y: 63, endPoint x: 791, endPoint y: 76, distance: 23.9
click at [811, 63] on button "Save" at bounding box center [819, 65] width 24 height 19
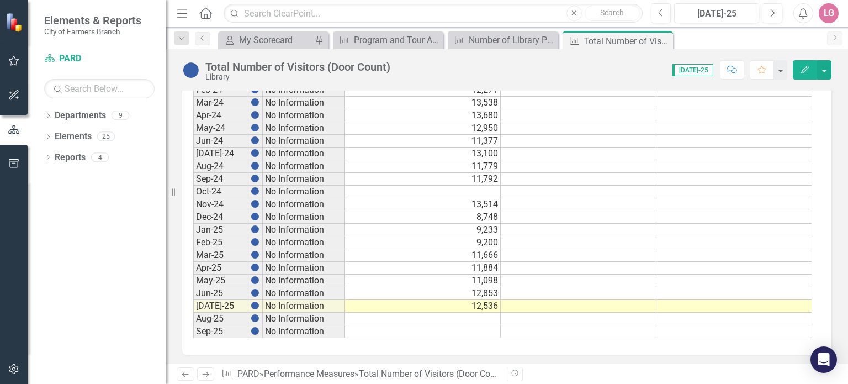
click at [469, 314] on td at bounding box center [423, 319] width 156 height 13
click at [665, 40] on icon "Close" at bounding box center [662, 40] width 11 height 9
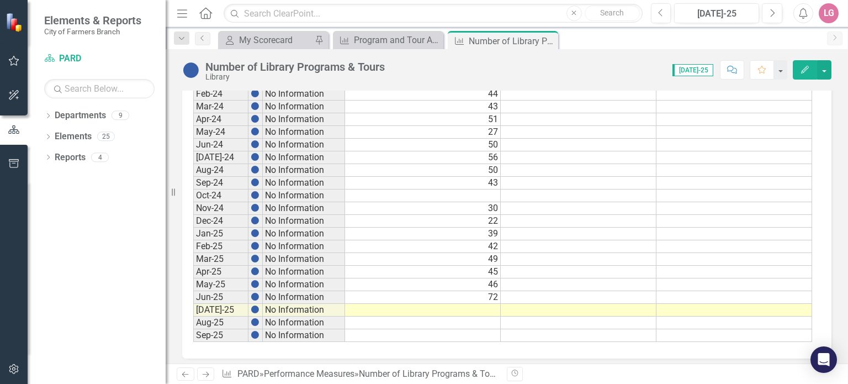
scroll to position [624, 0]
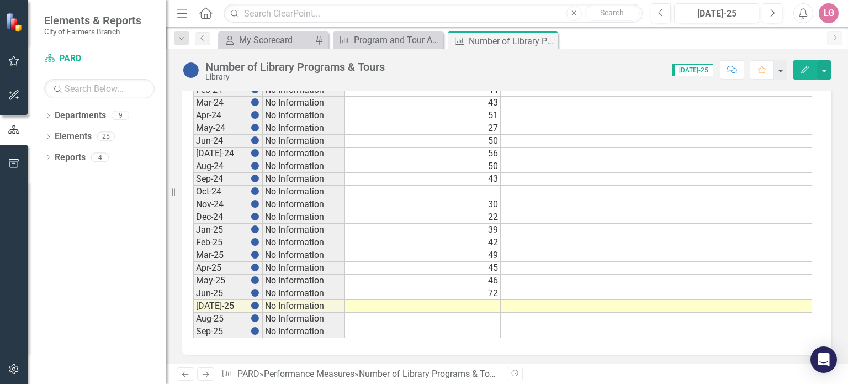
click at [422, 300] on td at bounding box center [423, 306] width 156 height 13
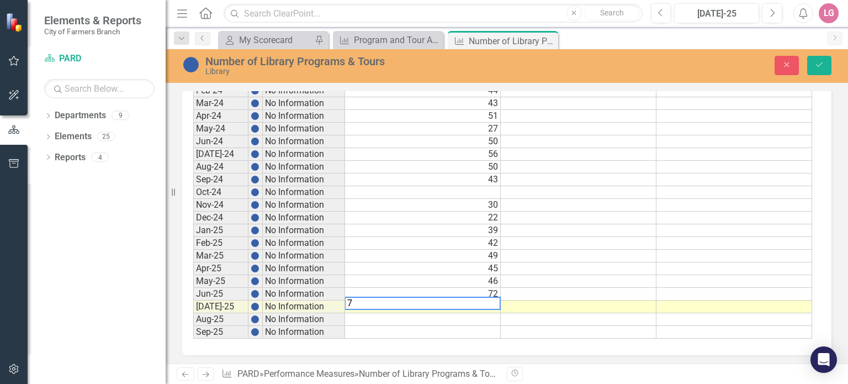
type textarea "76"
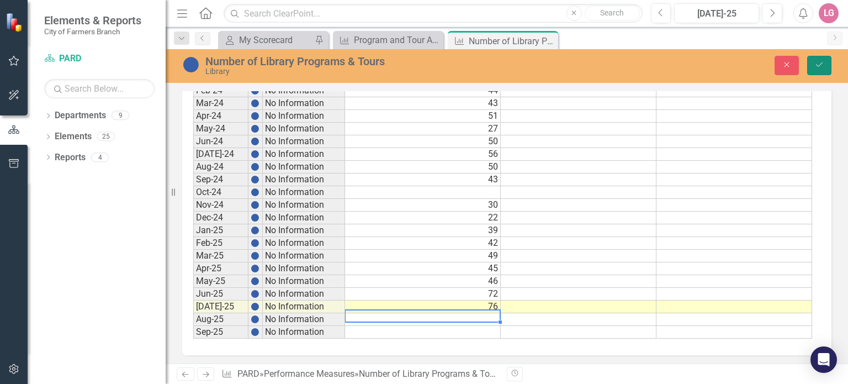
drag, startPoint x: 817, startPoint y: 67, endPoint x: 807, endPoint y: 69, distance: 10.7
click at [817, 67] on icon "Save" at bounding box center [819, 65] width 10 height 8
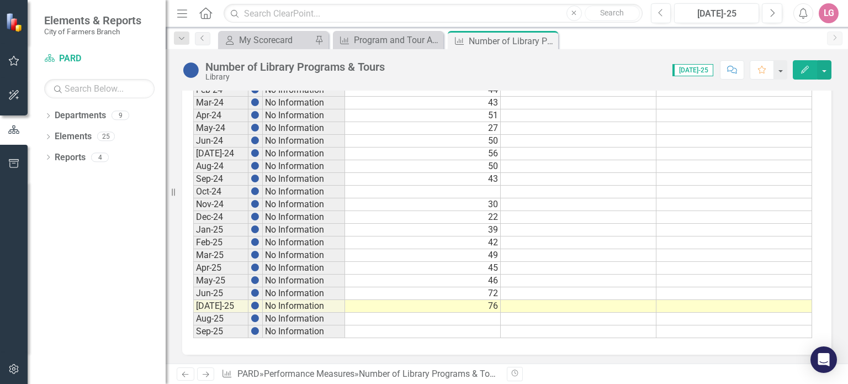
click at [449, 314] on td at bounding box center [423, 319] width 156 height 13
click at [547, 41] on icon "Close" at bounding box center [547, 40] width 11 height 9
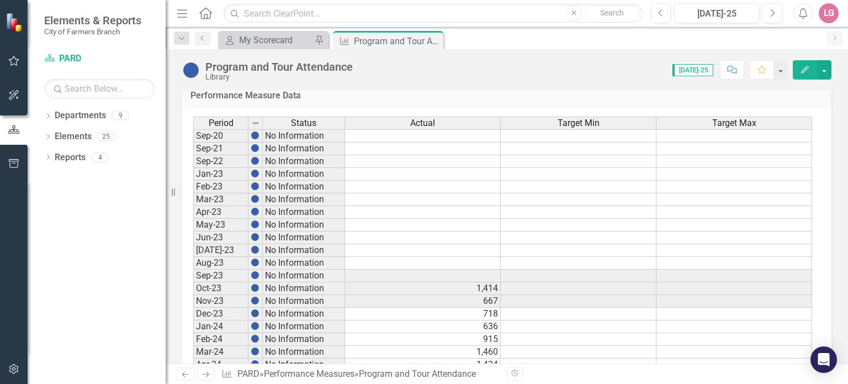
scroll to position [607, 0]
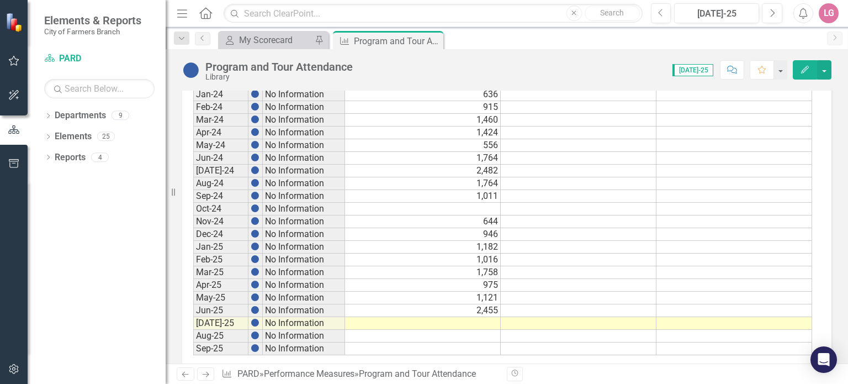
click at [417, 320] on td at bounding box center [423, 323] width 156 height 13
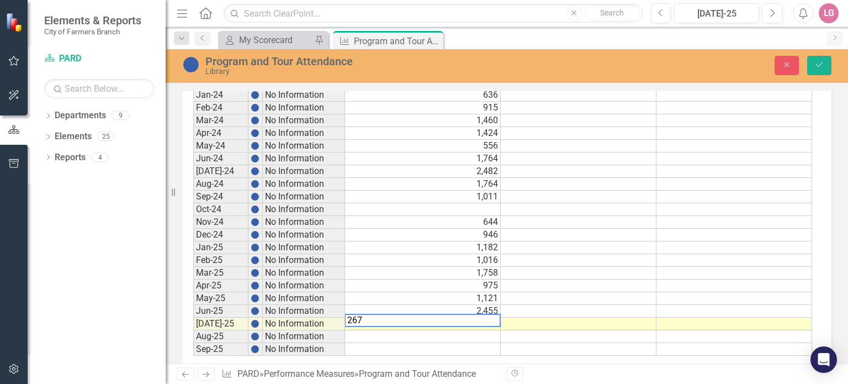
type textarea "2672"
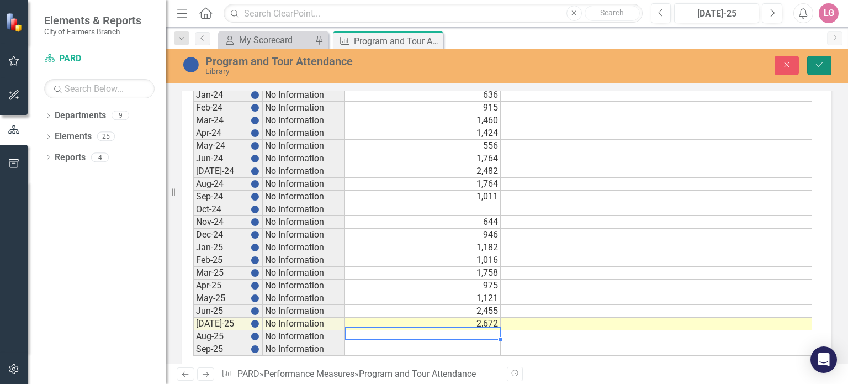
click at [819, 68] on button "Save" at bounding box center [819, 65] width 24 height 19
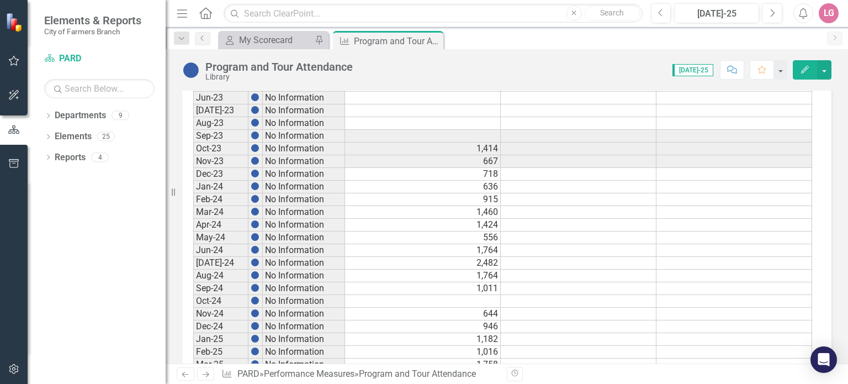
scroll to position [624, 0]
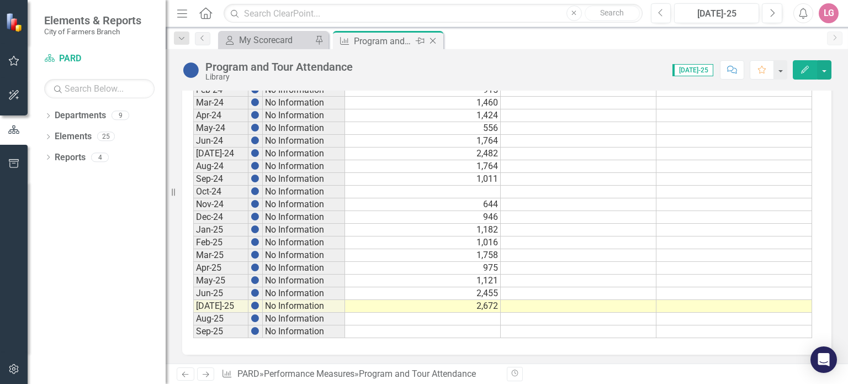
click at [435, 38] on icon "Close" at bounding box center [432, 40] width 11 height 9
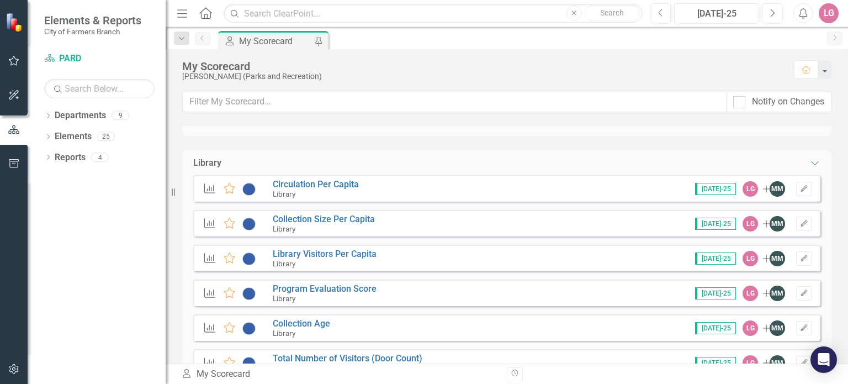
scroll to position [1270, 0]
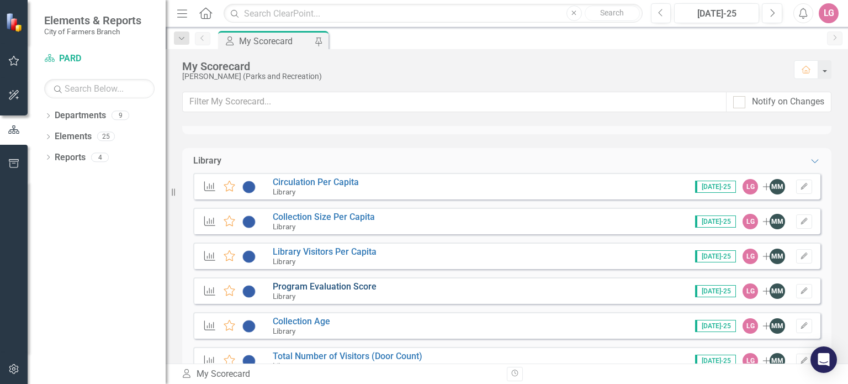
click at [343, 288] on link "Program Evaluation Score" at bounding box center [325, 286] width 104 height 10
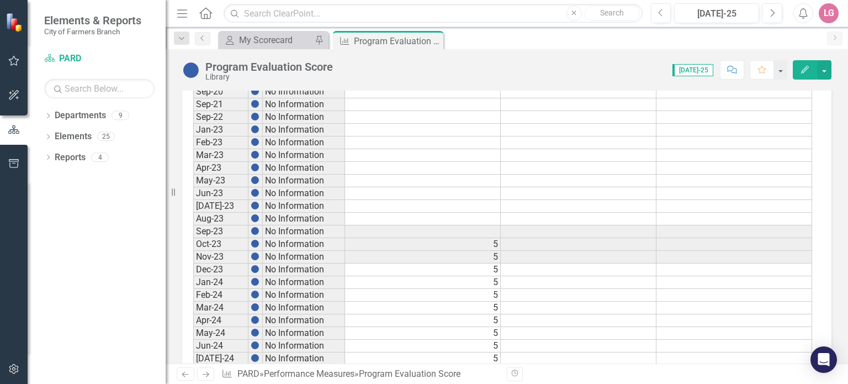
scroll to position [607, 0]
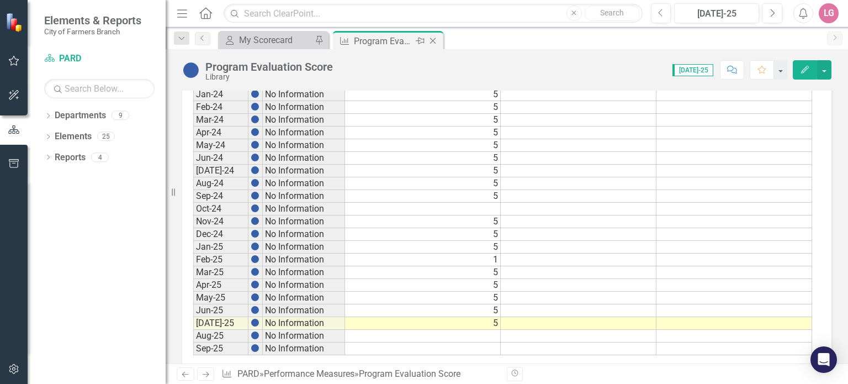
click at [433, 38] on icon "Close" at bounding box center [432, 40] width 11 height 9
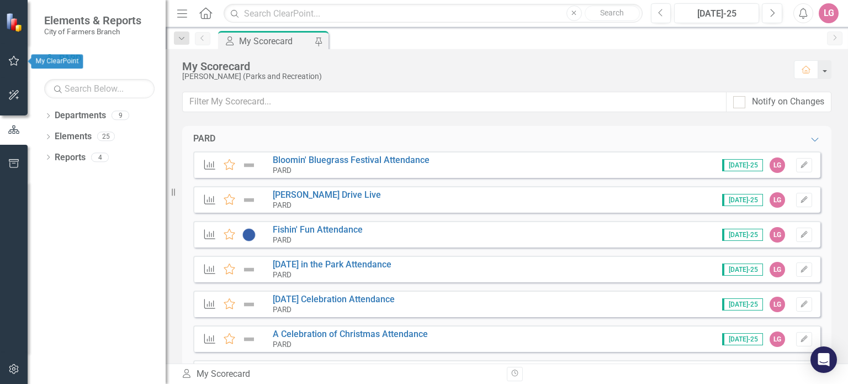
click at [15, 61] on icon "button" at bounding box center [14, 60] width 12 height 9
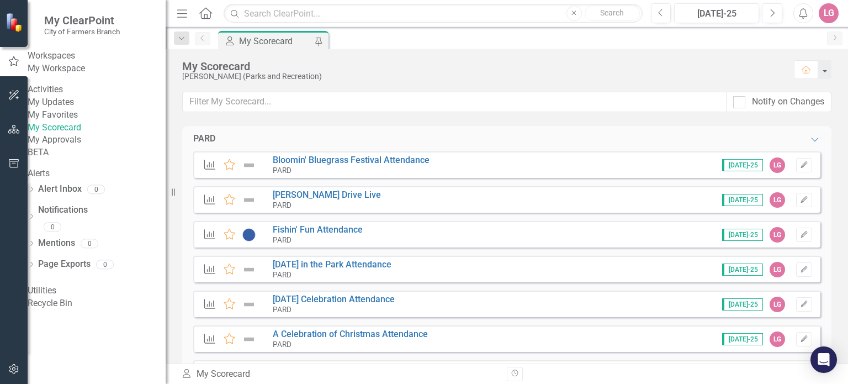
click at [77, 109] on link "My Updates" at bounding box center [97, 102] width 138 height 13
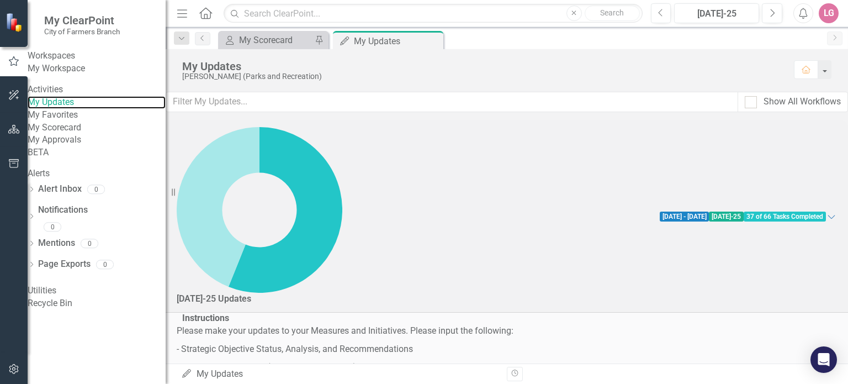
scroll to position [386, 0]
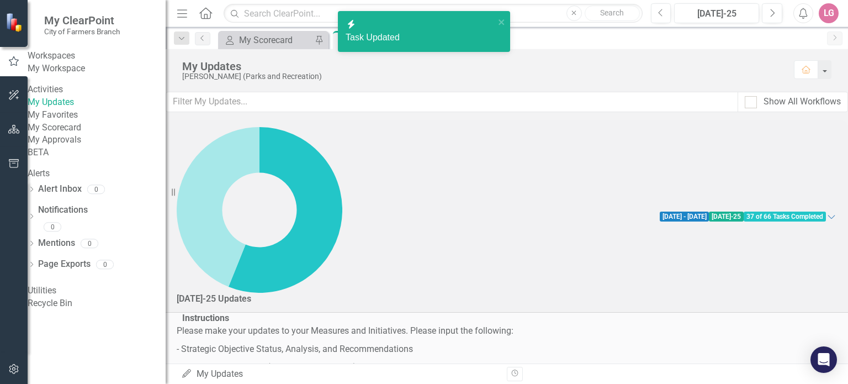
checkbox input "true"
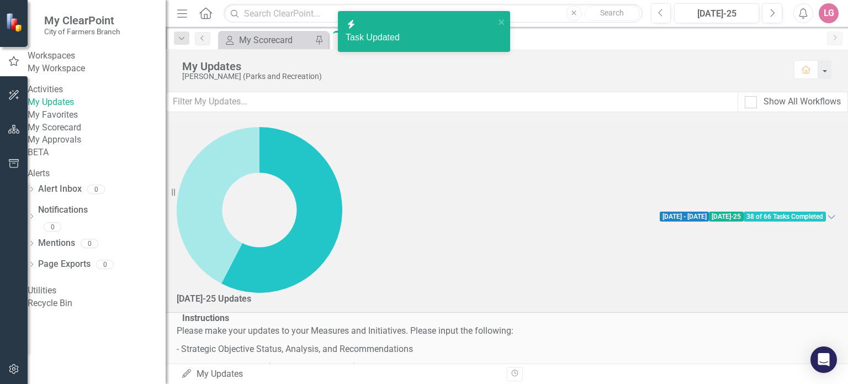
checkbox input "true"
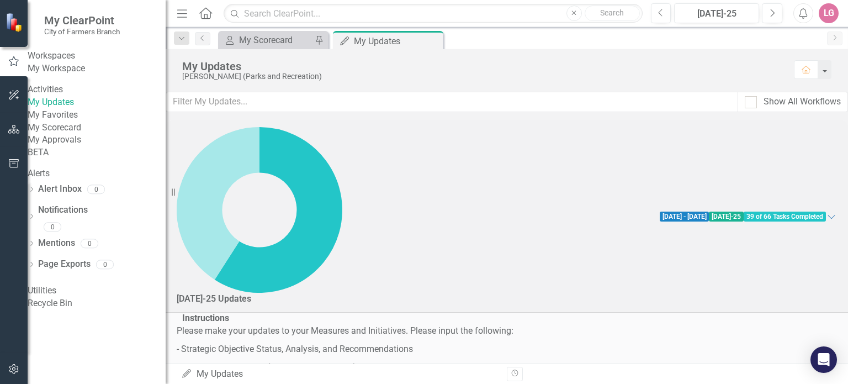
scroll to position [1491, 0]
checkbox input "false"
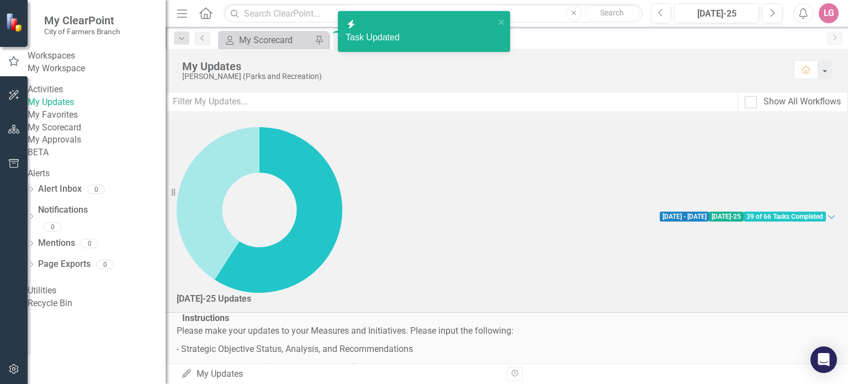
checkbox input "false"
checkbox input "true"
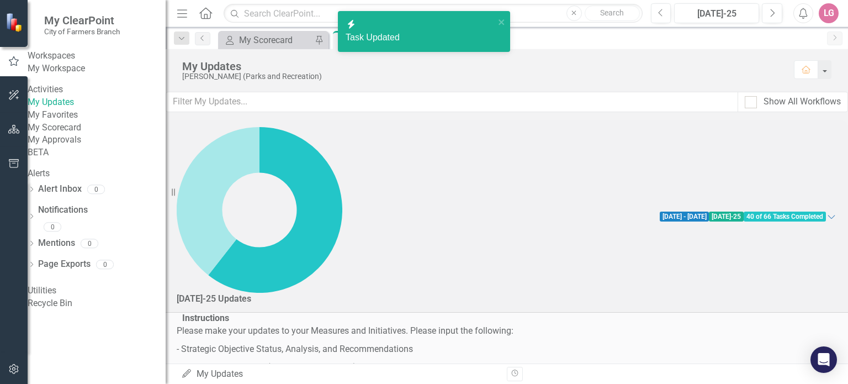
checkbox input "false"
drag, startPoint x: 202, startPoint y: 251, endPoint x: 205, endPoint y: 234, distance: 17.0
checkbox input "false"
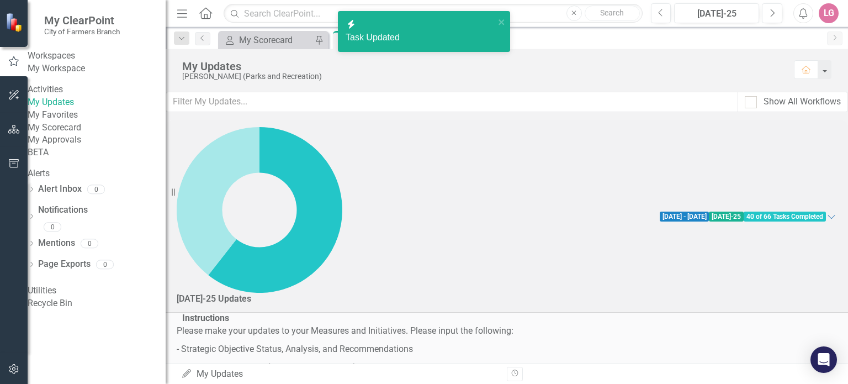
checkbox input "true"
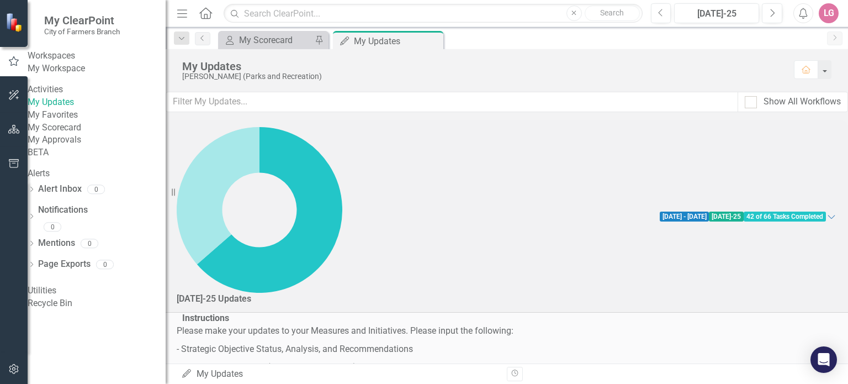
checkbox input "true"
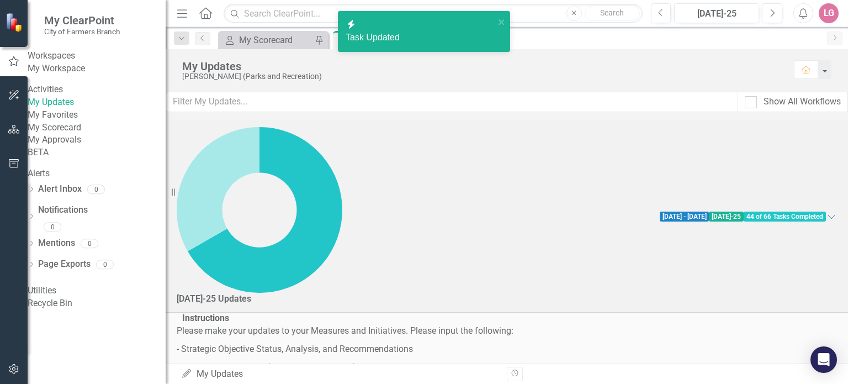
checkbox input "true"
checkbox input "false"
drag, startPoint x: 201, startPoint y: 235, endPoint x: 200, endPoint y: 210, distance: 25.4
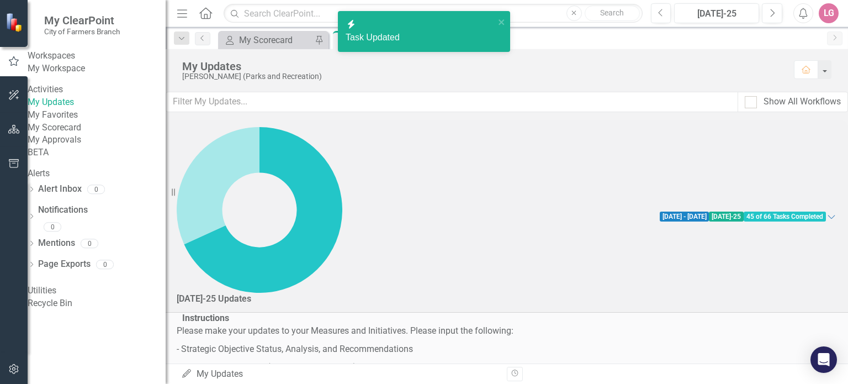
checkbox input "false"
checkbox input "true"
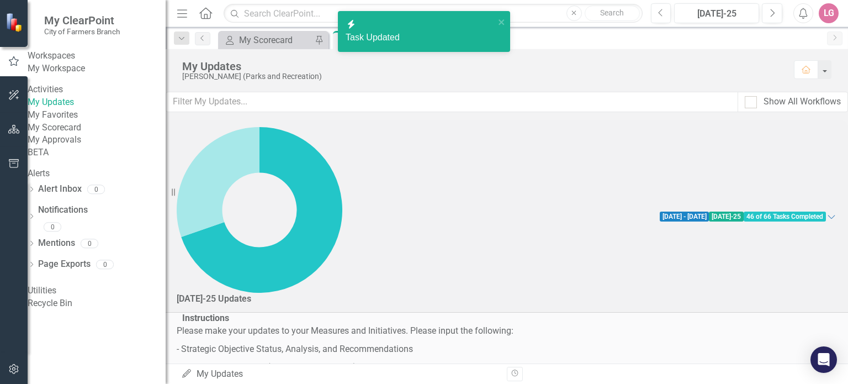
checkbox input "false"
checkbox input "true"
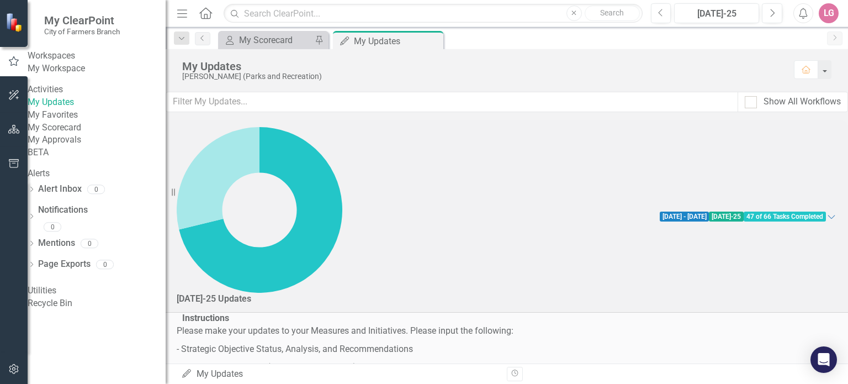
checkbox input "true"
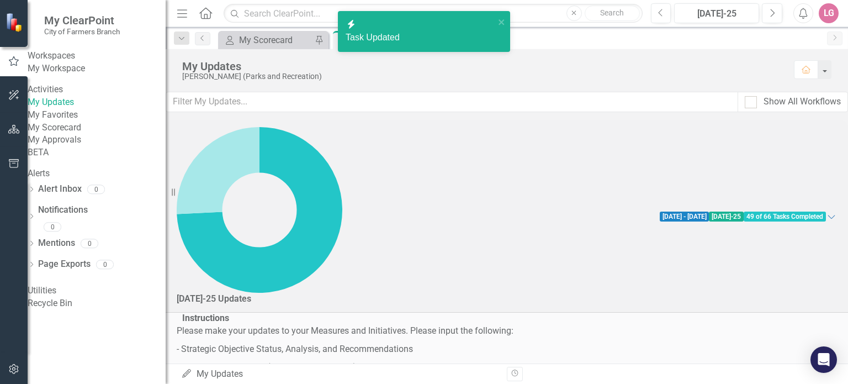
checkbox input "true"
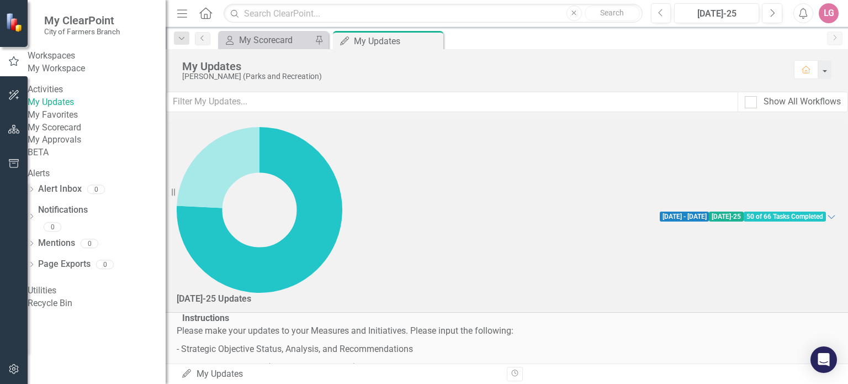
drag, startPoint x: 205, startPoint y: 347, endPoint x: 208, endPoint y: 334, distance: 13.4
checkbox input "false"
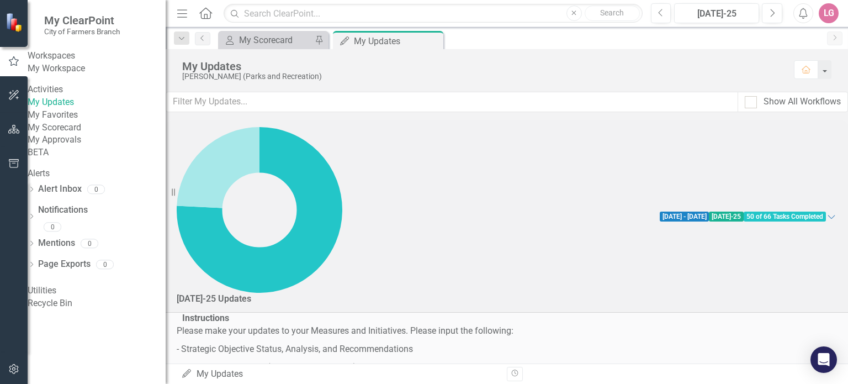
checkbox input "false"
checkbox input "true"
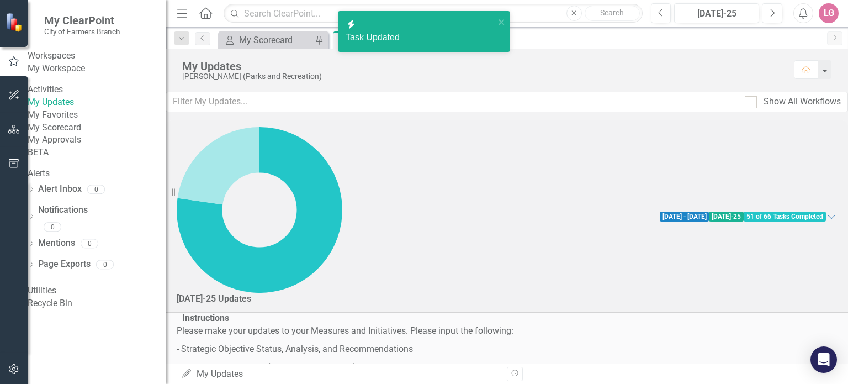
drag, startPoint x: 207, startPoint y: 279, endPoint x: 207, endPoint y: 271, distance: 8.3
checkbox input "false"
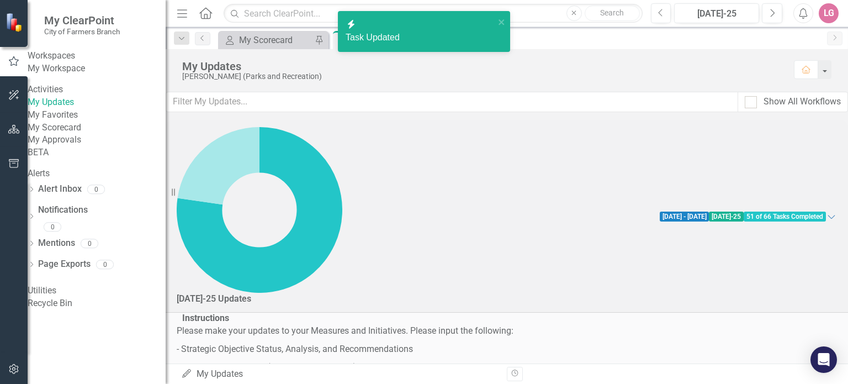
checkbox input "false"
checkbox input "true"
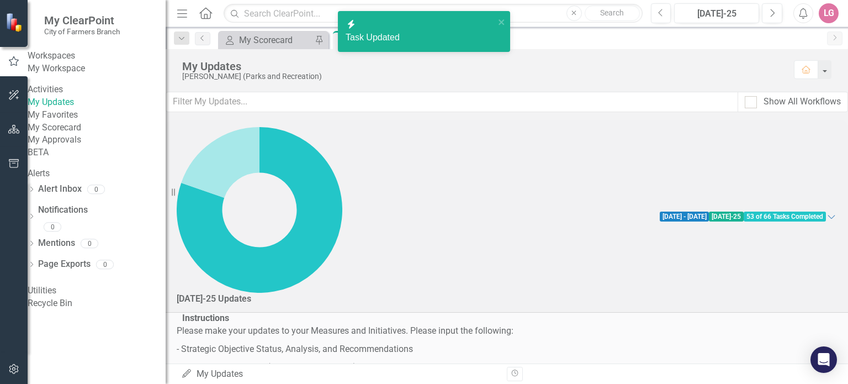
checkbox input "false"
checkbox input "true"
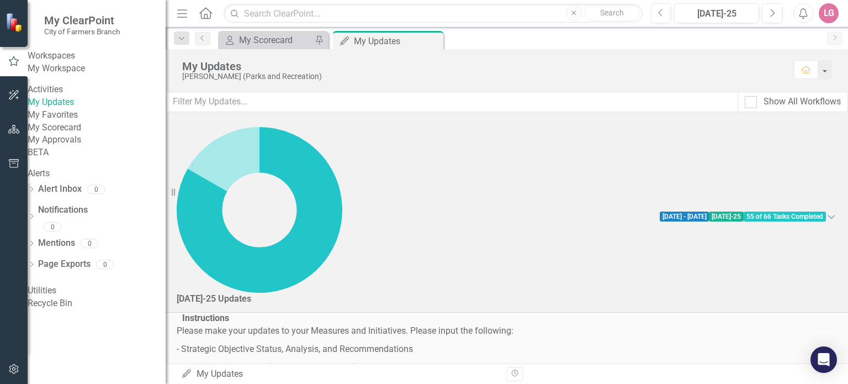
scroll to position [2043, 0]
checkbox input "false"
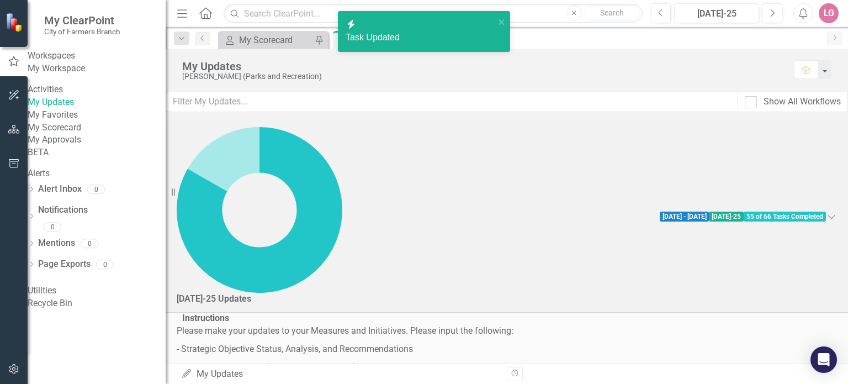
drag, startPoint x: 207, startPoint y: 318, endPoint x: 203, endPoint y: 293, distance: 25.2
checkbox input "false"
checkbox input "true"
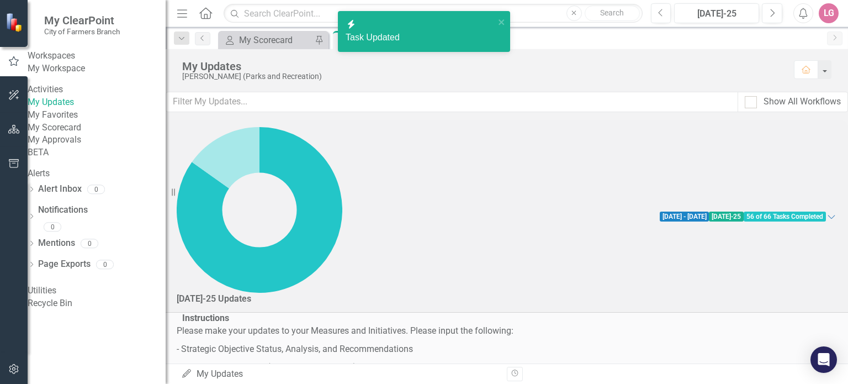
drag, startPoint x: 202, startPoint y: 288, endPoint x: 202, endPoint y: 267, distance: 21.5
drag, startPoint x: 201, startPoint y: 258, endPoint x: 201, endPoint y: 238, distance: 19.9
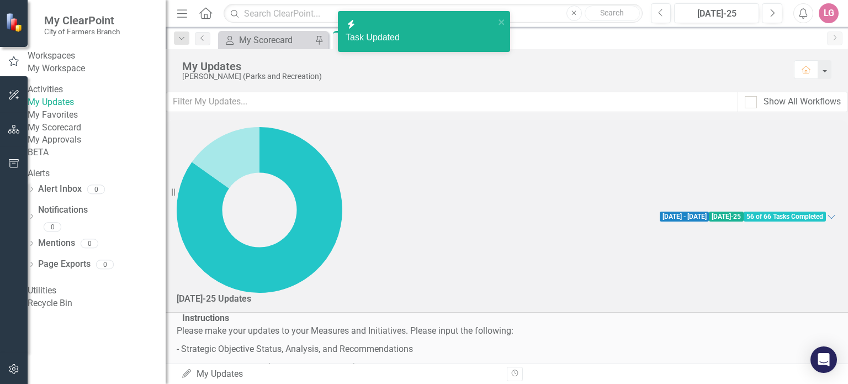
checkbox input "true"
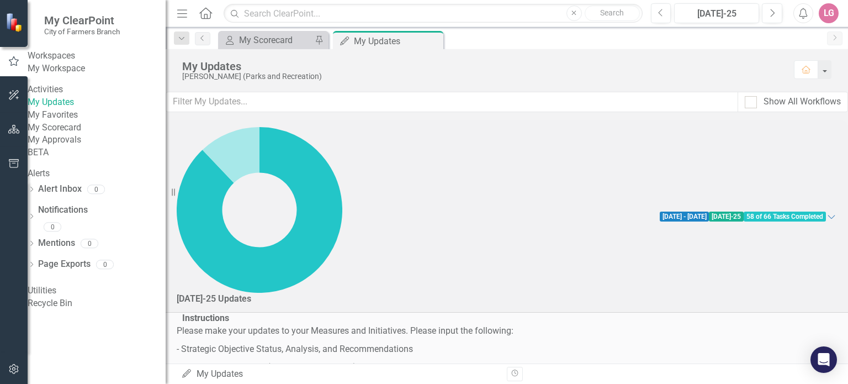
checkbox input "true"
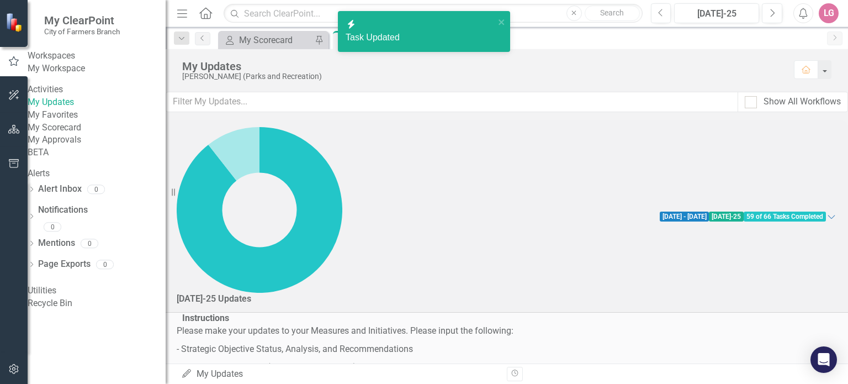
checkbox input "true"
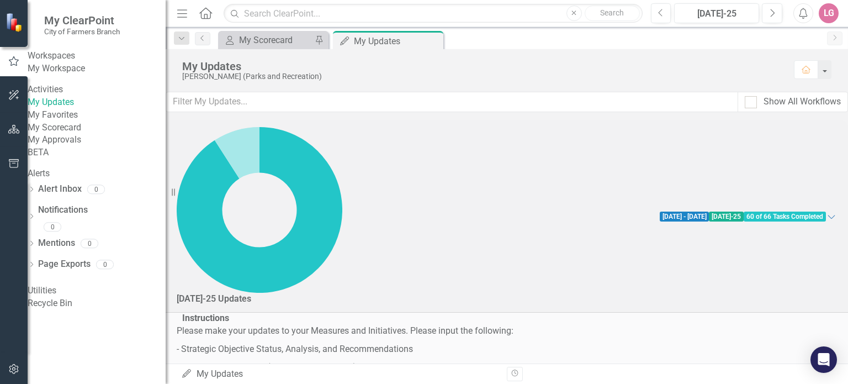
checkbox input "false"
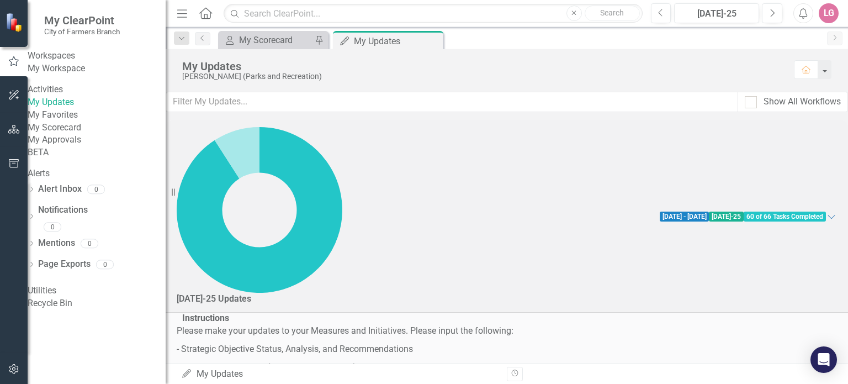
checkbox input "false"
checkbox input "true"
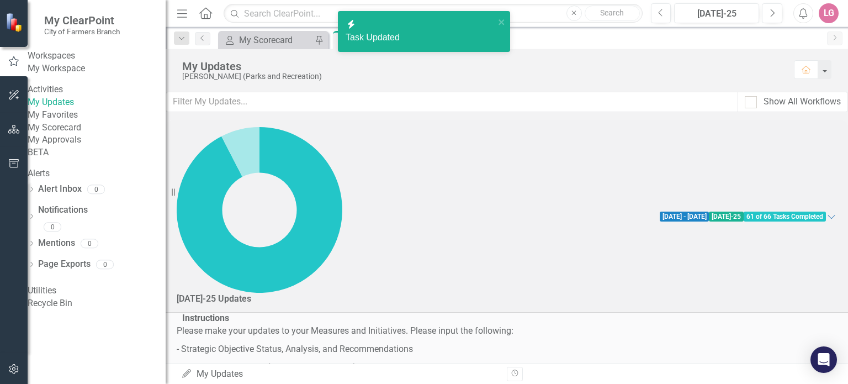
checkbox input "false"
checkbox input "true"
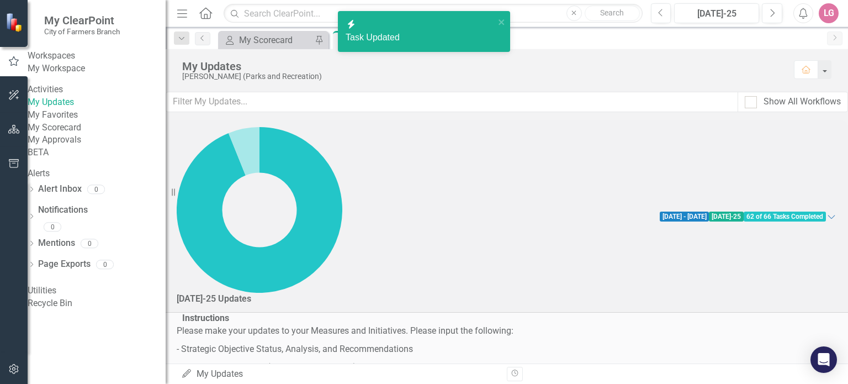
checkbox input "false"
checkbox input "true"
drag, startPoint x: 206, startPoint y: 207, endPoint x: 210, endPoint y: 188, distance: 19.2
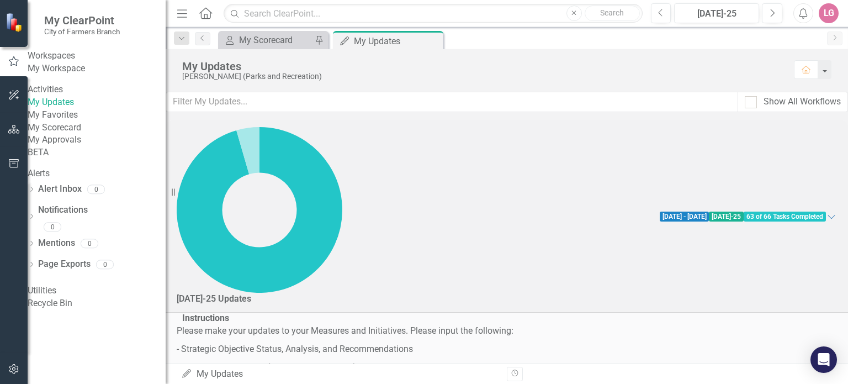
checkbox input "true"
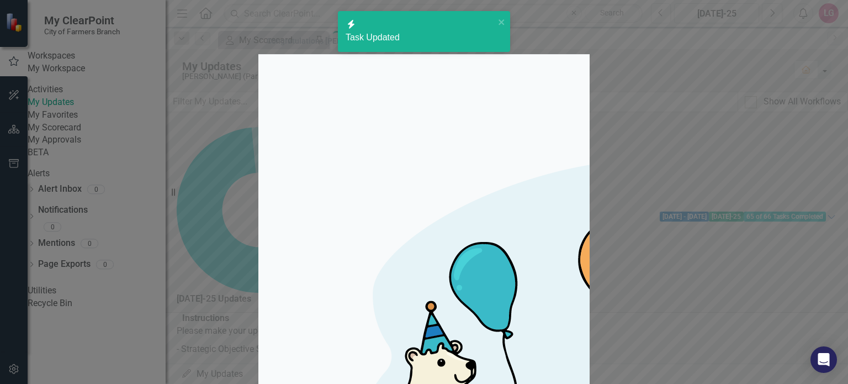
checkbox input "true"
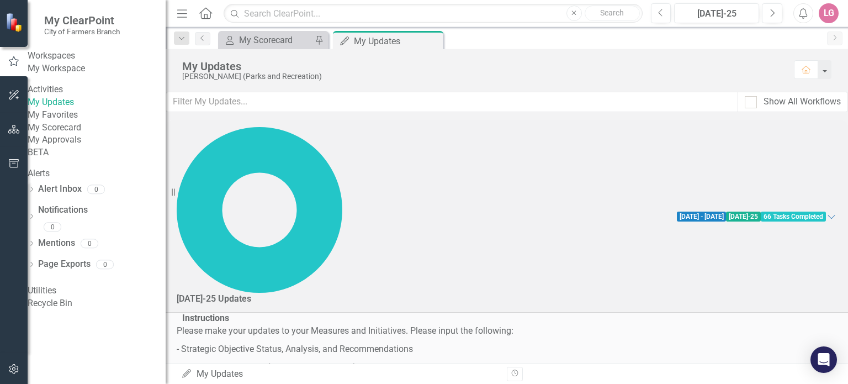
click at [825, 18] on div "LG" at bounding box center [829, 13] width 20 height 20
click at [781, 136] on link "Logout Log Out" at bounding box center [794, 139] width 87 height 20
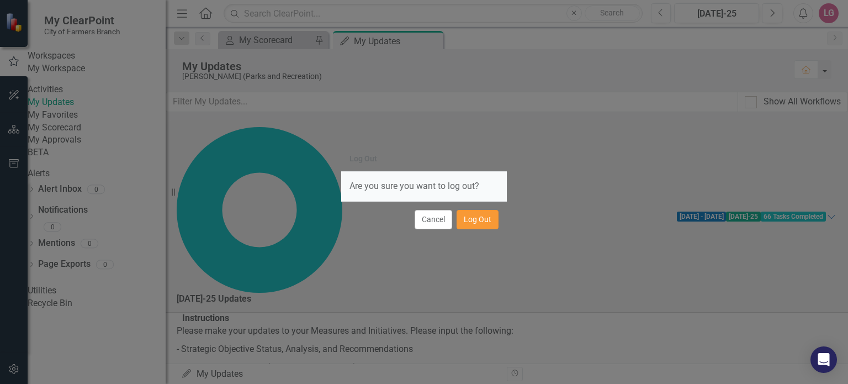
click at [488, 218] on button "Log Out" at bounding box center [478, 219] width 42 height 19
